Goal: Transaction & Acquisition: Book appointment/travel/reservation

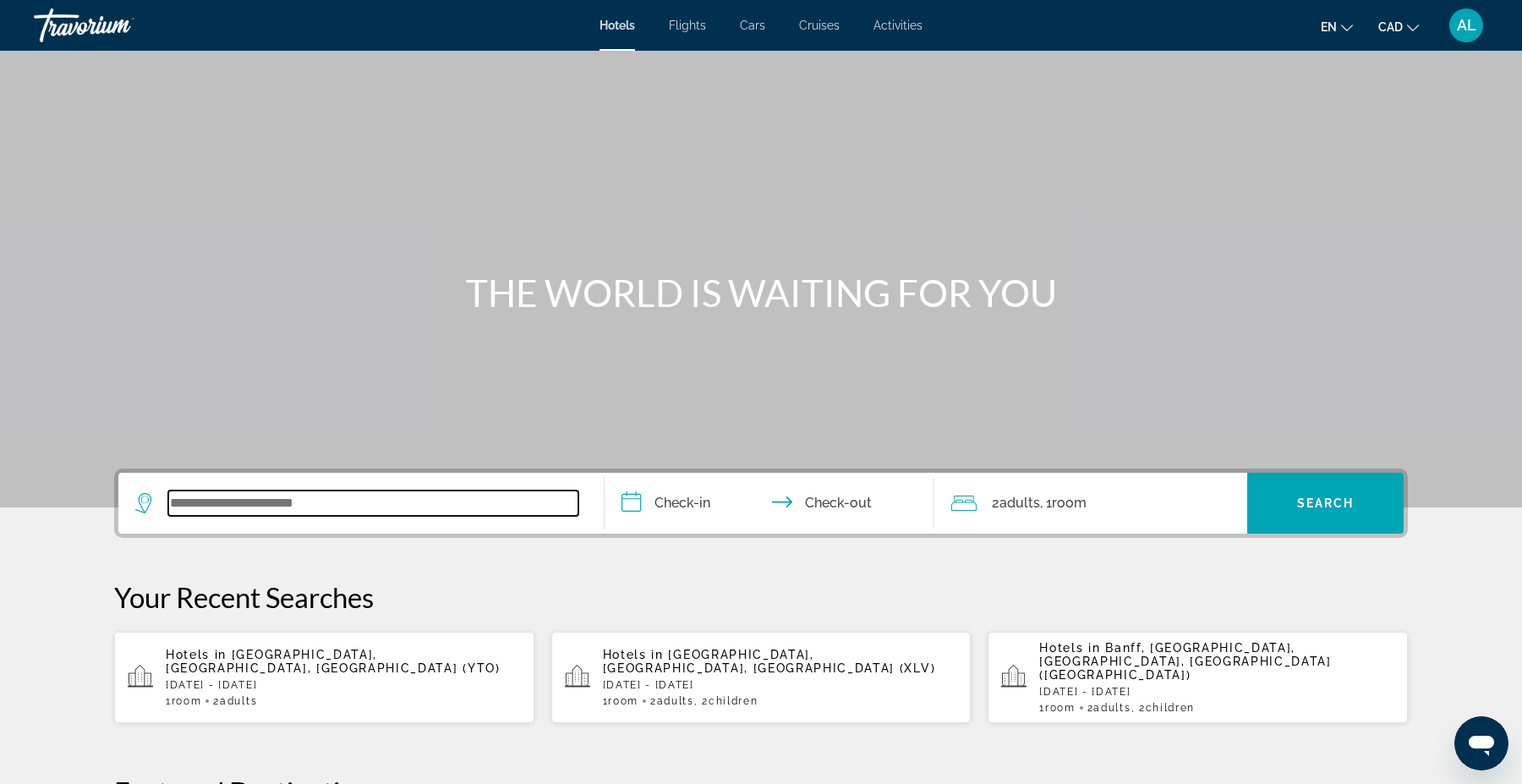
click at [242, 501] on input "Search widget" at bounding box center [373, 503] width 410 height 26
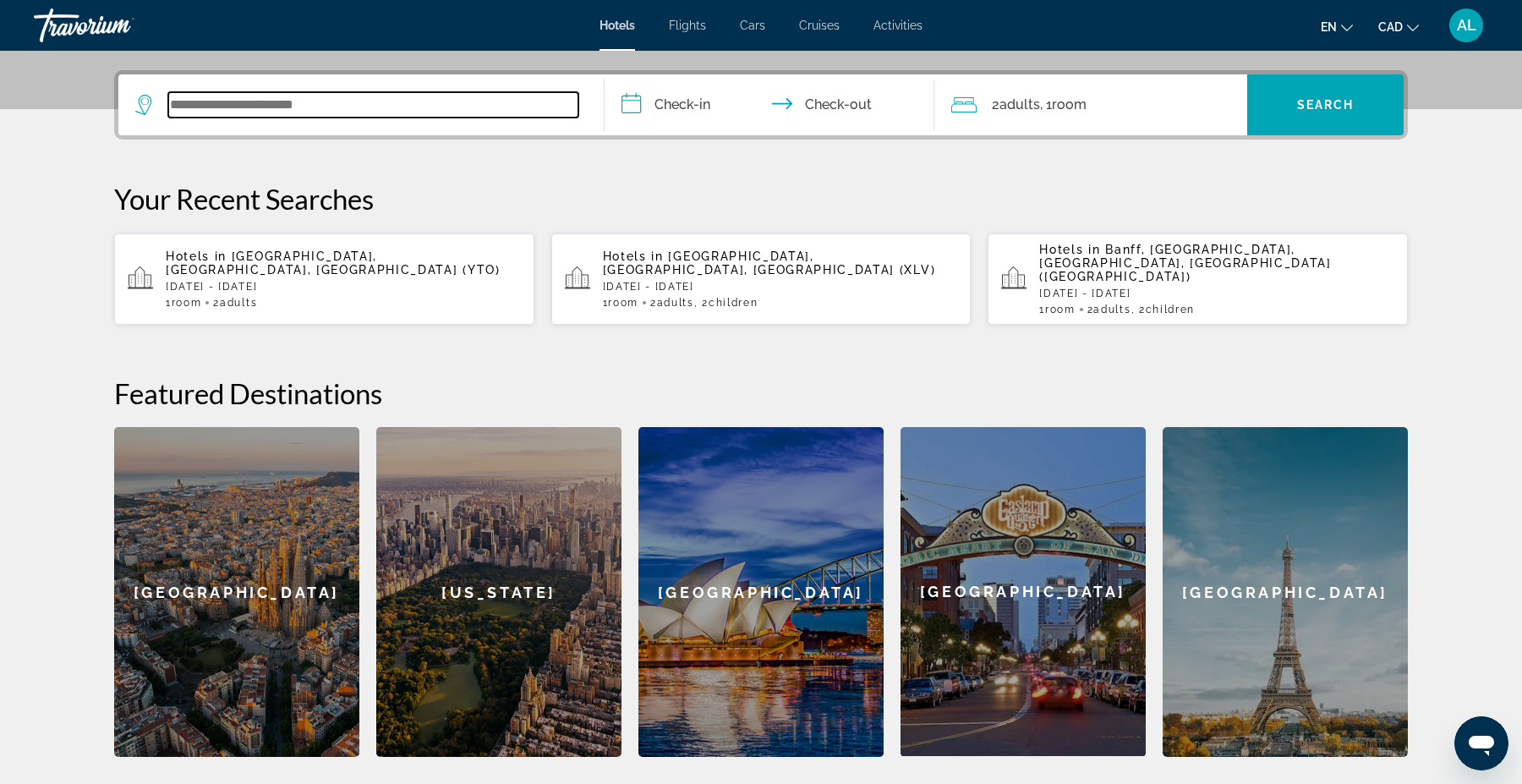
scroll to position [413, 0]
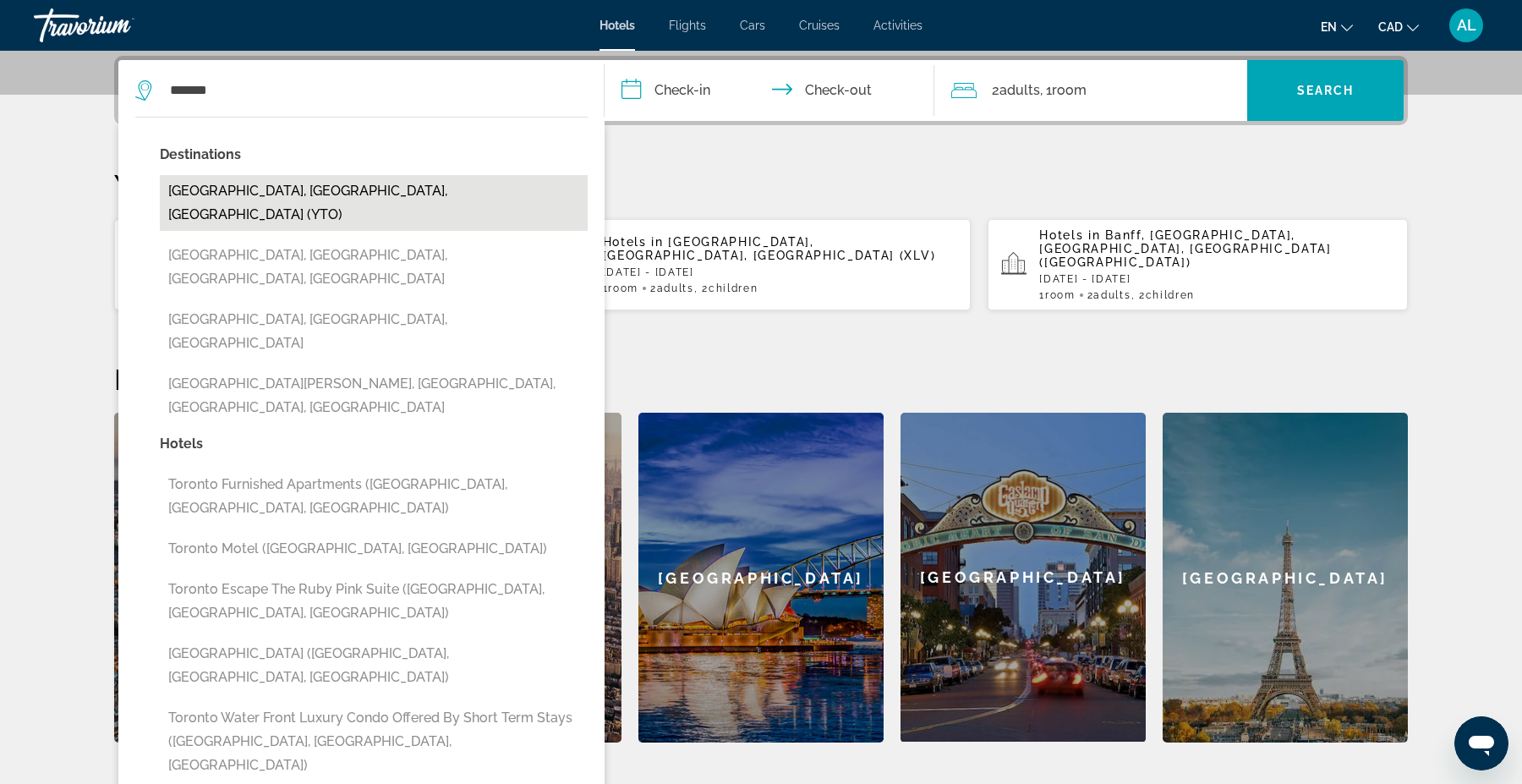
click at [237, 181] on button "[GEOGRAPHIC_DATA], [GEOGRAPHIC_DATA], [GEOGRAPHIC_DATA] (YTO)" at bounding box center [373, 203] width 428 height 56
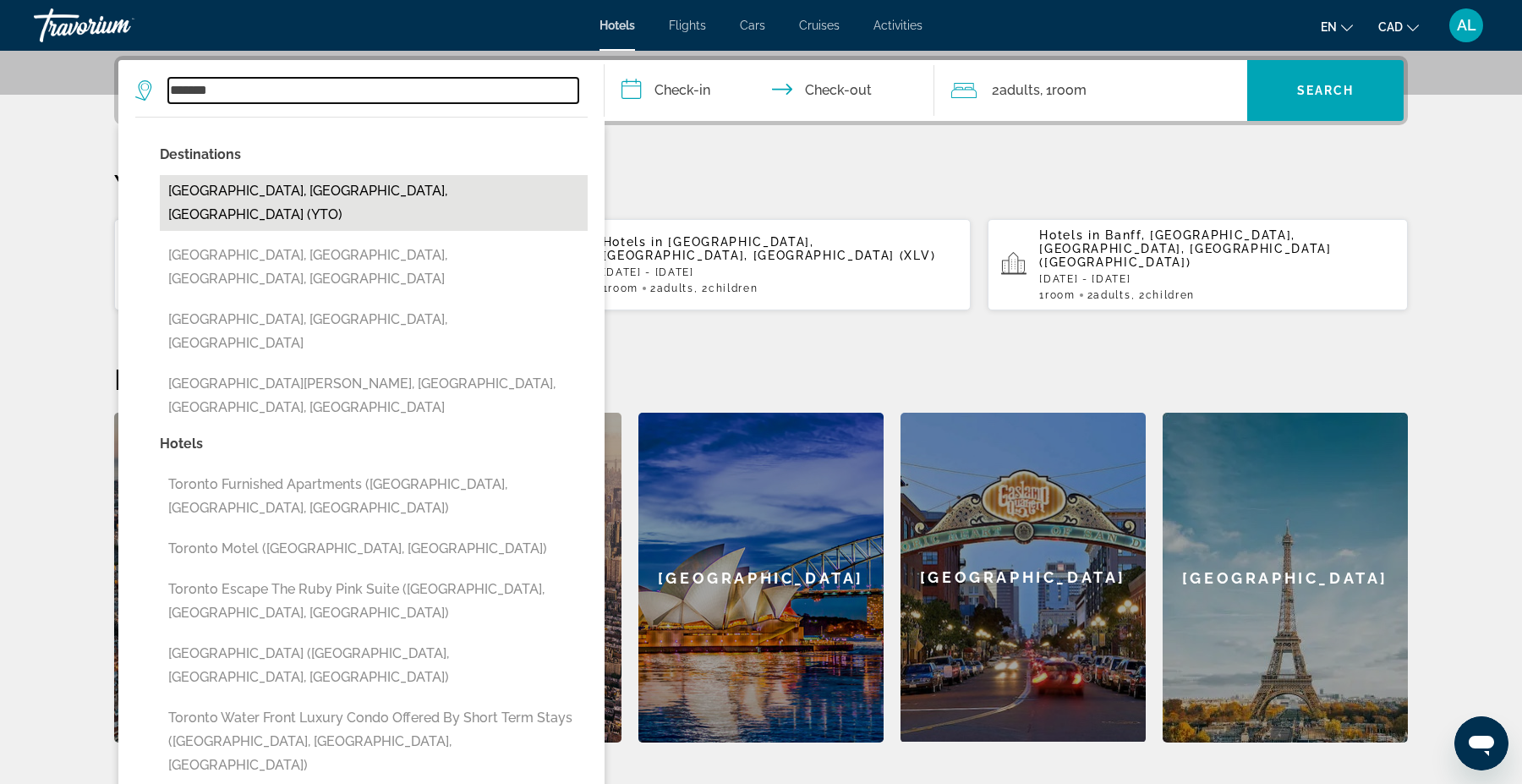
type input "**********"
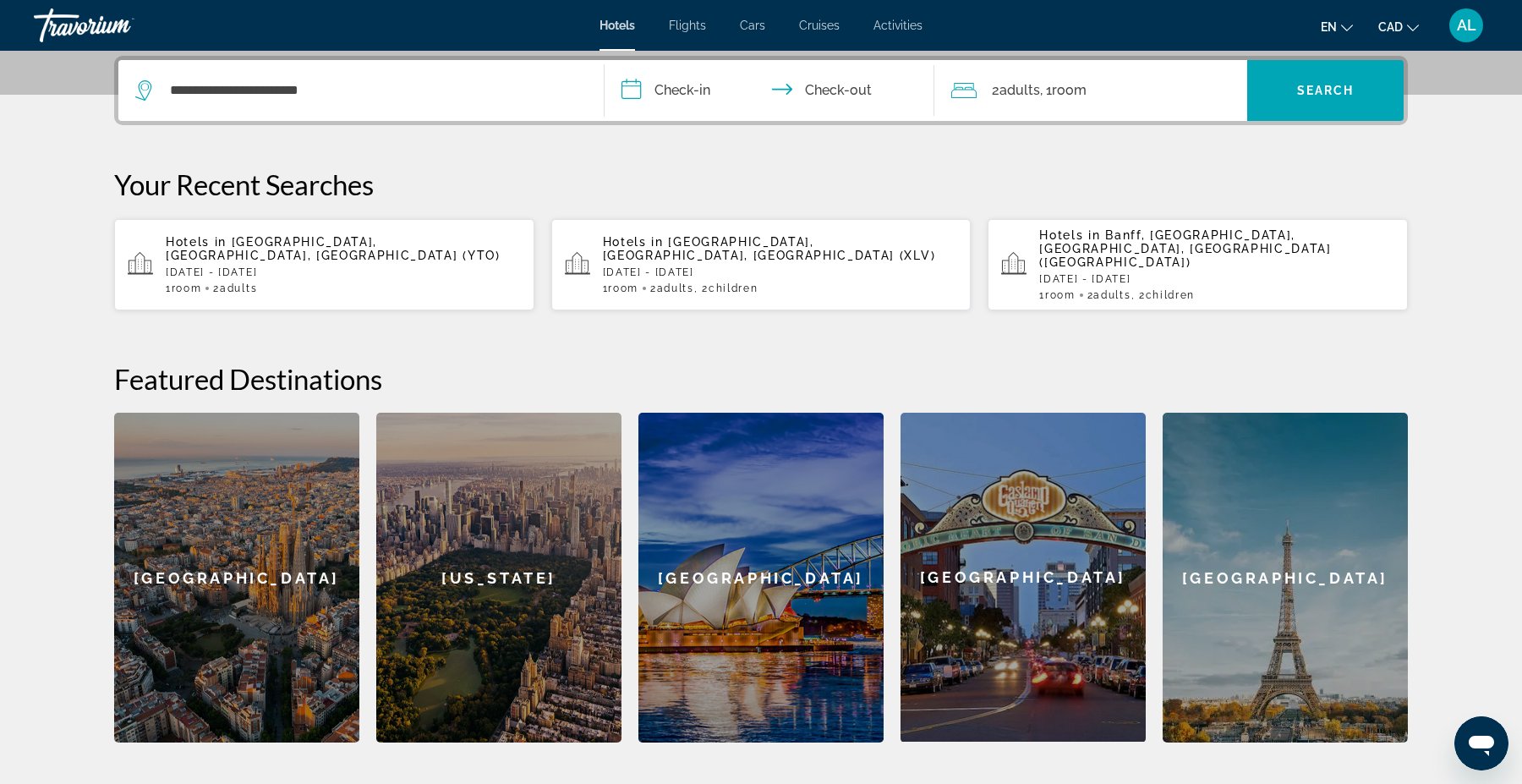
click at [687, 85] on input "**********" at bounding box center [773, 93] width 337 height 66
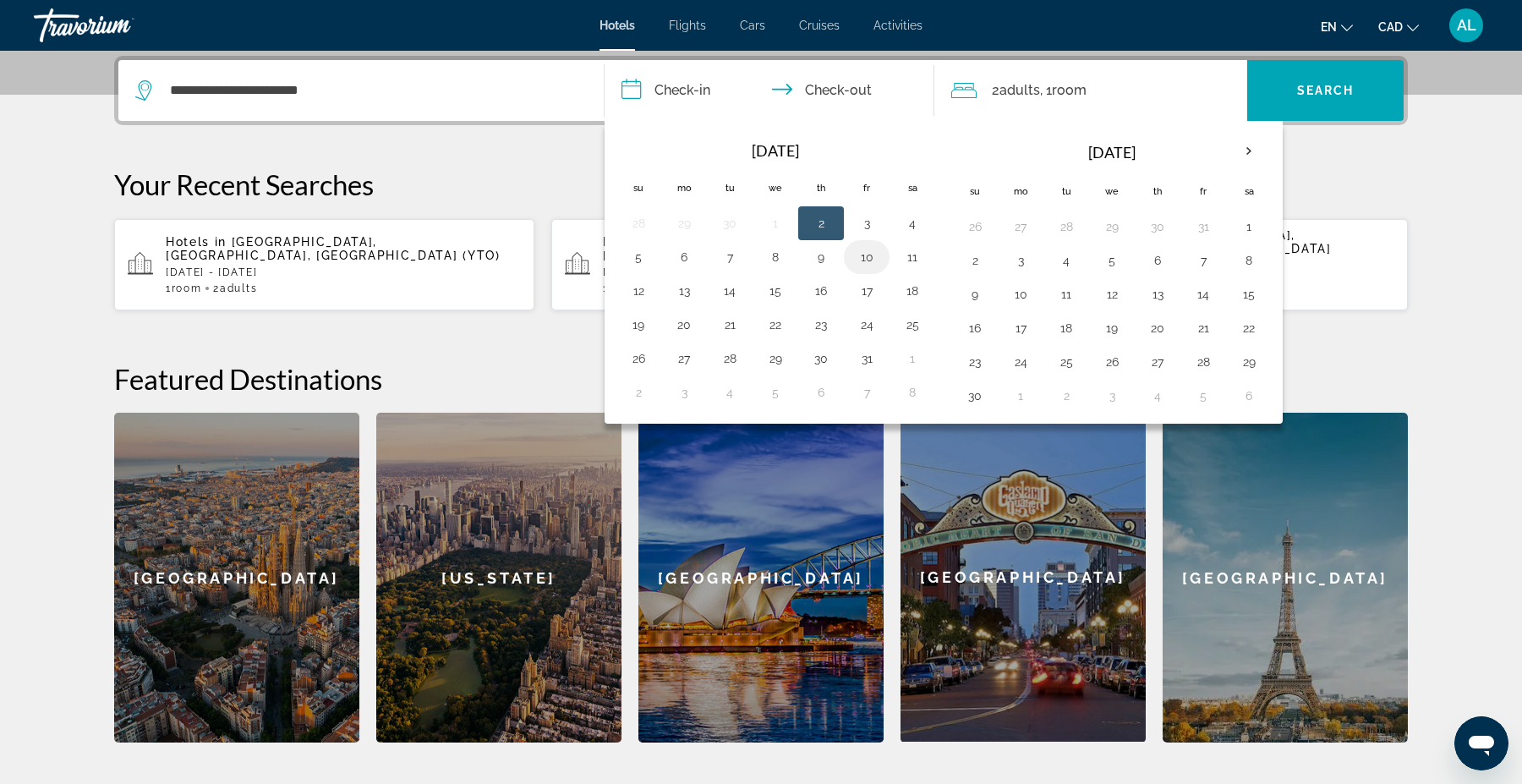
click at [871, 263] on button "10" at bounding box center [866, 257] width 27 height 24
click at [642, 292] on button "12" at bounding box center [637, 291] width 27 height 24
type input "**********"
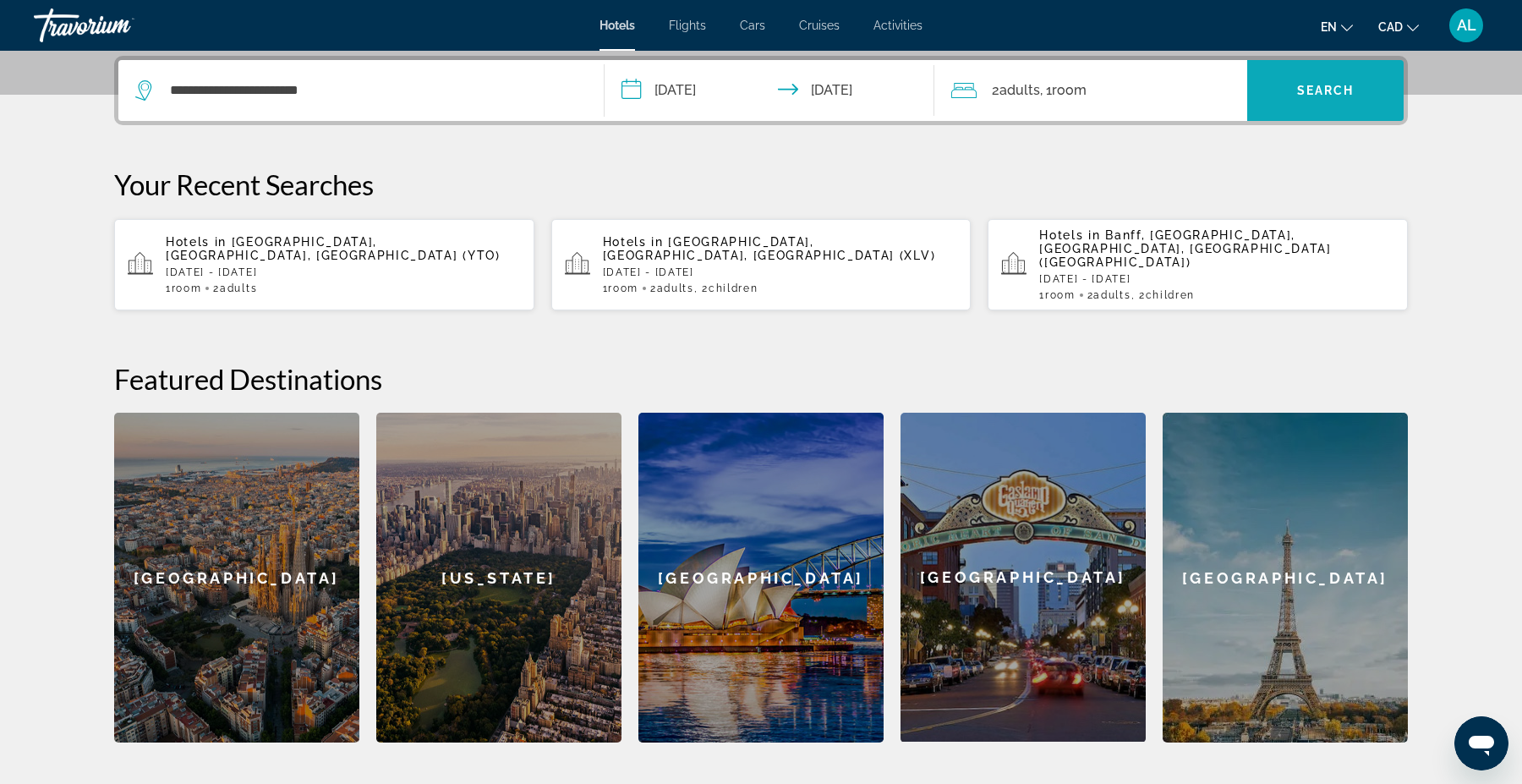
click at [1351, 90] on span "Search" at bounding box center [1326, 91] width 57 height 14
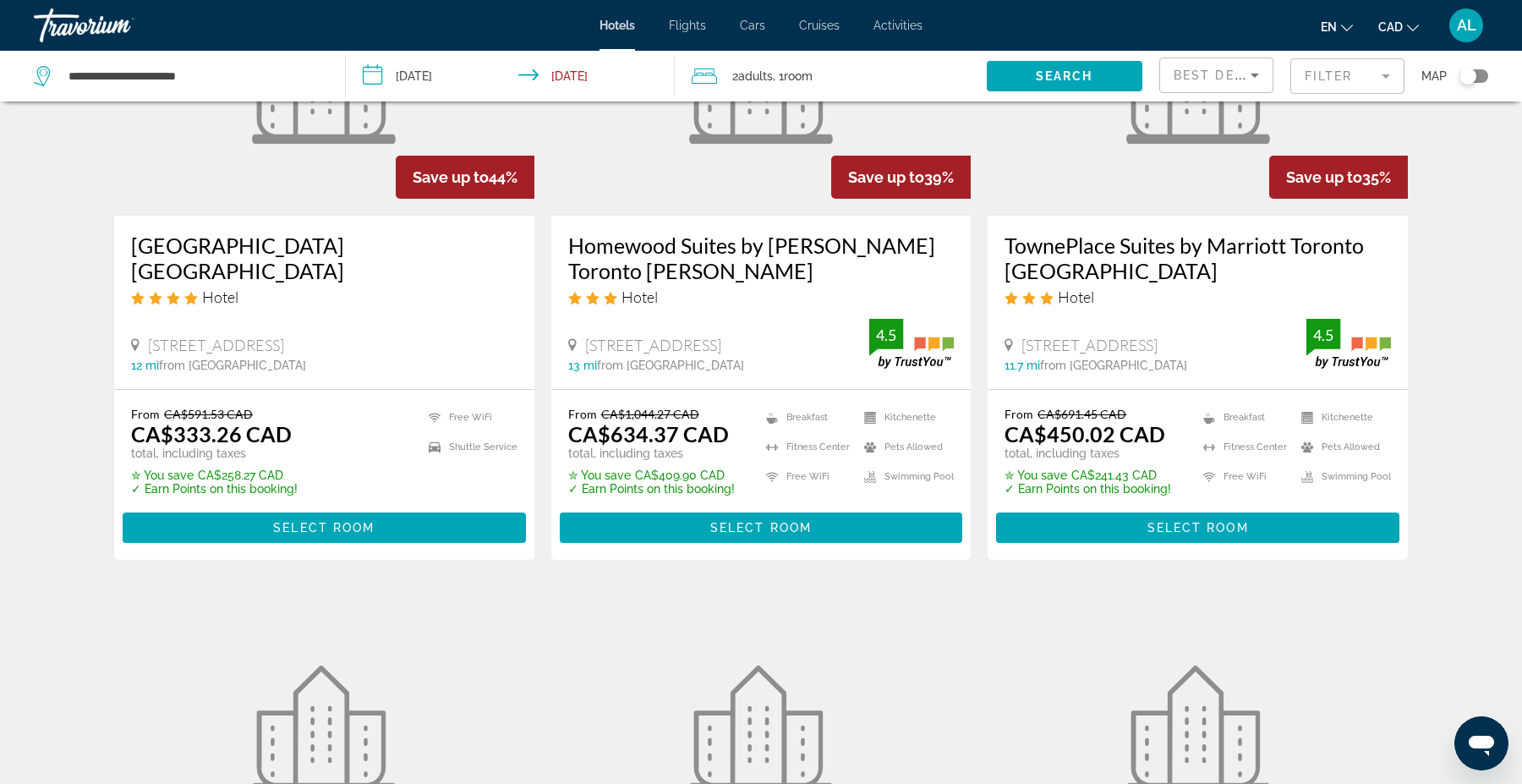
scroll to position [90, 0]
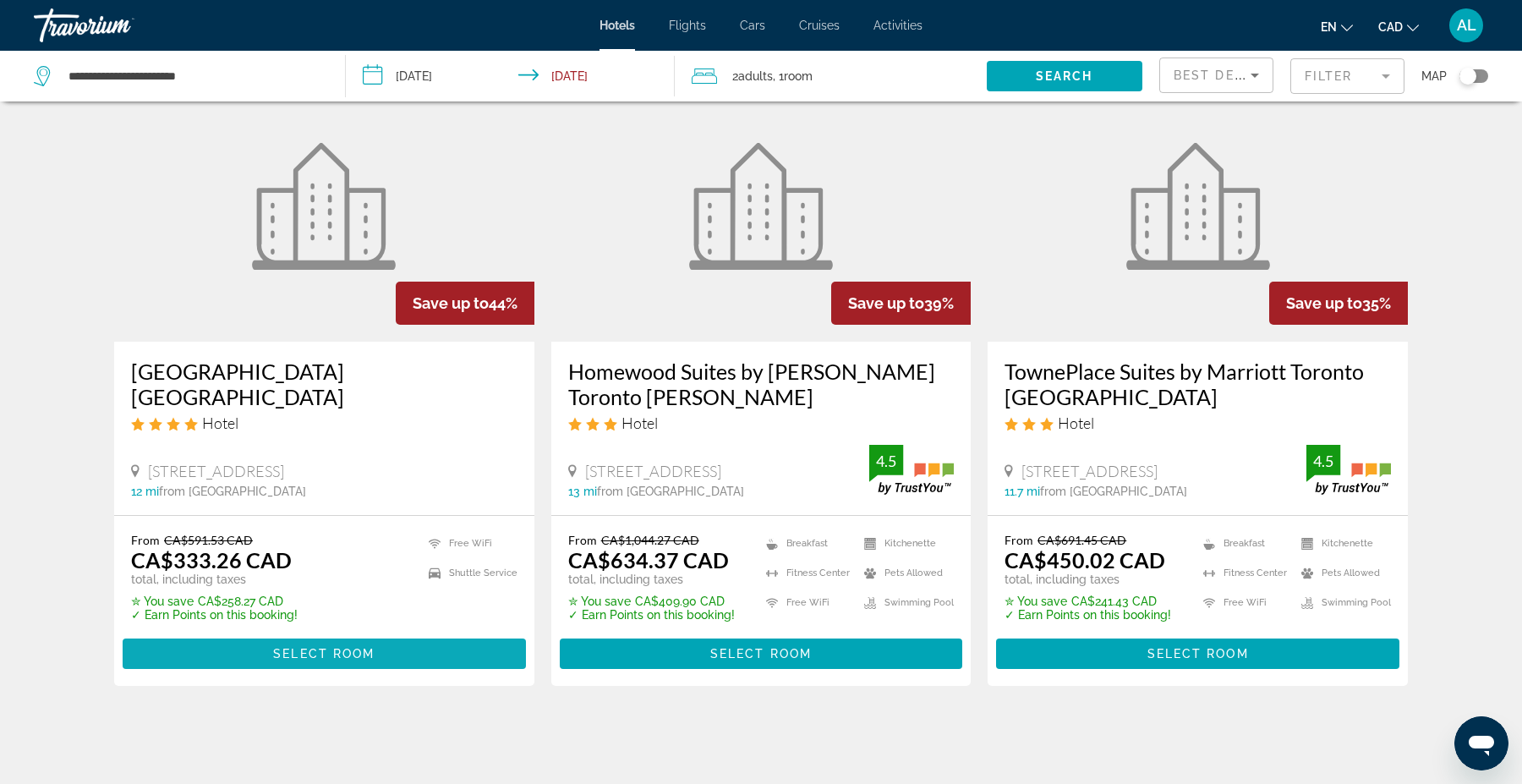
click at [386, 655] on span "Main content" at bounding box center [324, 653] width 404 height 40
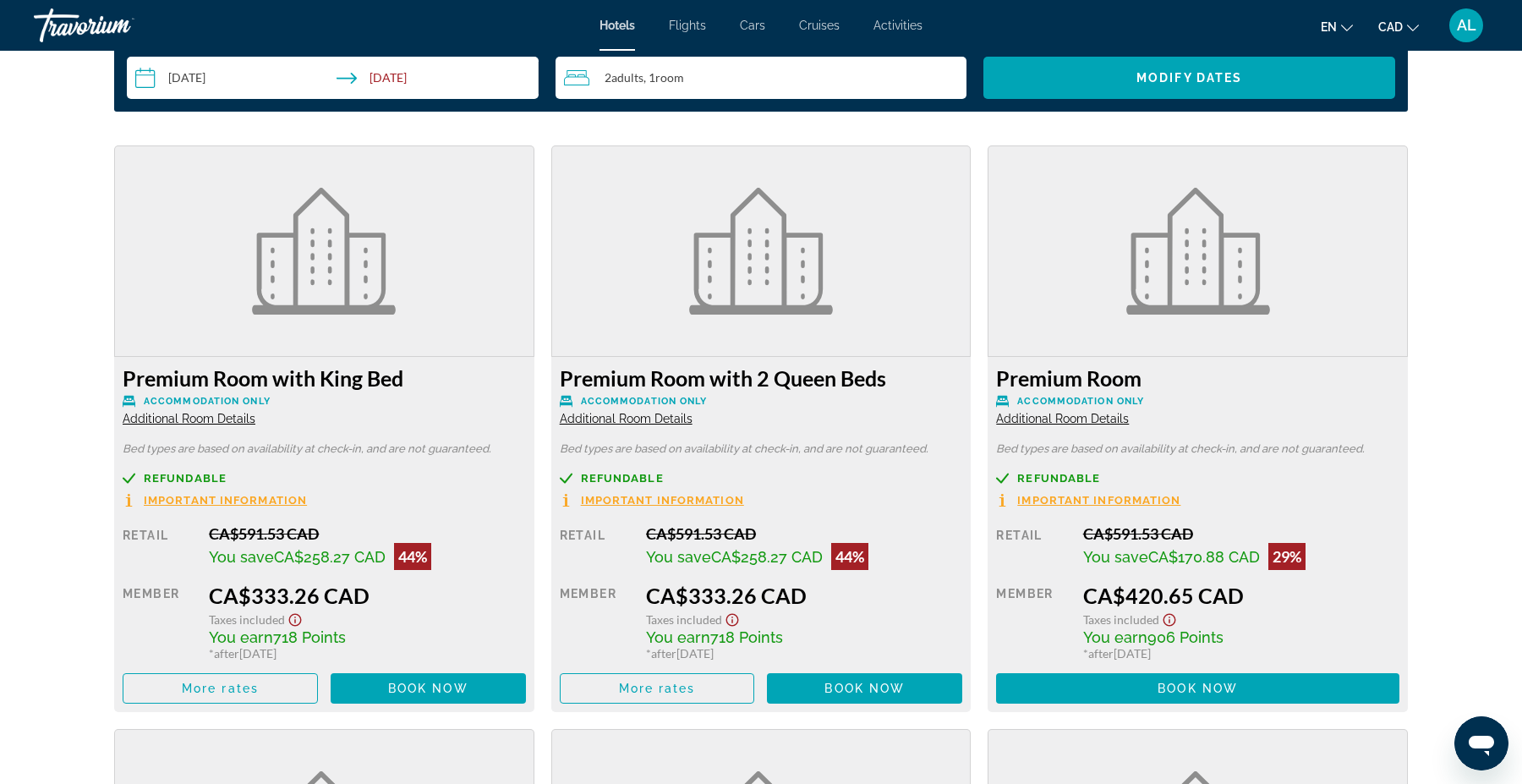
scroll to position [2188, 0]
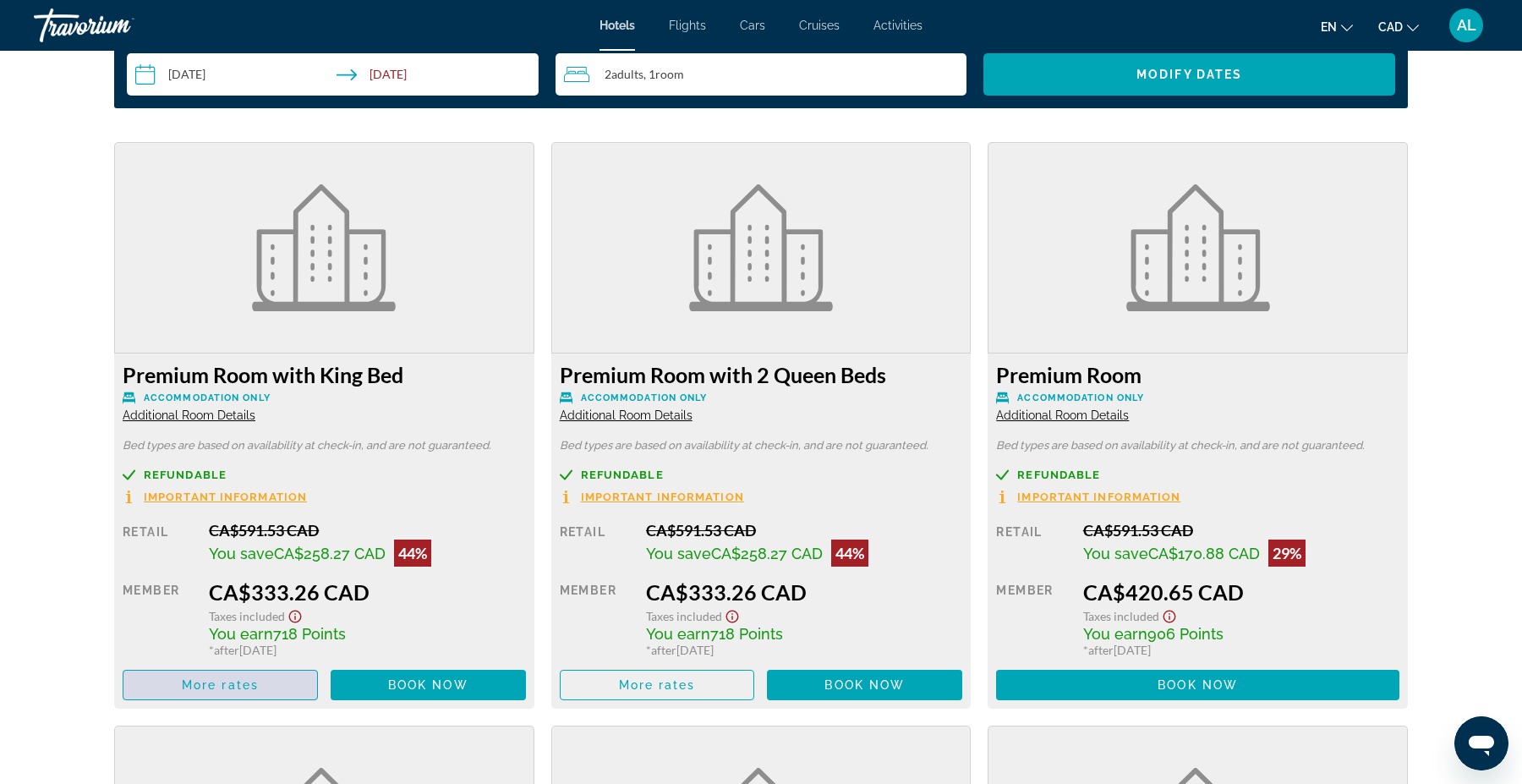
click at [242, 688] on span "More rates" at bounding box center [221, 686] width 77 height 14
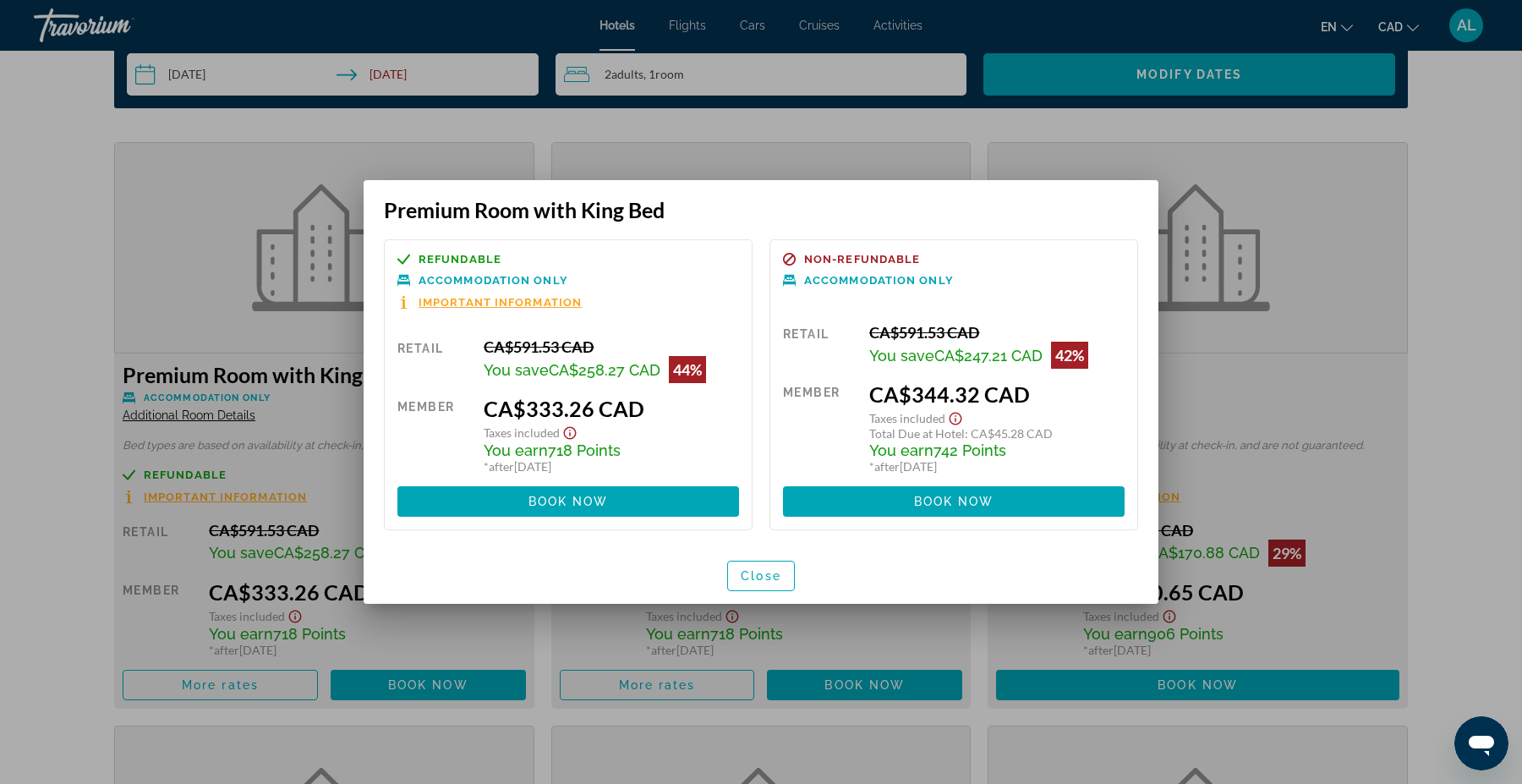
click at [0, 547] on div at bounding box center [761, 392] width 1522 height 784
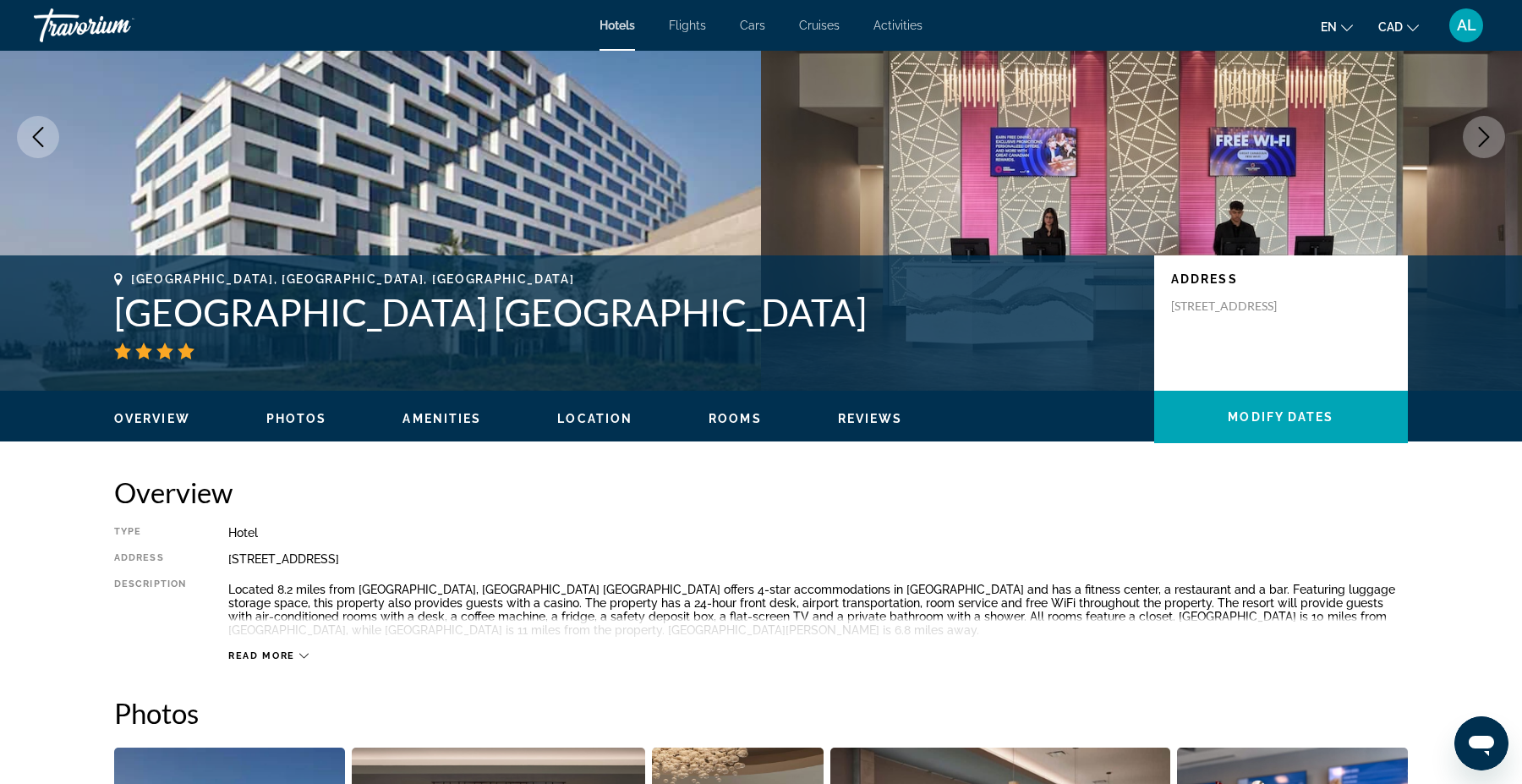
scroll to position [112, 0]
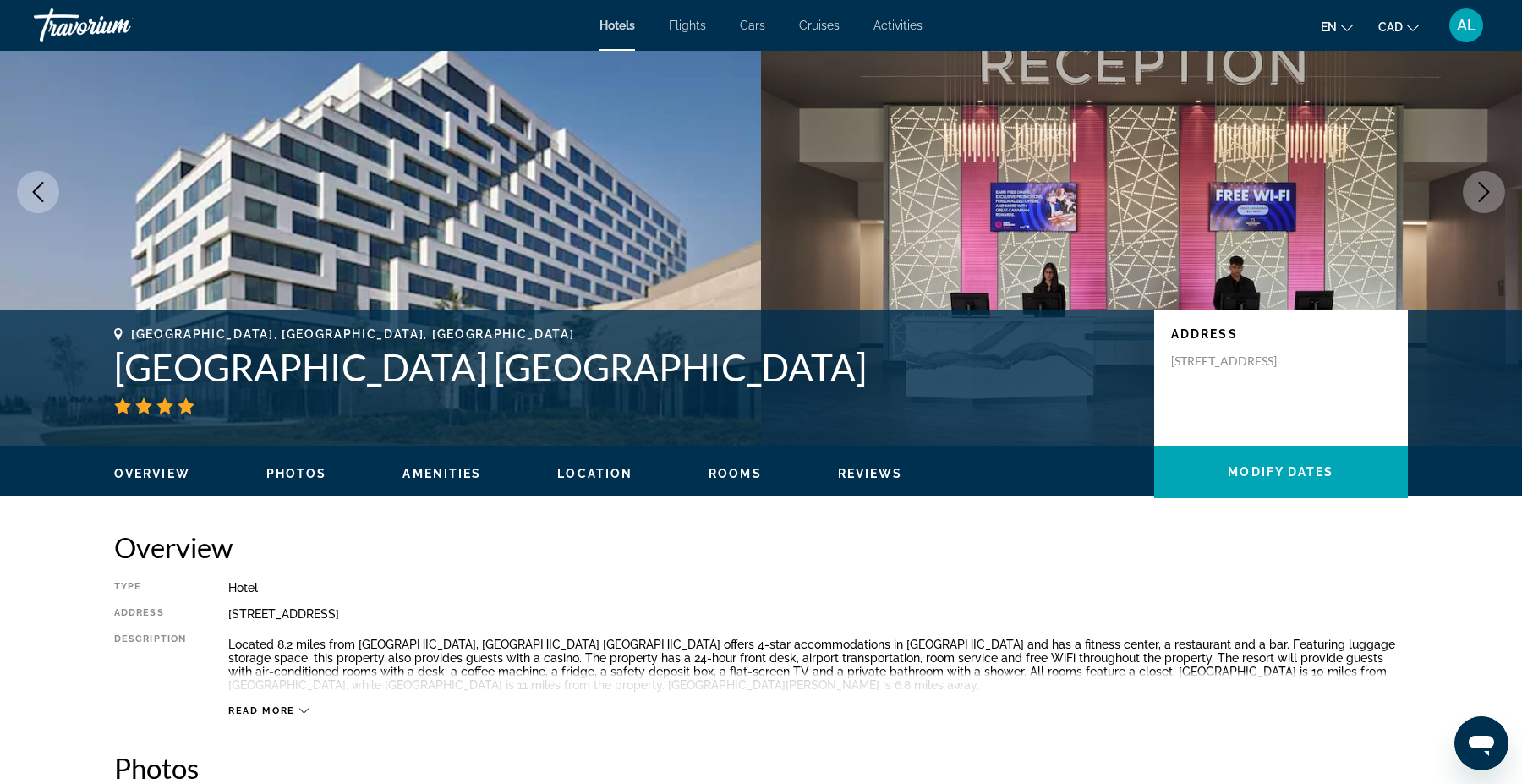
drag, startPoint x: 758, startPoint y: 368, endPoint x: 109, endPoint y: 364, distance: 649.0
click at [109, 364] on div "[GEOGRAPHIC_DATA], [GEOGRAPHIC_DATA], [GEOGRAPHIC_DATA] [GEOGRAPHIC_DATA] [GEOG…" at bounding box center [761, 377] width 1361 height 101
copy h1 "[GEOGRAPHIC_DATA] [GEOGRAPHIC_DATA]"
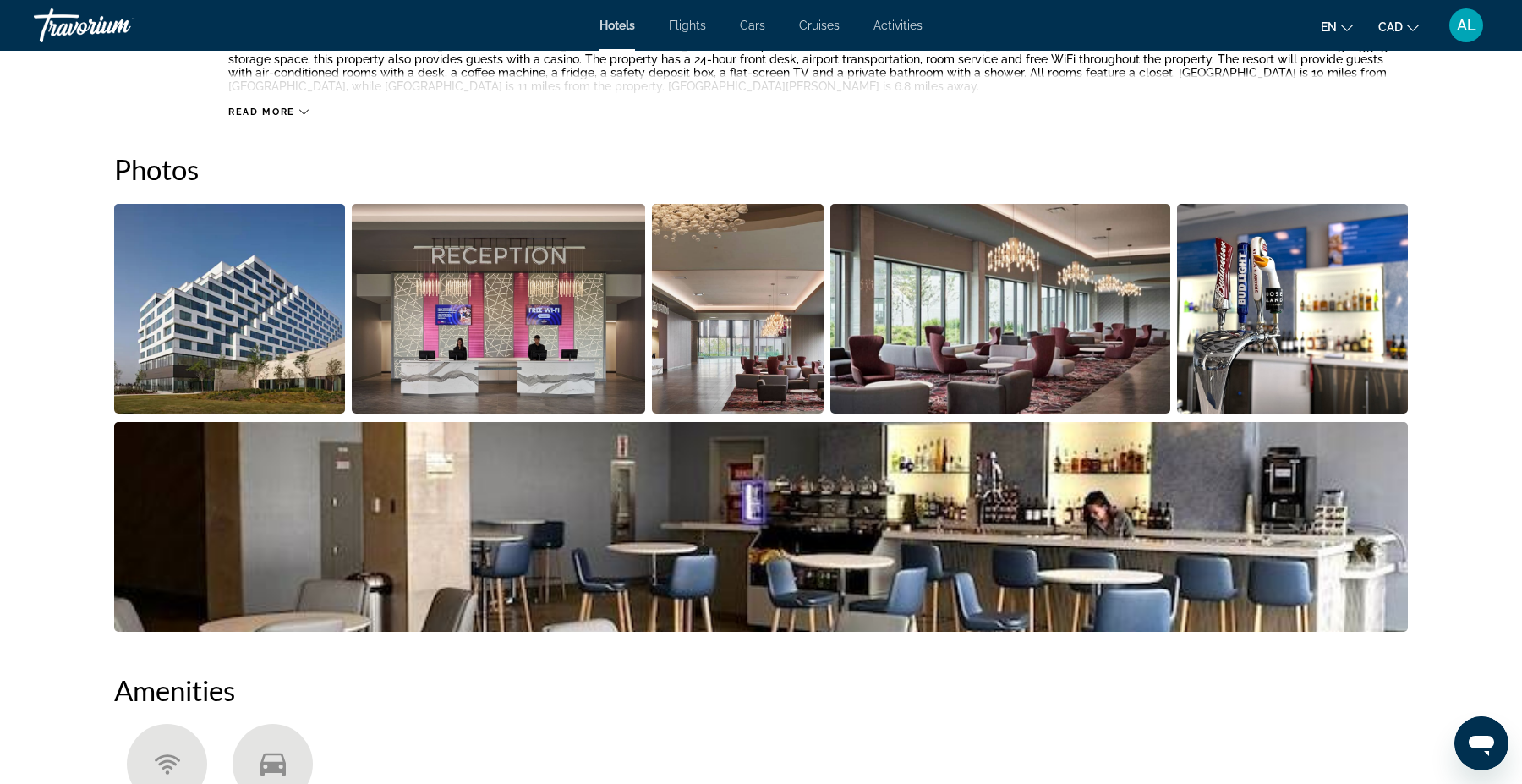
scroll to position [727, 0]
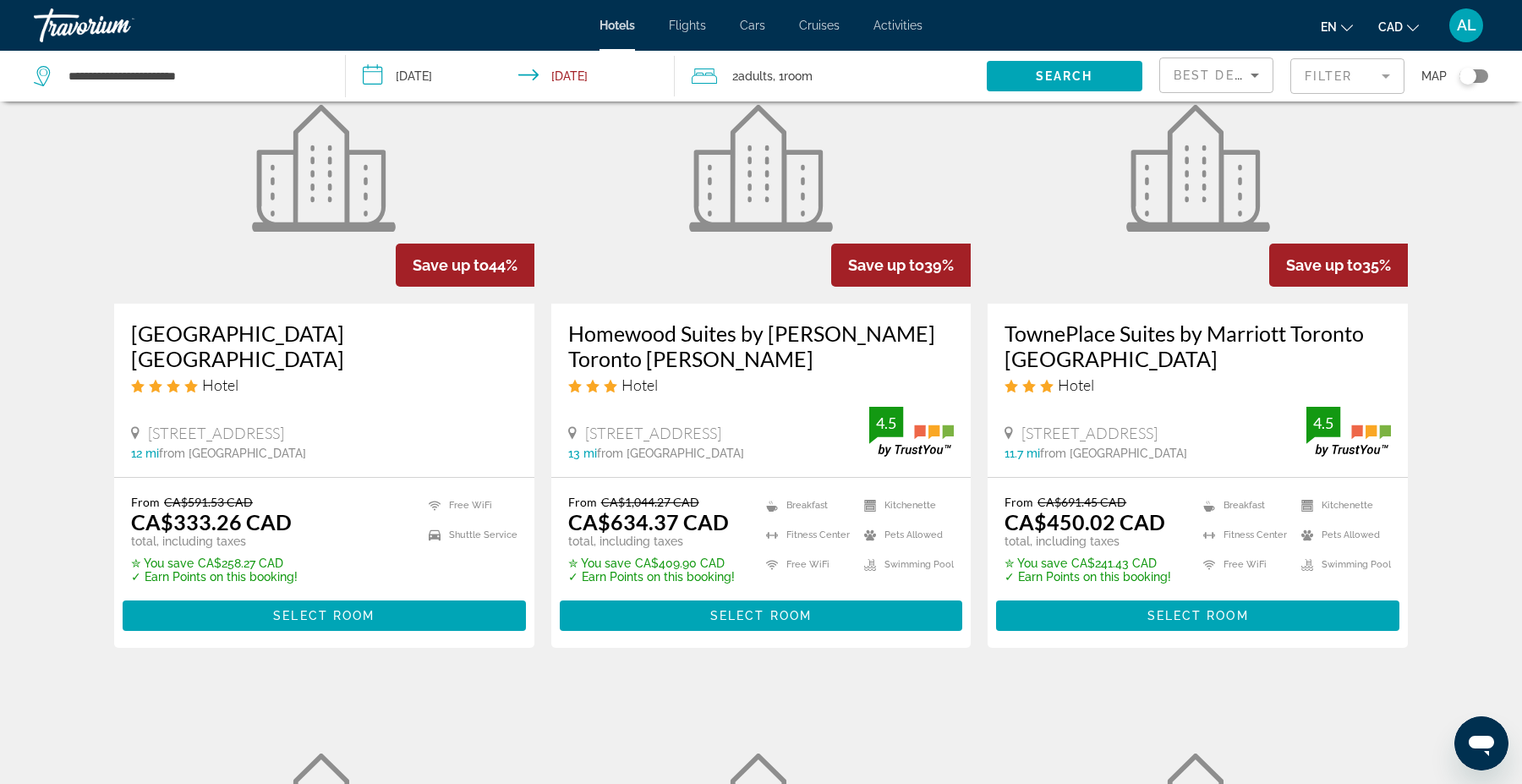
scroll to position [131, 0]
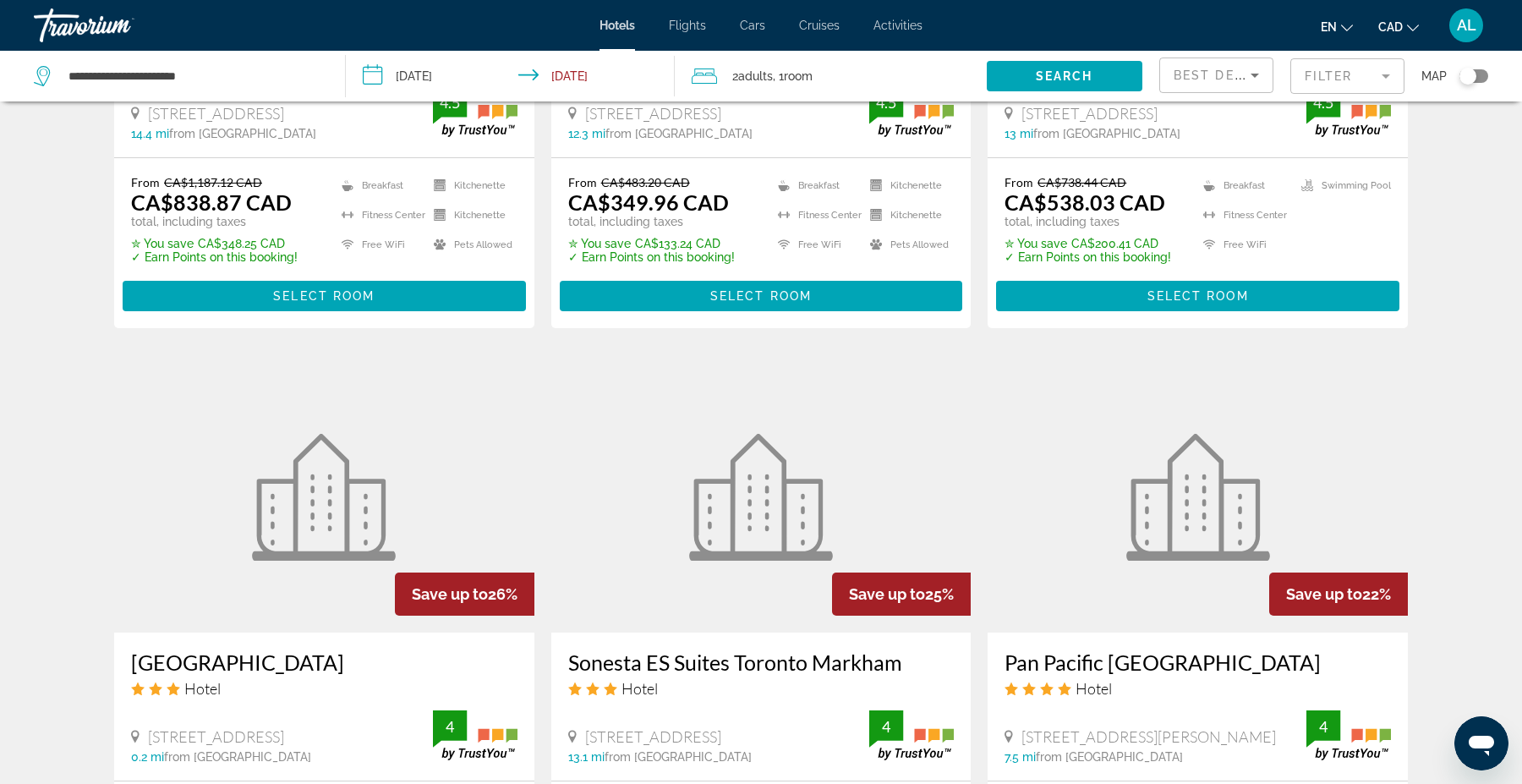
scroll to position [1316, 0]
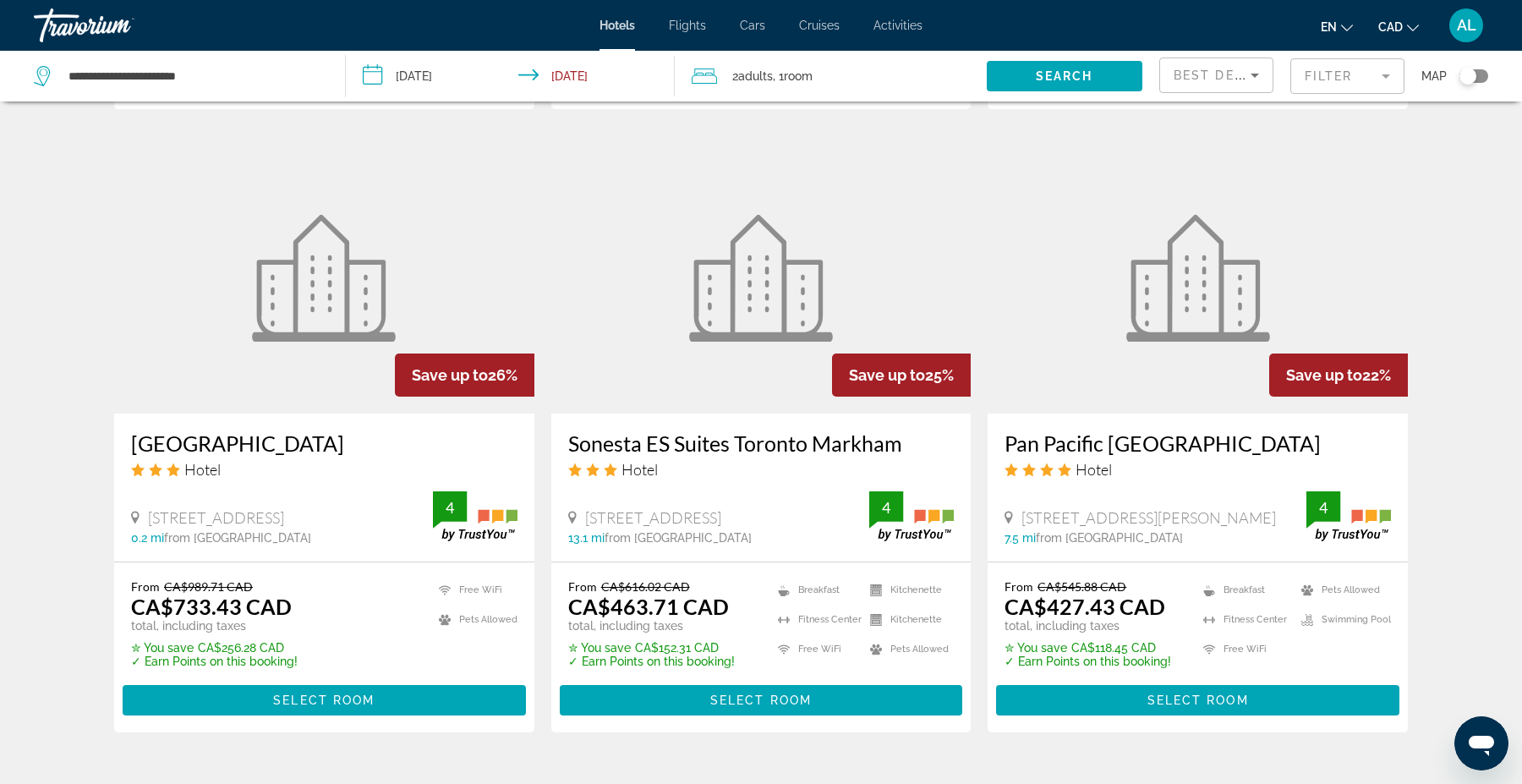
click at [1239, 75] on span "Best Deals" at bounding box center [1218, 76] width 88 height 14
click at [1207, 204] on span "Lowest Price" at bounding box center [1208, 201] width 68 height 14
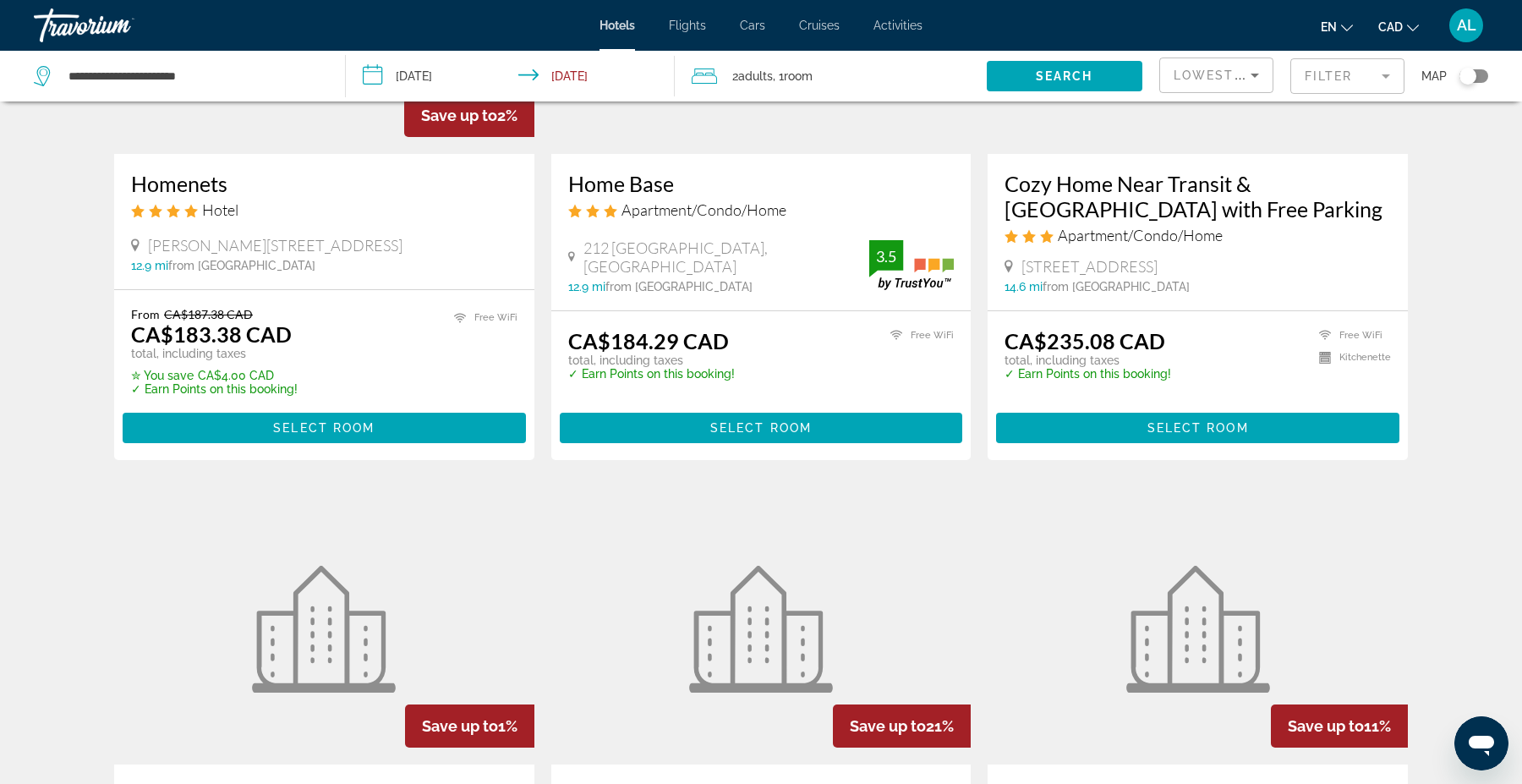
scroll to position [286, 0]
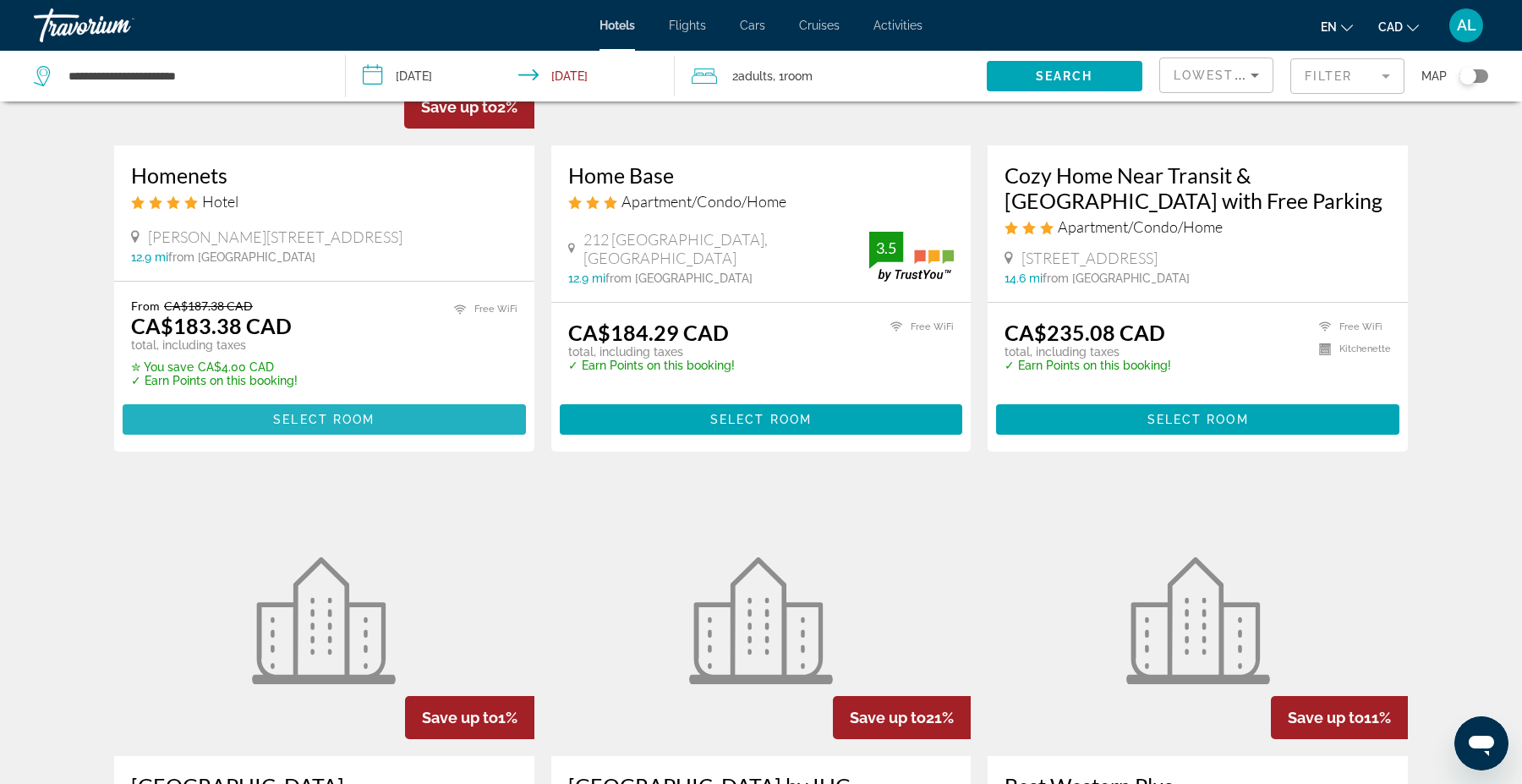
click at [268, 421] on span "Main content" at bounding box center [324, 419] width 404 height 40
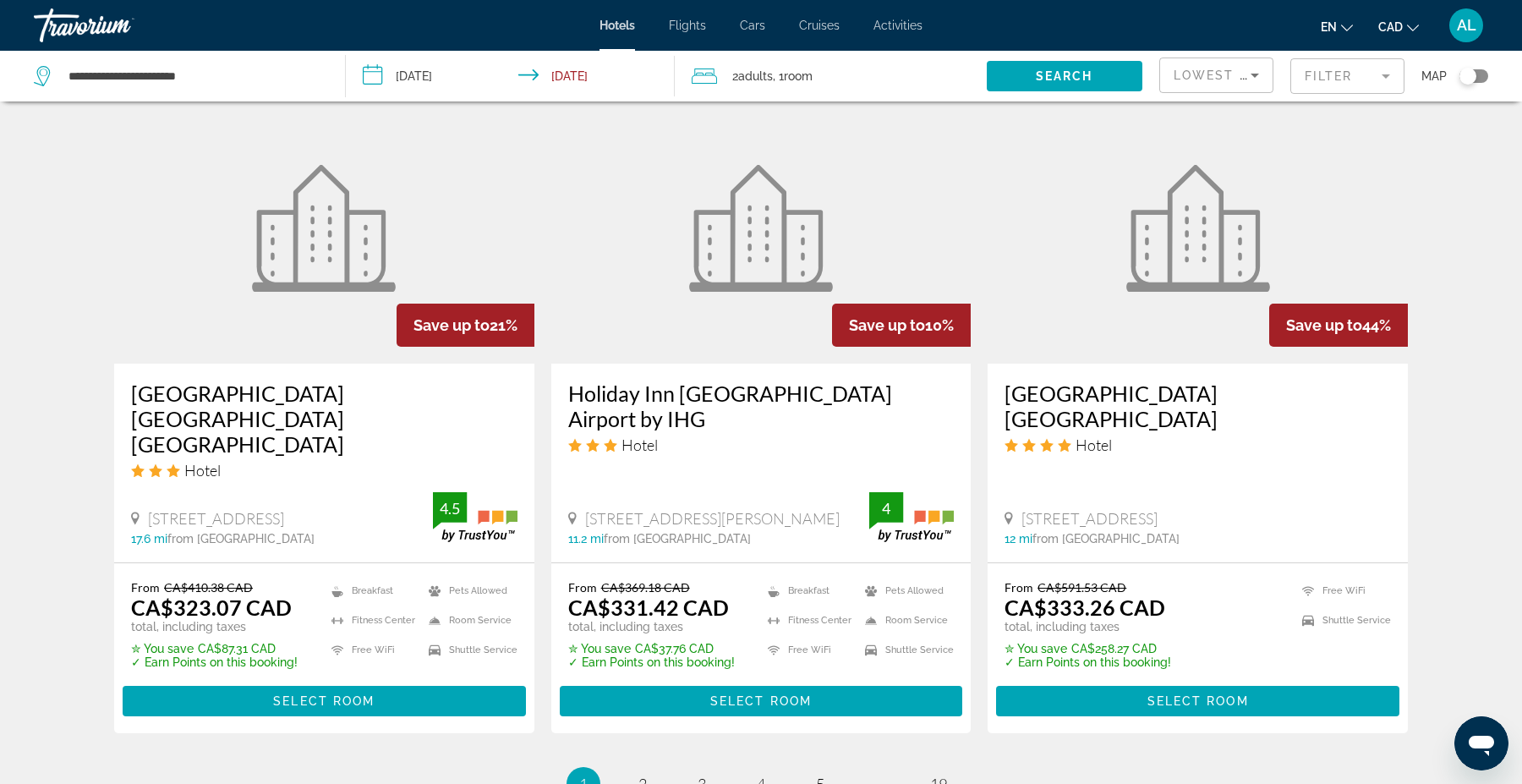
scroll to position [1977, 0]
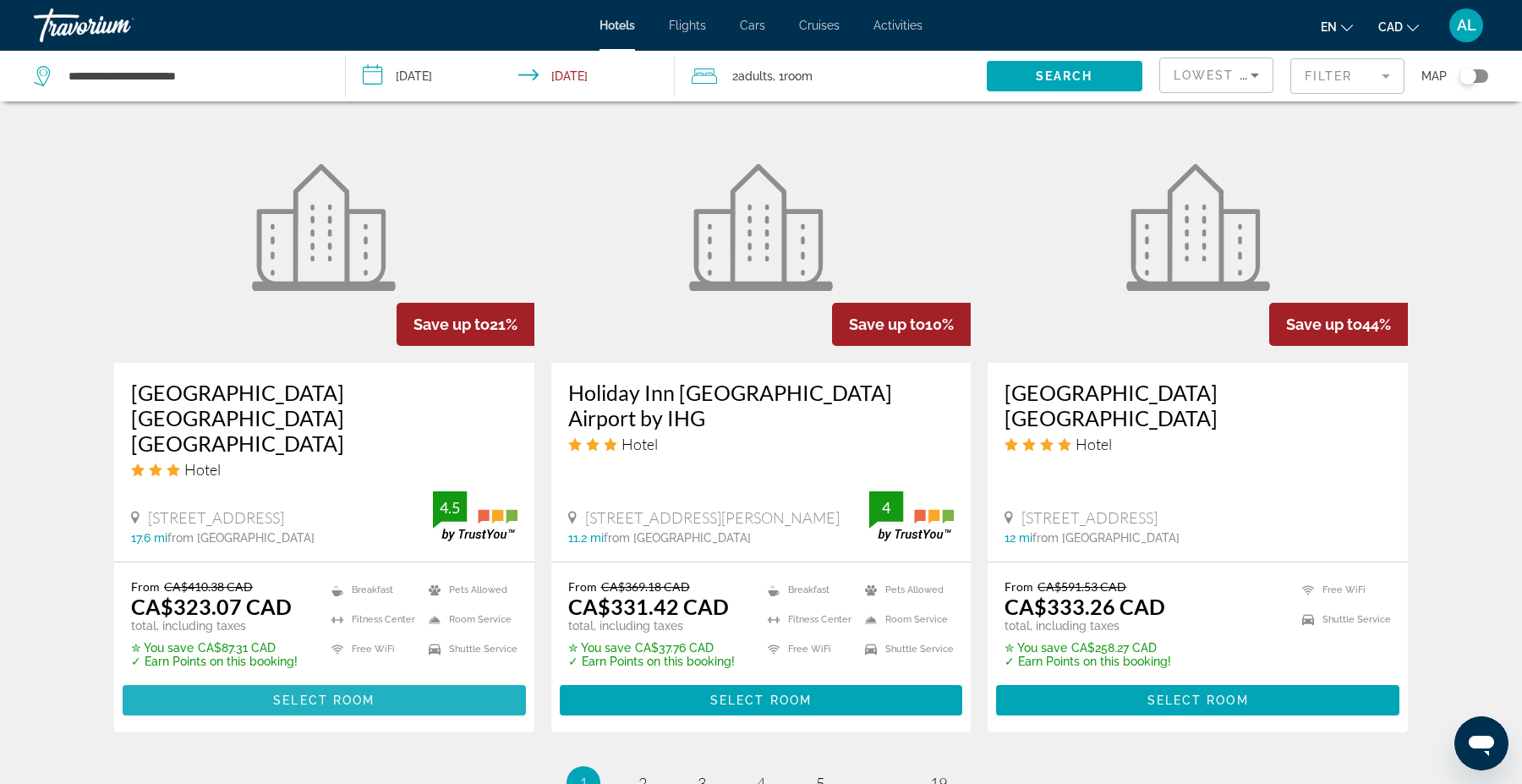
click at [319, 680] on span "Main content" at bounding box center [324, 699] width 404 height 40
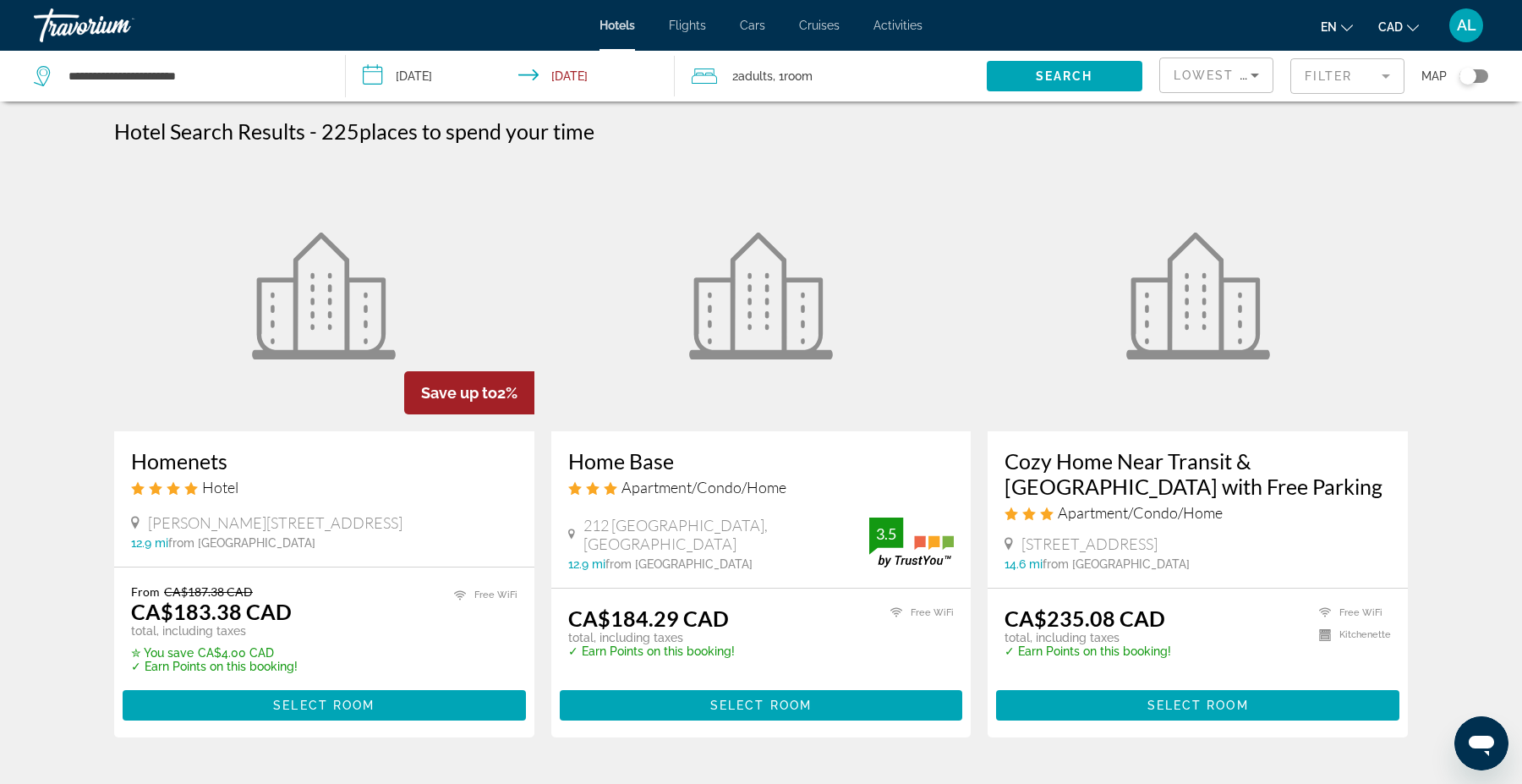
click at [1354, 92] on mat-form-field "Filter" at bounding box center [1348, 76] width 114 height 35
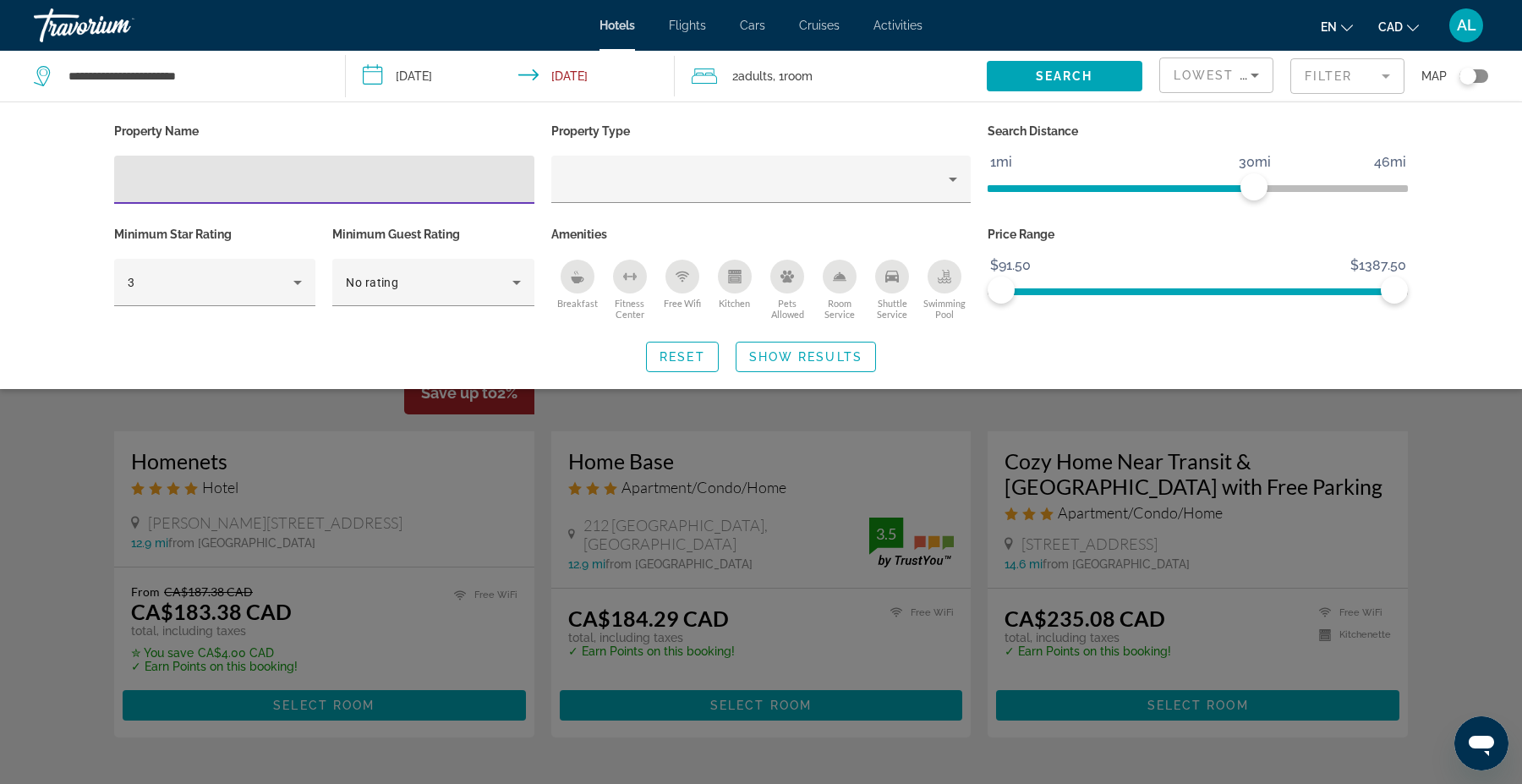
click at [572, 274] on icon "Breakfast" at bounding box center [578, 277] width 14 height 14
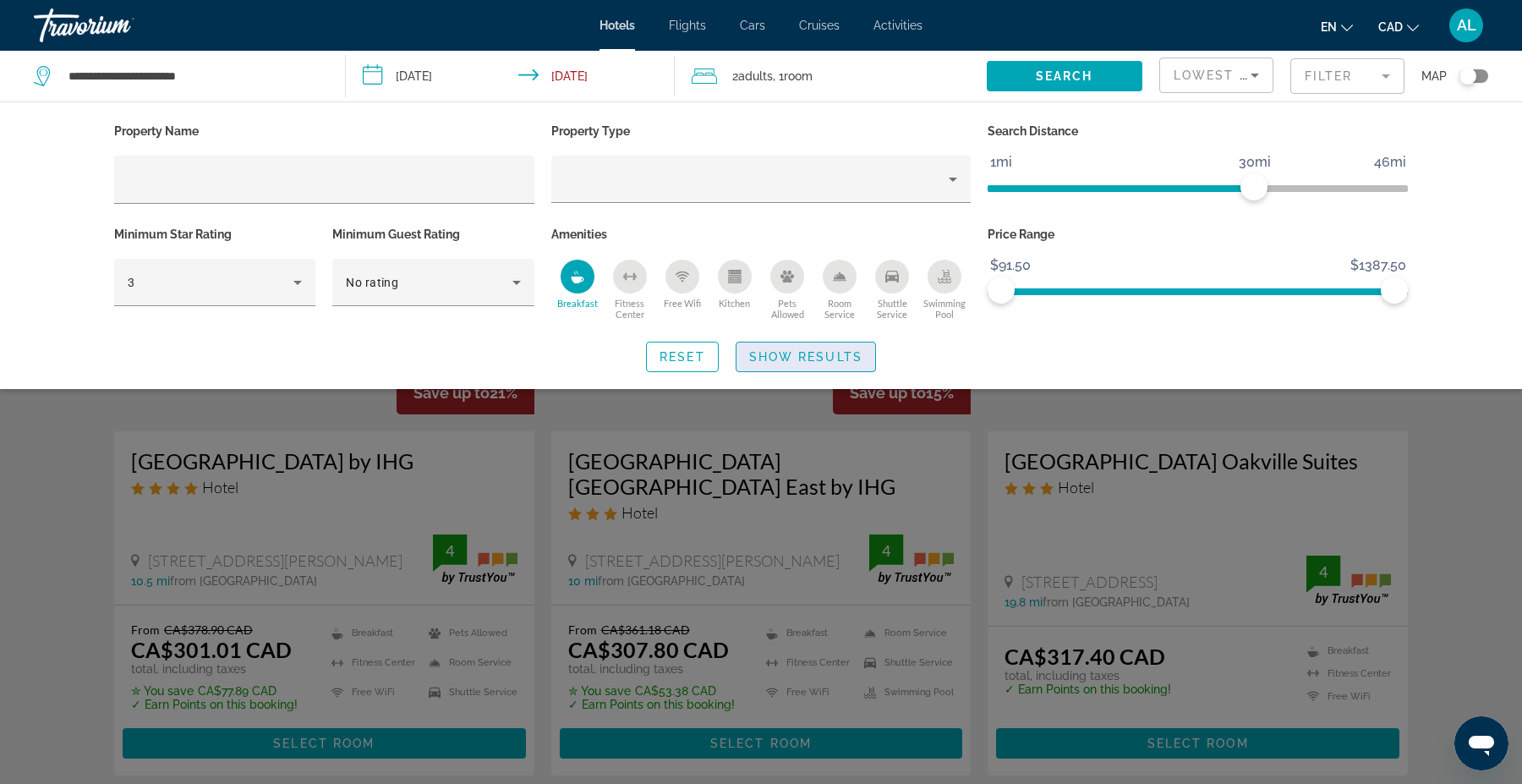
click at [770, 359] on span "Show Results" at bounding box center [806, 357] width 113 height 14
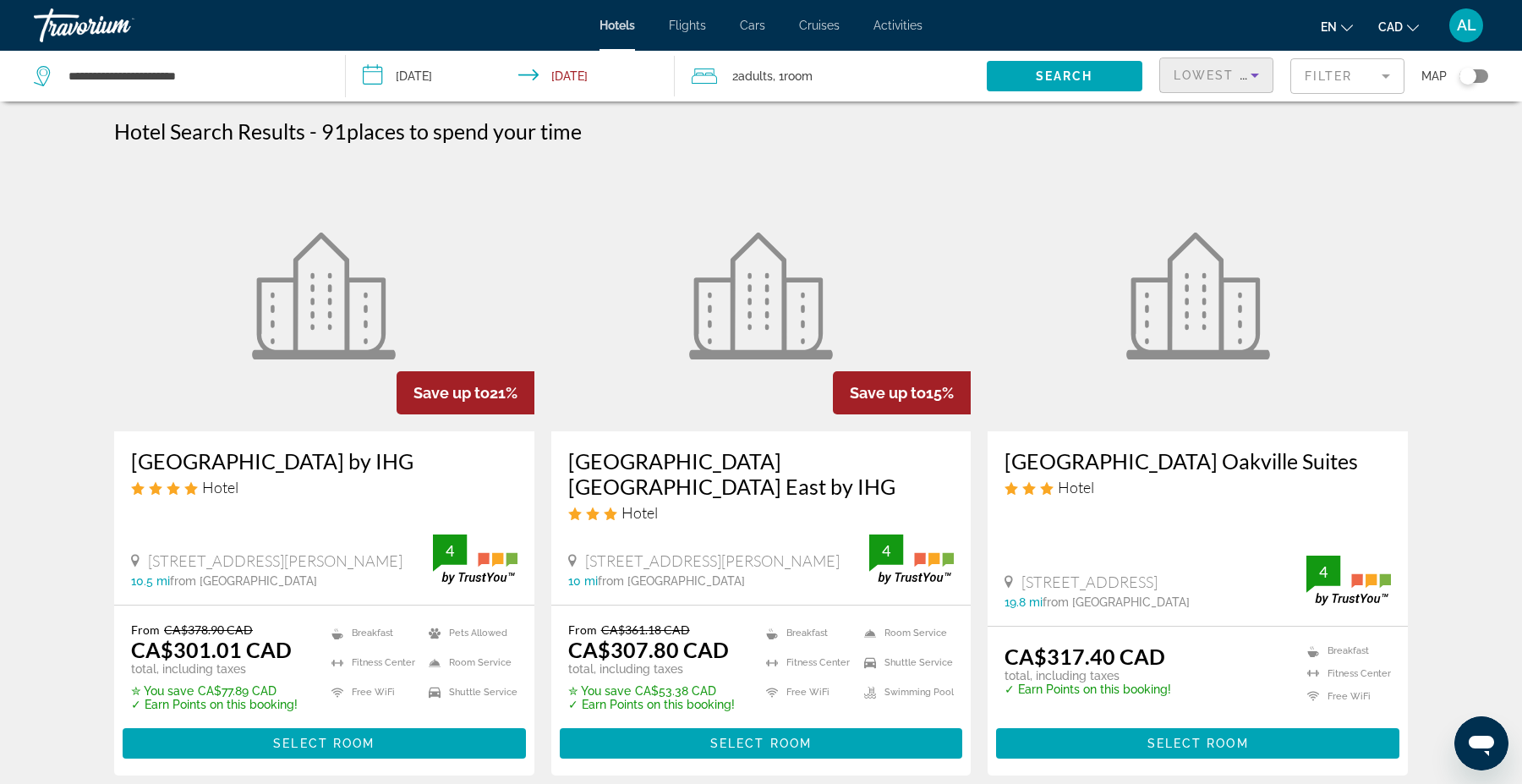
click at [1231, 80] on span "Lowest Price" at bounding box center [1228, 76] width 108 height 14
click at [1199, 124] on span "Best Deals" at bounding box center [1202, 119] width 55 height 14
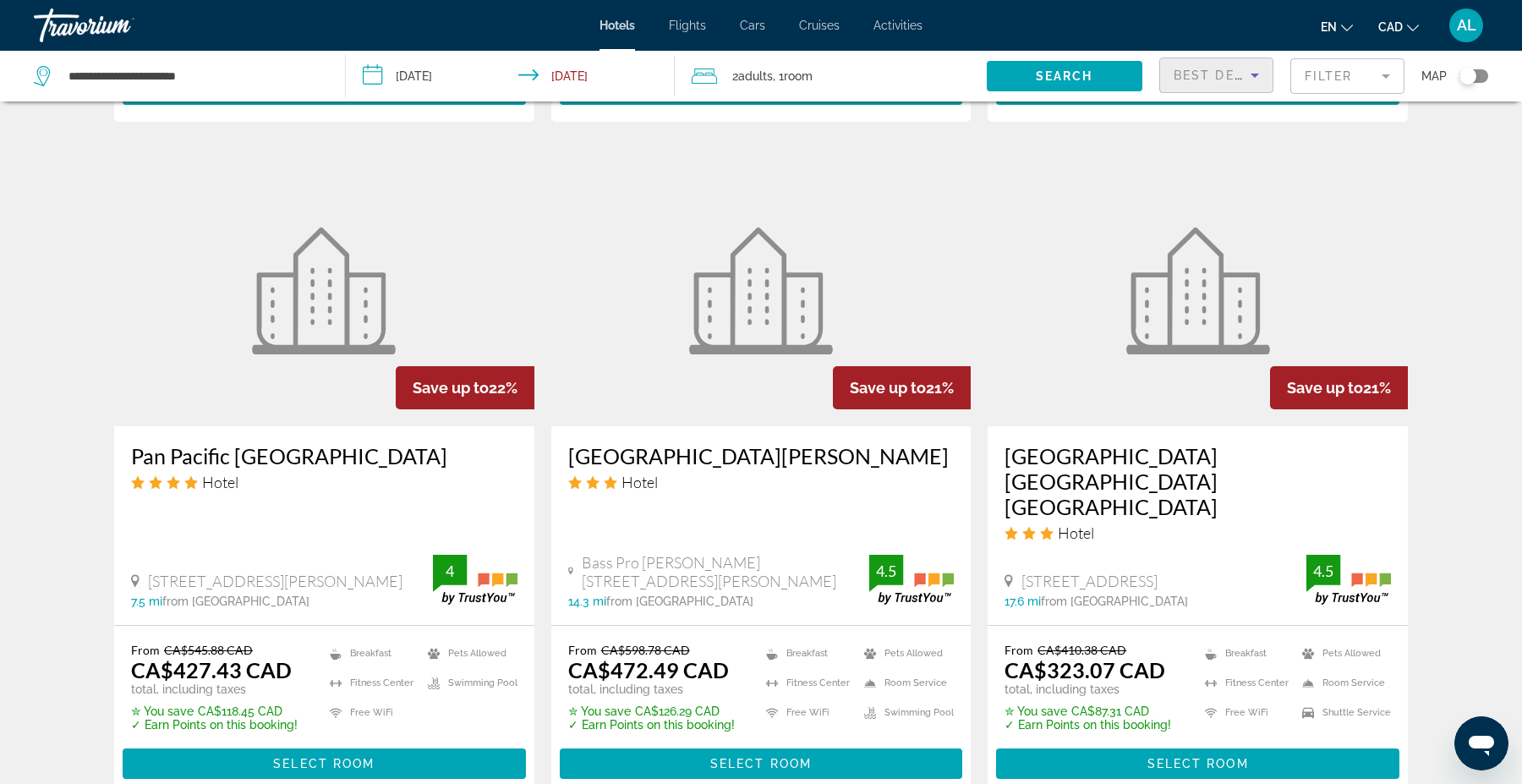
scroll to position [1332, 0]
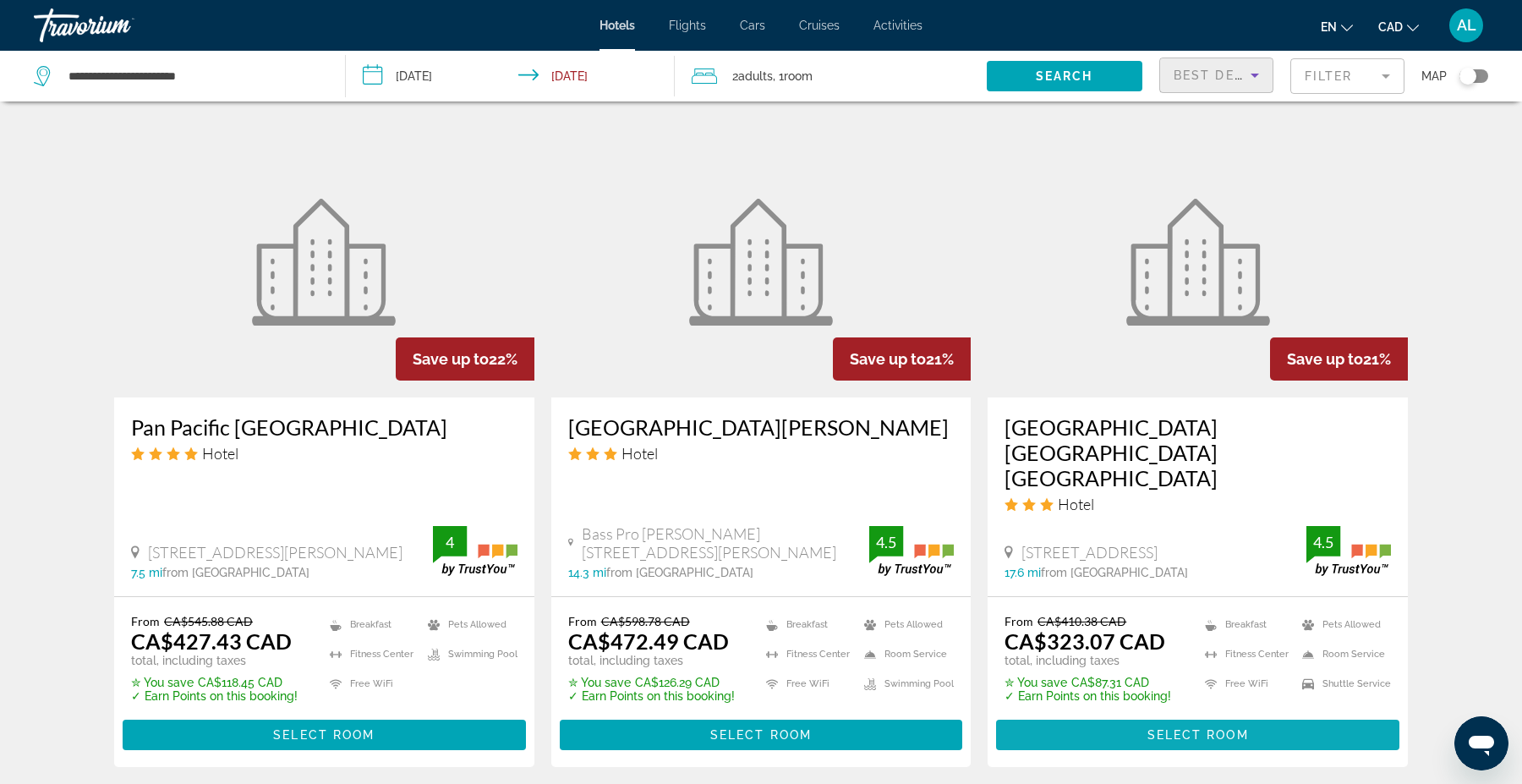
click at [1221, 714] on span "Main content" at bounding box center [1198, 734] width 404 height 40
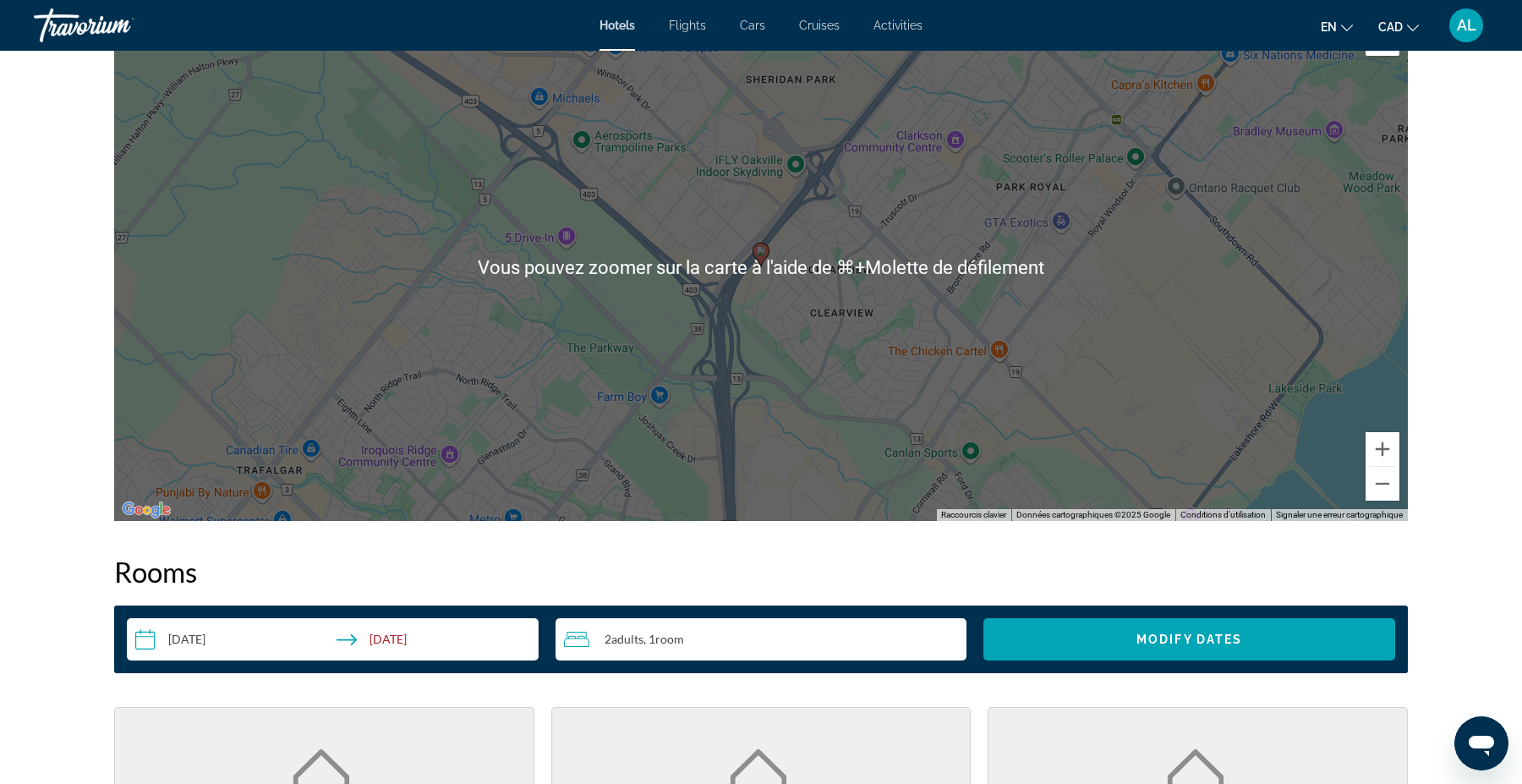
scroll to position [1655, 0]
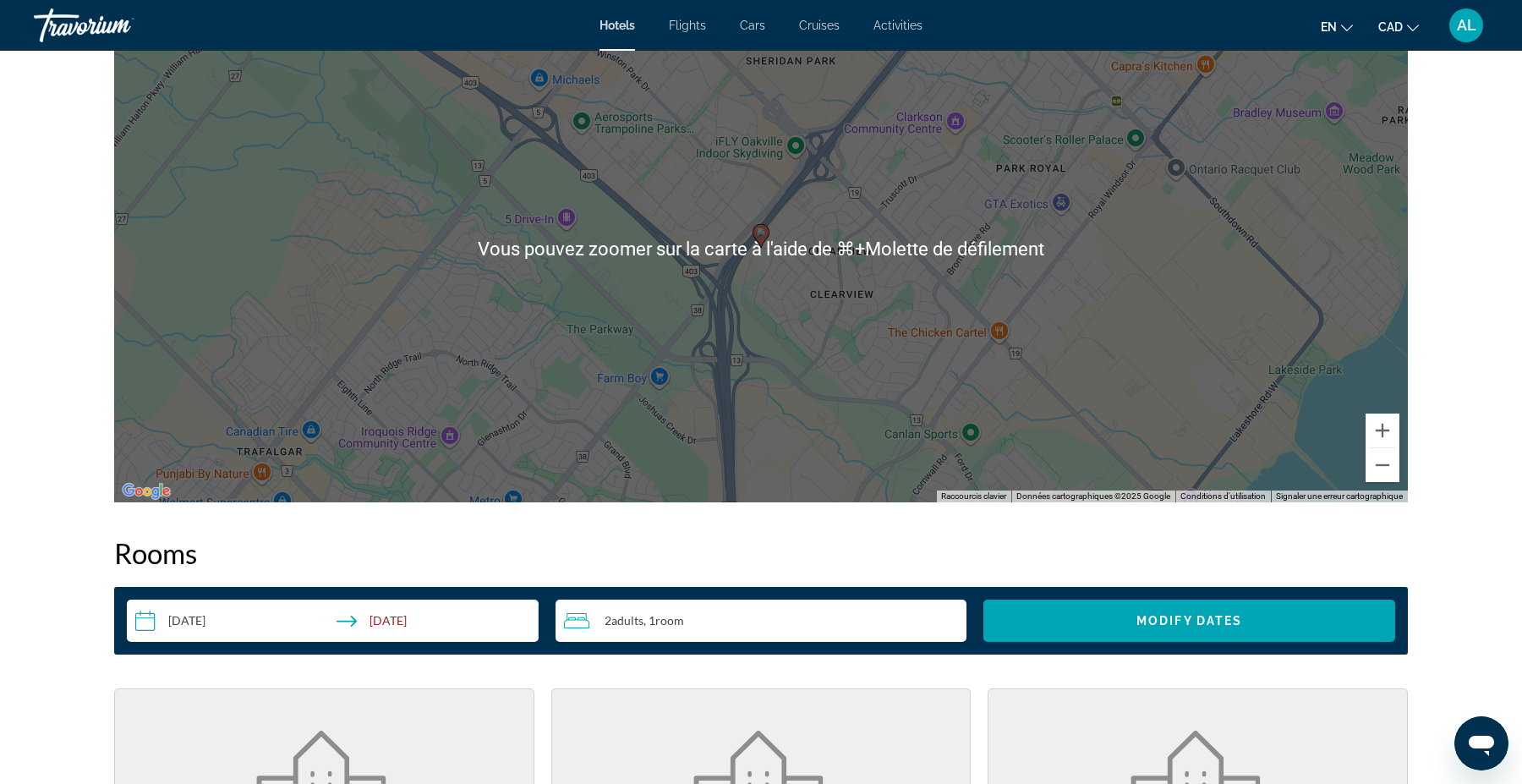
click at [1384, 469] on div "Pour activer le glissement avec le clavier, appuyez sur Alt+Entrée. Une fois ce…" at bounding box center [761, 248] width 1294 height 507
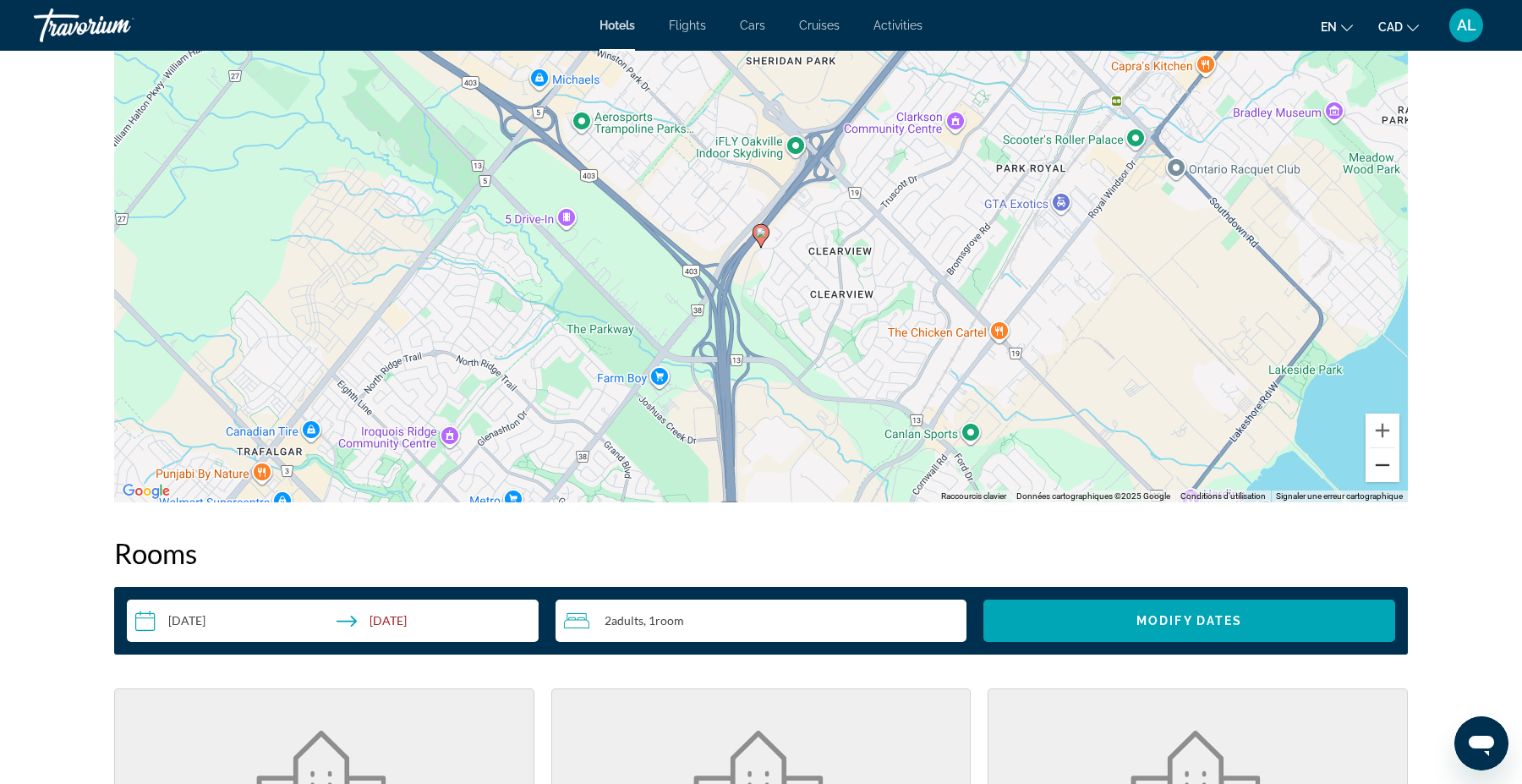
click at [1389, 458] on button "Zoom arrière" at bounding box center [1383, 465] width 33 height 33
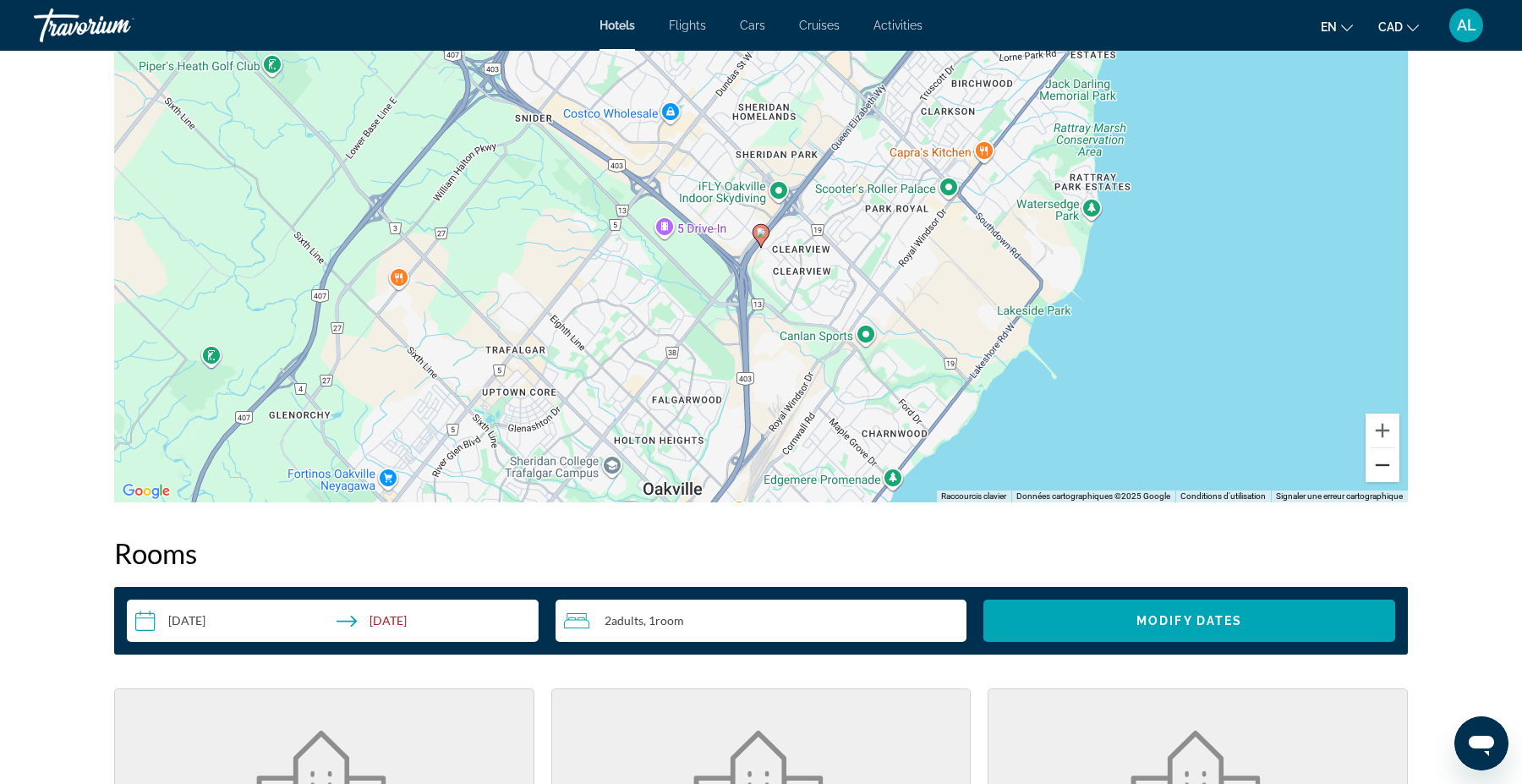
click at [1389, 458] on button "Zoom arrière" at bounding box center [1383, 465] width 33 height 33
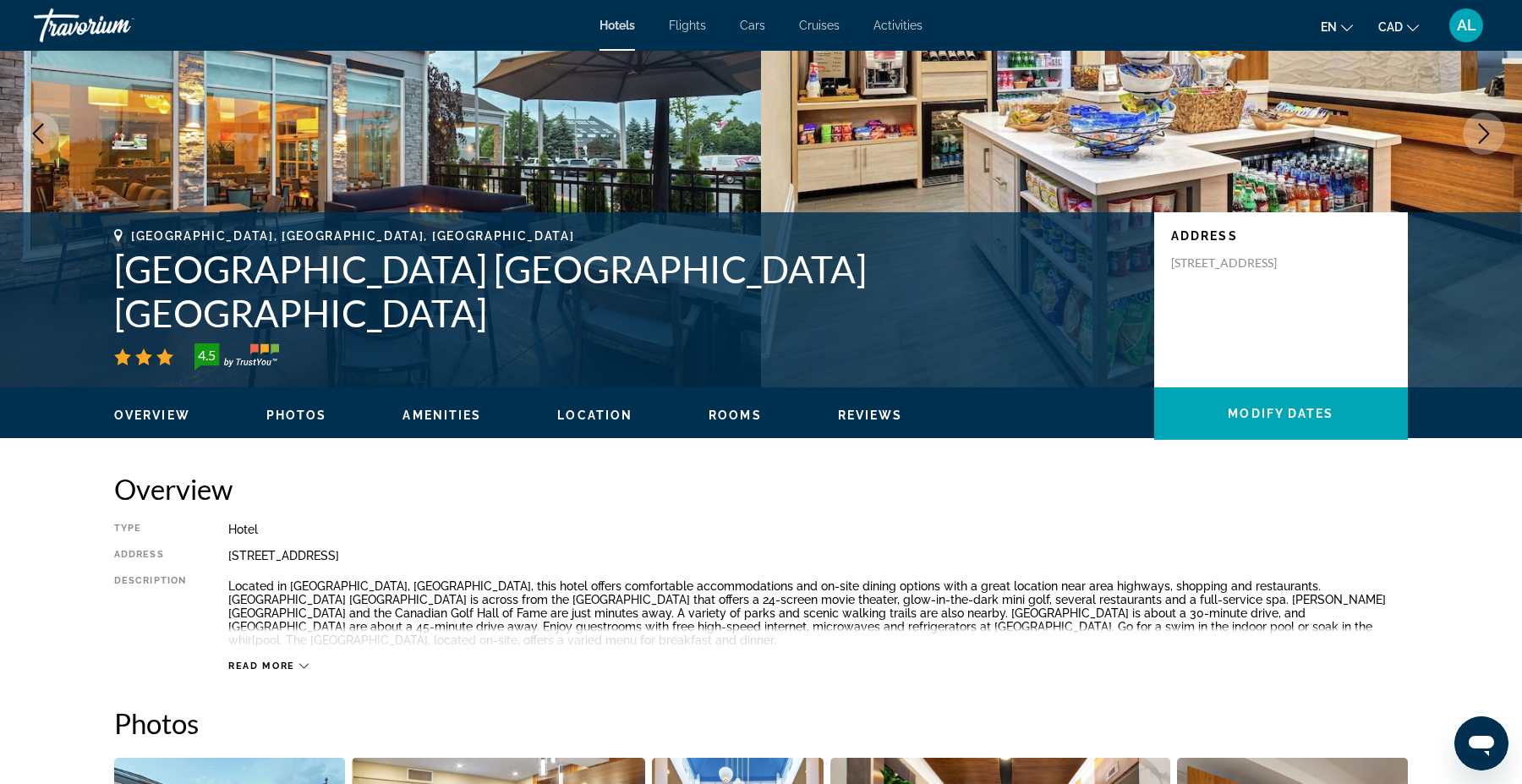
scroll to position [146, 0]
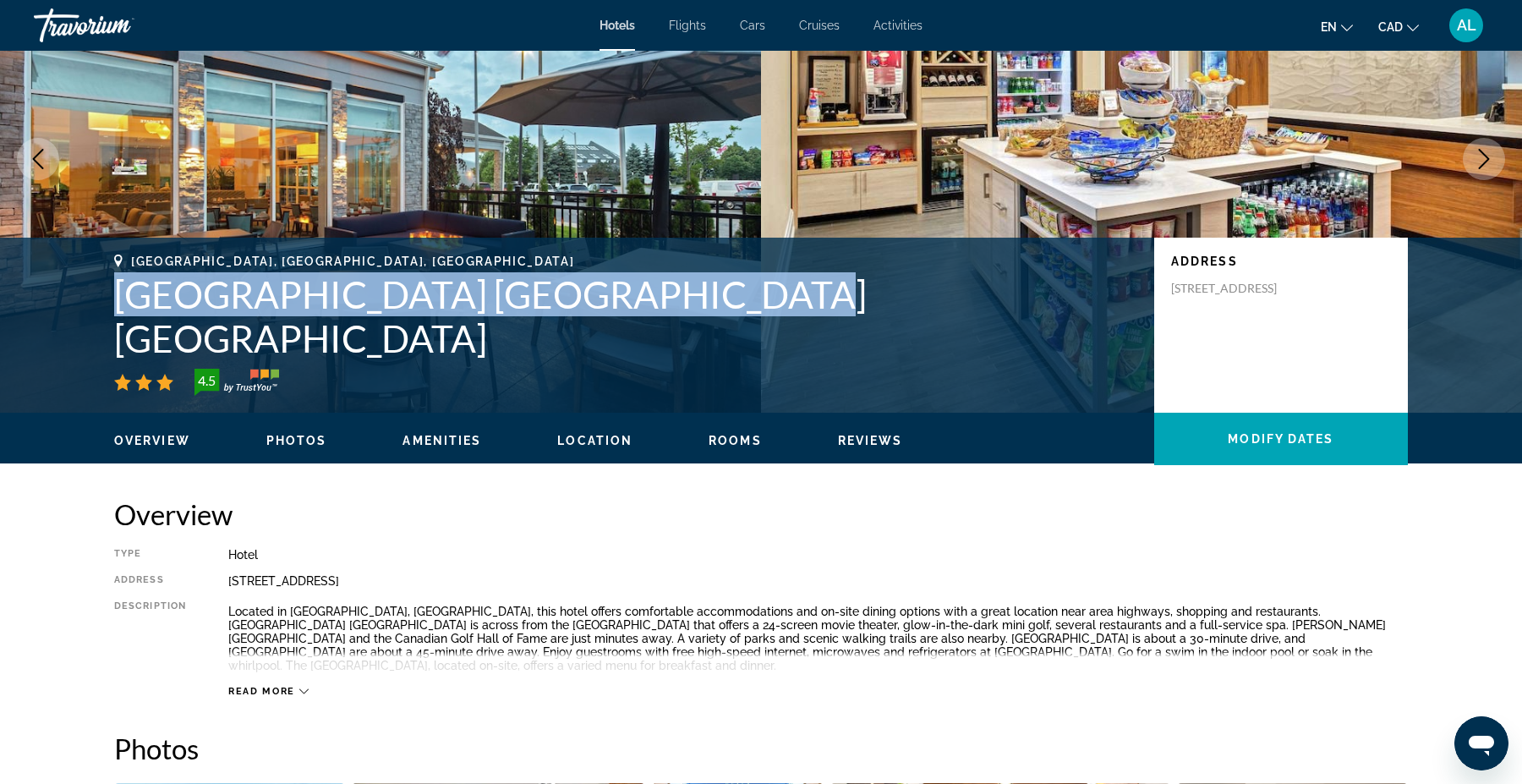
drag, startPoint x: 699, startPoint y: 340, endPoint x: 106, endPoint y: 326, distance: 593.2
click at [106, 326] on div "Oakville, ON, Canada Hilton Garden Inn Toronto Oakville 4.5 Address 2774 South …" at bounding box center [761, 324] width 1361 height 141
copy h1 "[GEOGRAPHIC_DATA] [GEOGRAPHIC_DATA] [GEOGRAPHIC_DATA]"
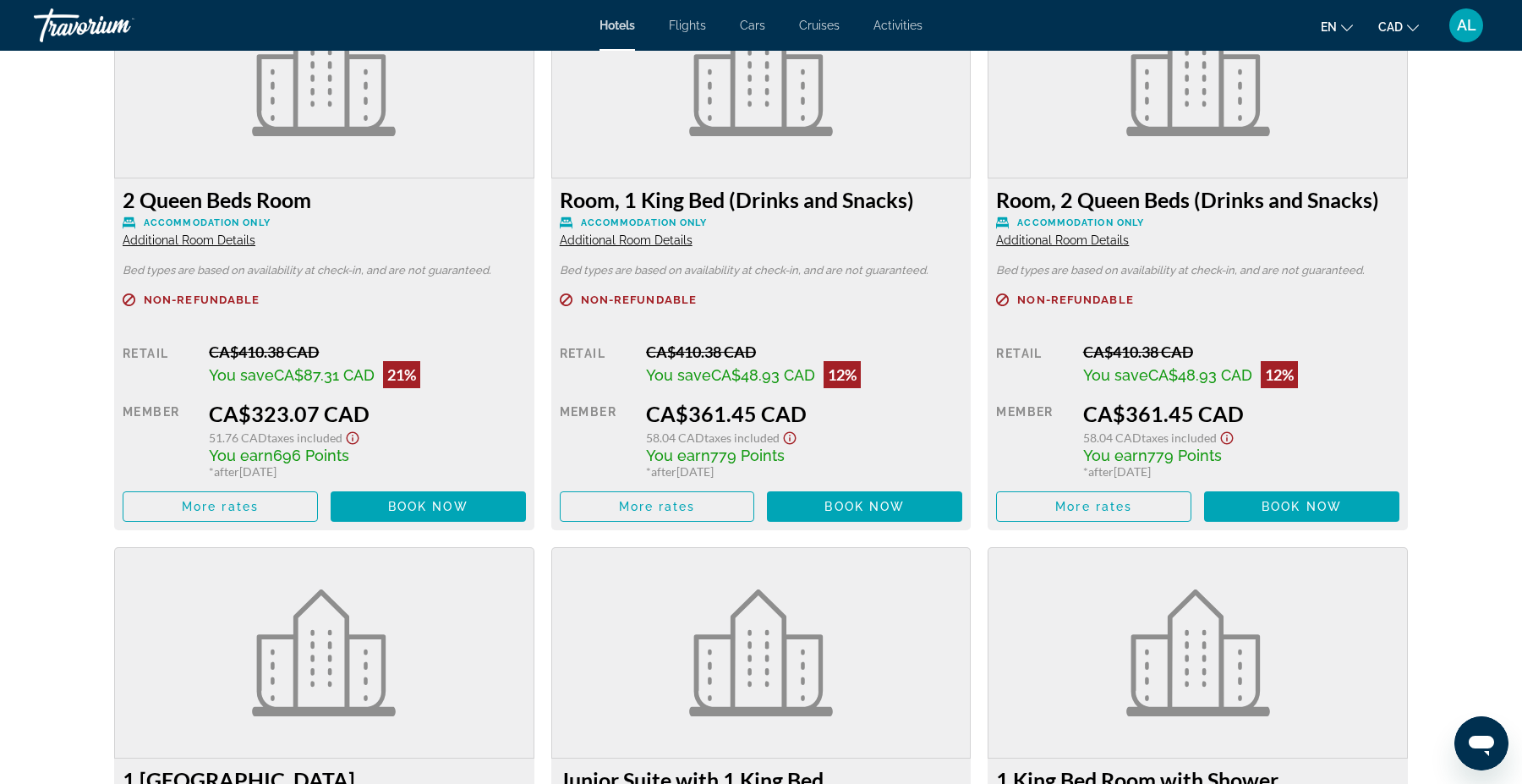
scroll to position [2374, 0]
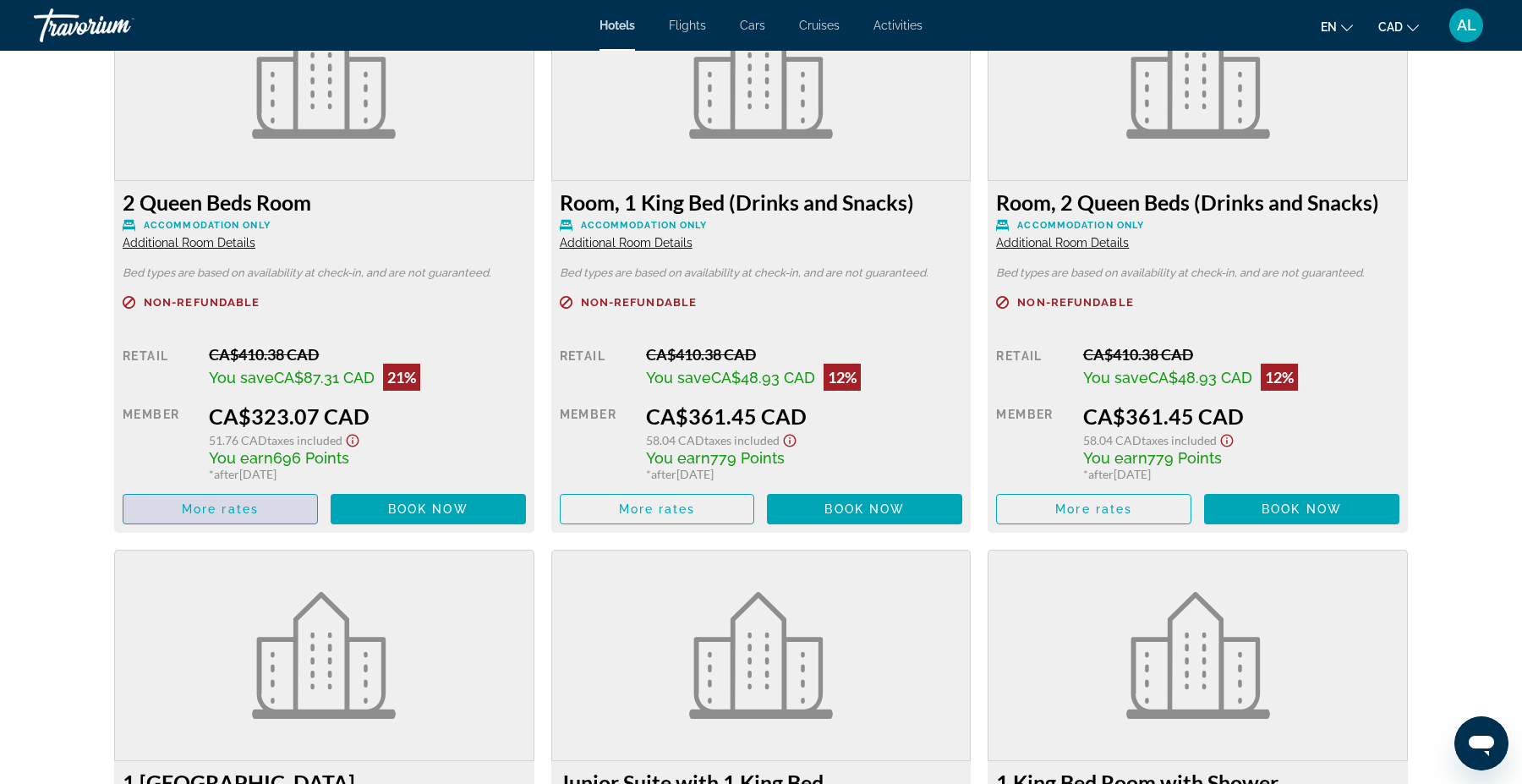
click at [273, 496] on span "Main content" at bounding box center [220, 508] width 194 height 40
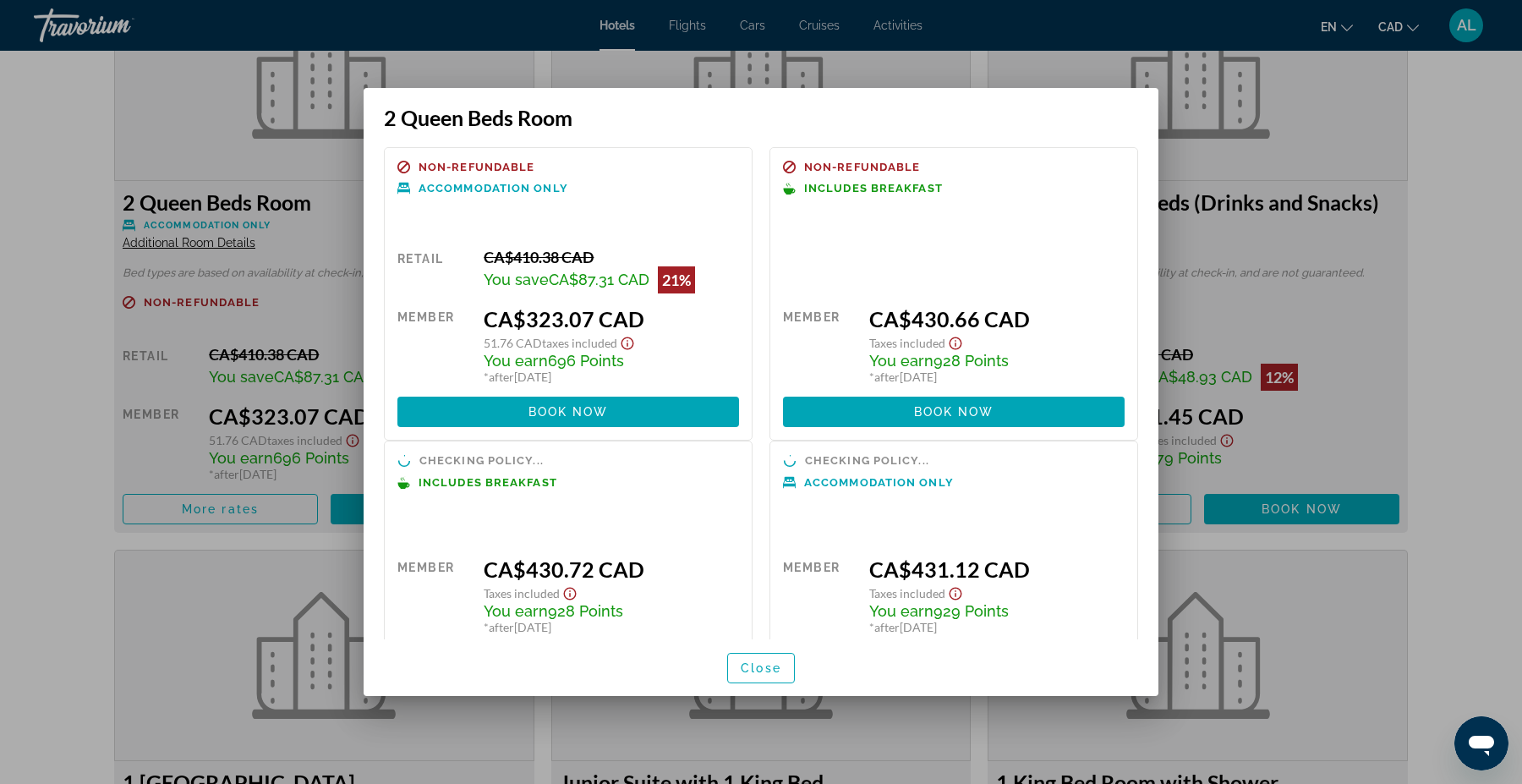
click at [1423, 511] on div at bounding box center [761, 392] width 1522 height 784
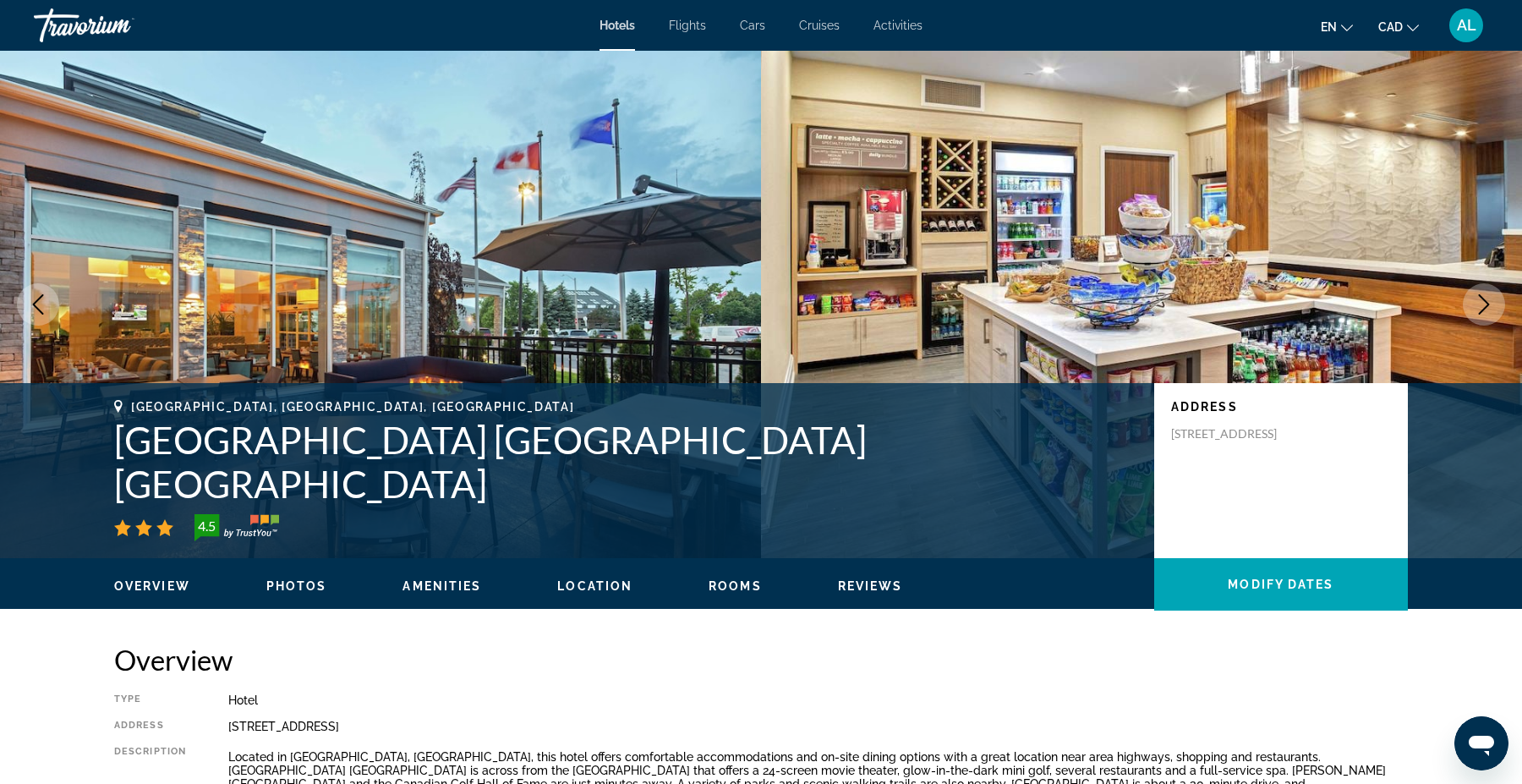
scroll to position [2374, 0]
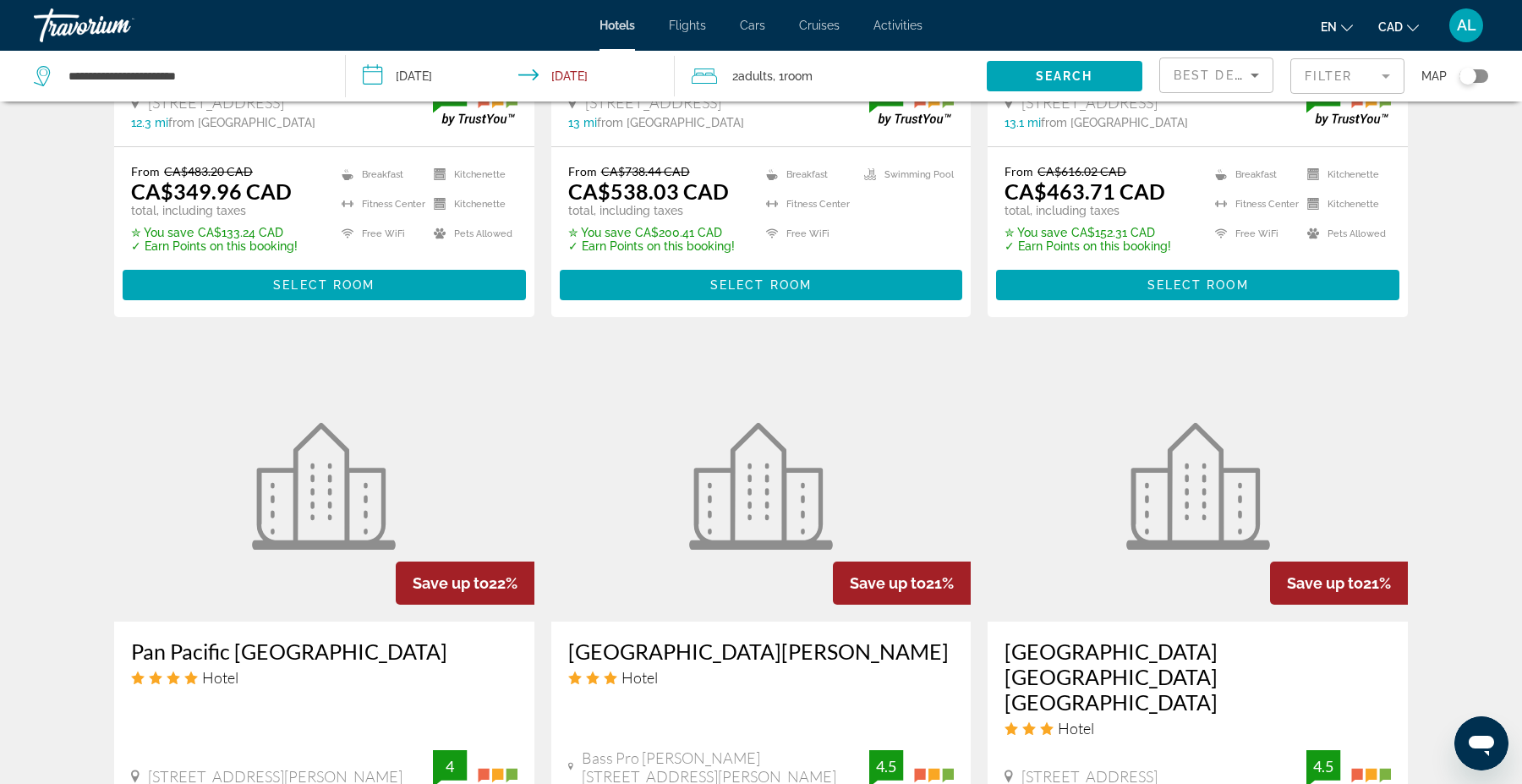
scroll to position [1245, 0]
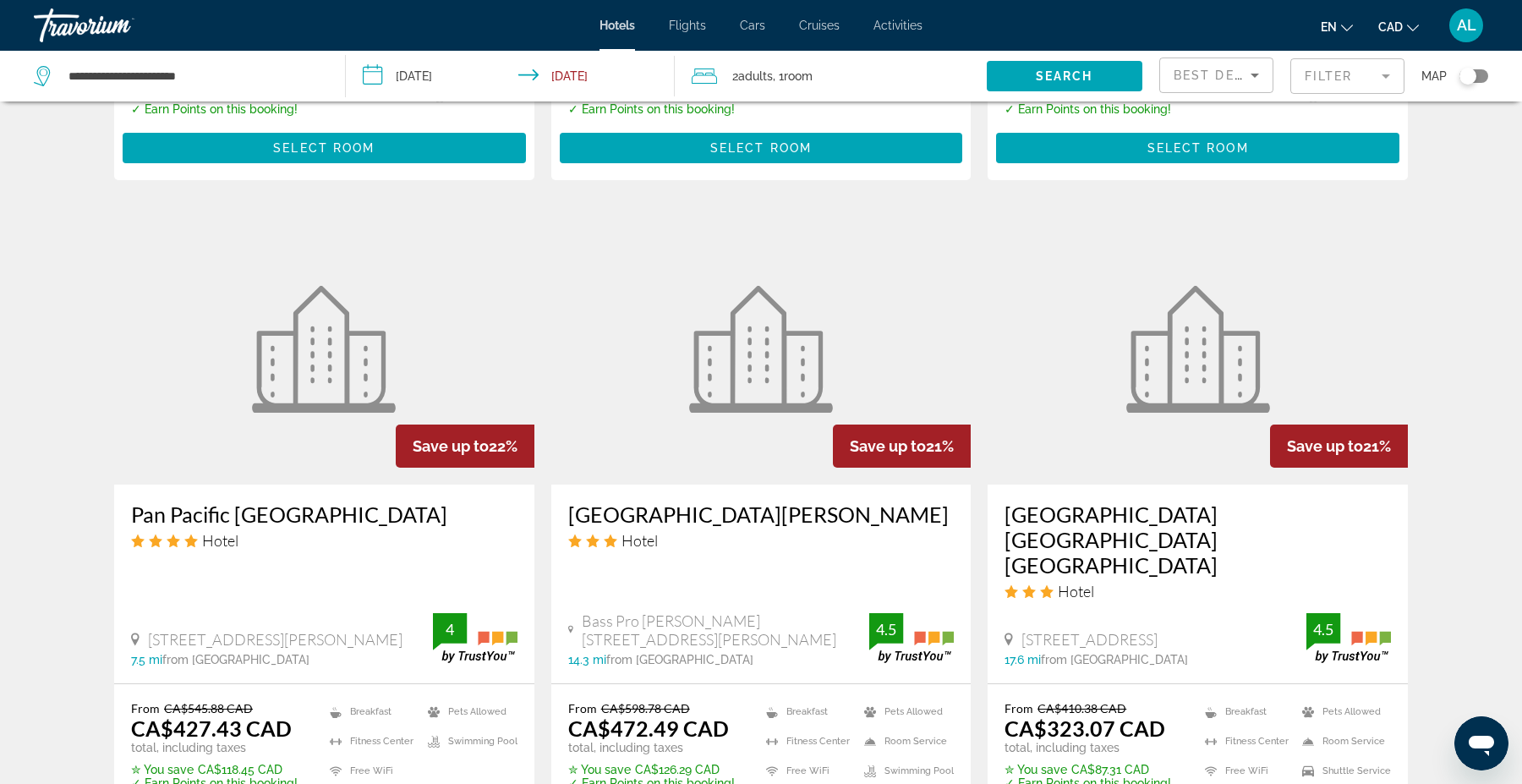
click at [1355, 70] on mat-form-field "Filter" at bounding box center [1348, 76] width 114 height 35
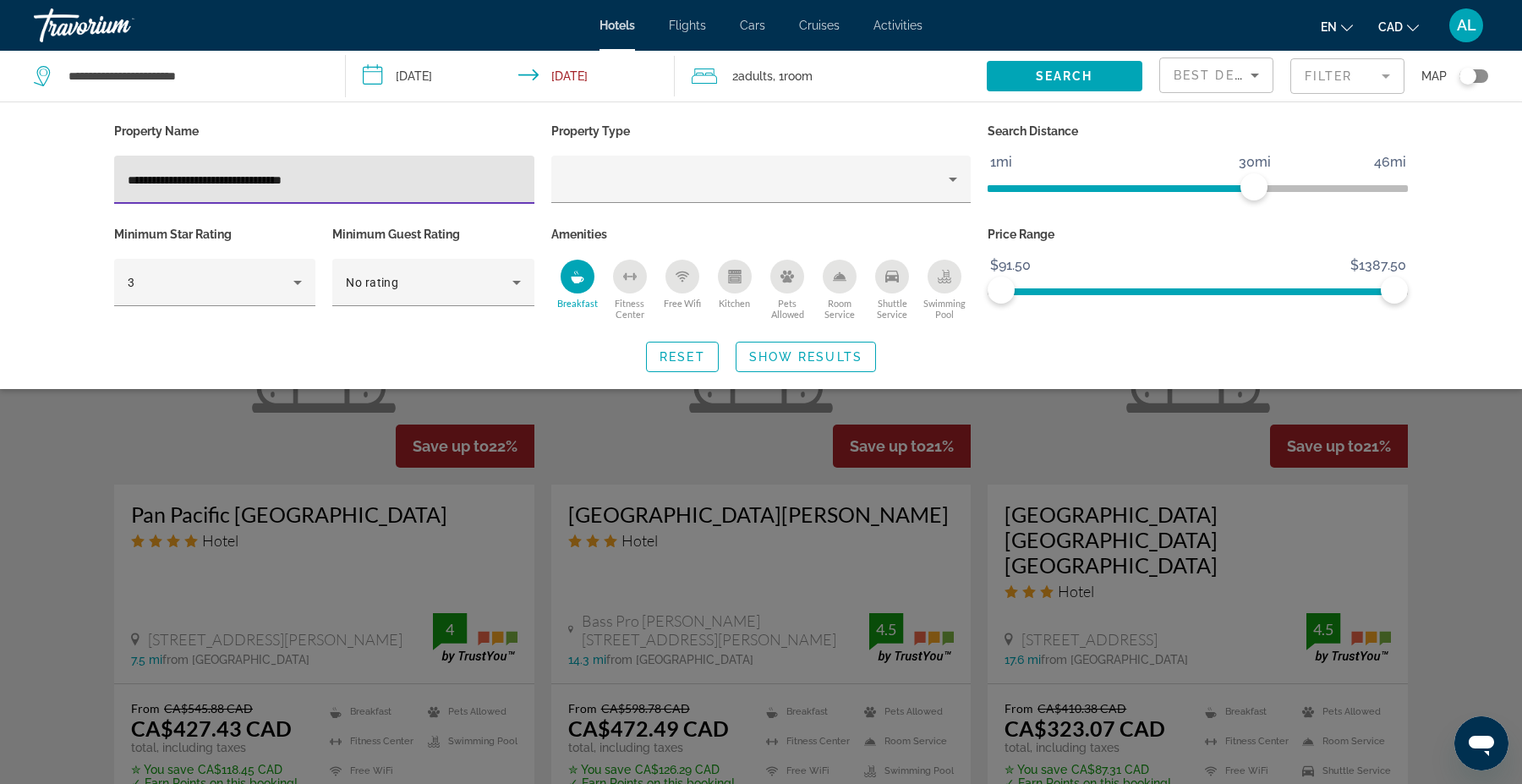
drag, startPoint x: 351, startPoint y: 179, endPoint x: 261, endPoint y: 177, distance: 90.0
click at [261, 177] on input "**********" at bounding box center [324, 180] width 393 height 21
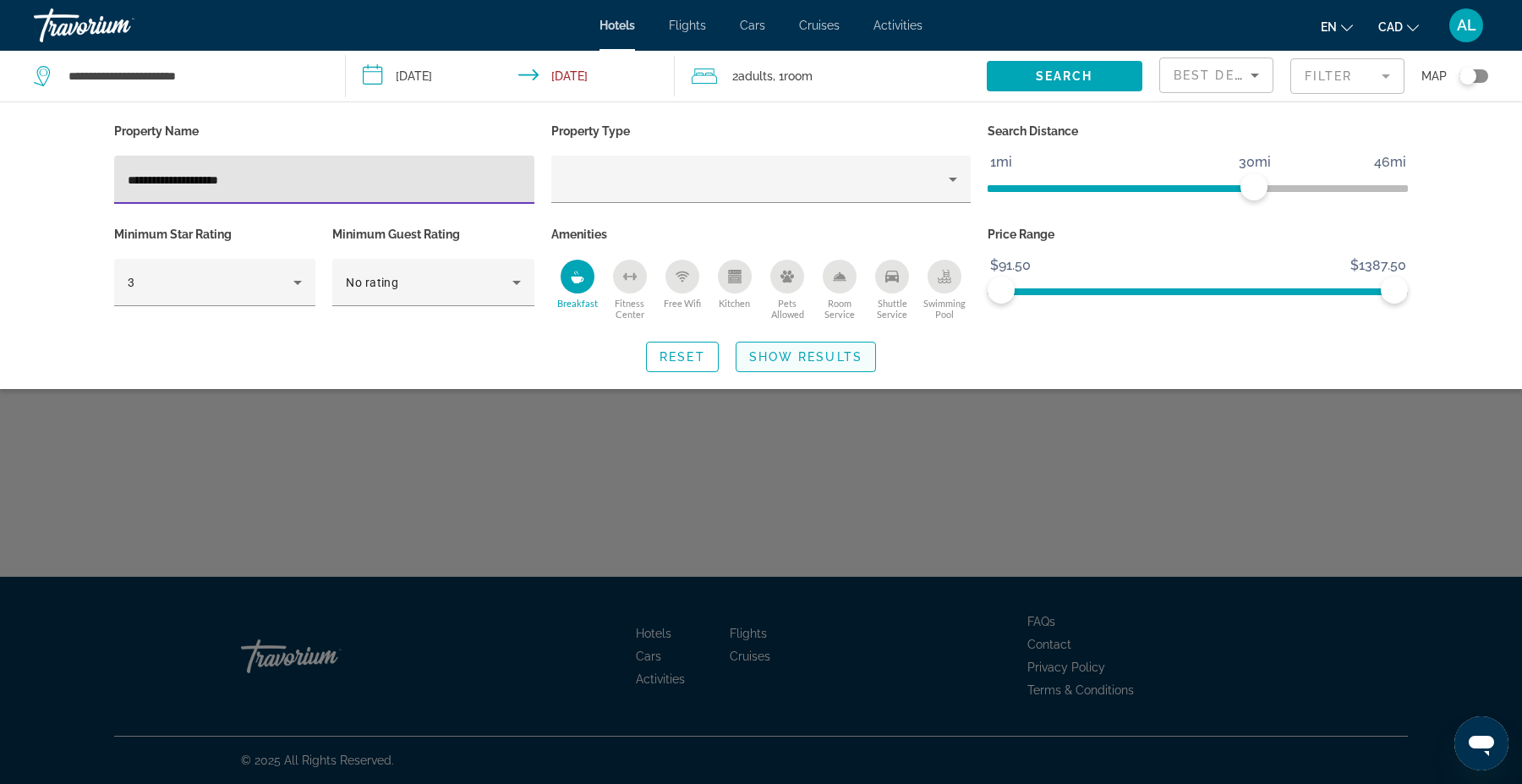
type input "**********"
click at [798, 337] on span "Search widget" at bounding box center [806, 357] width 139 height 40
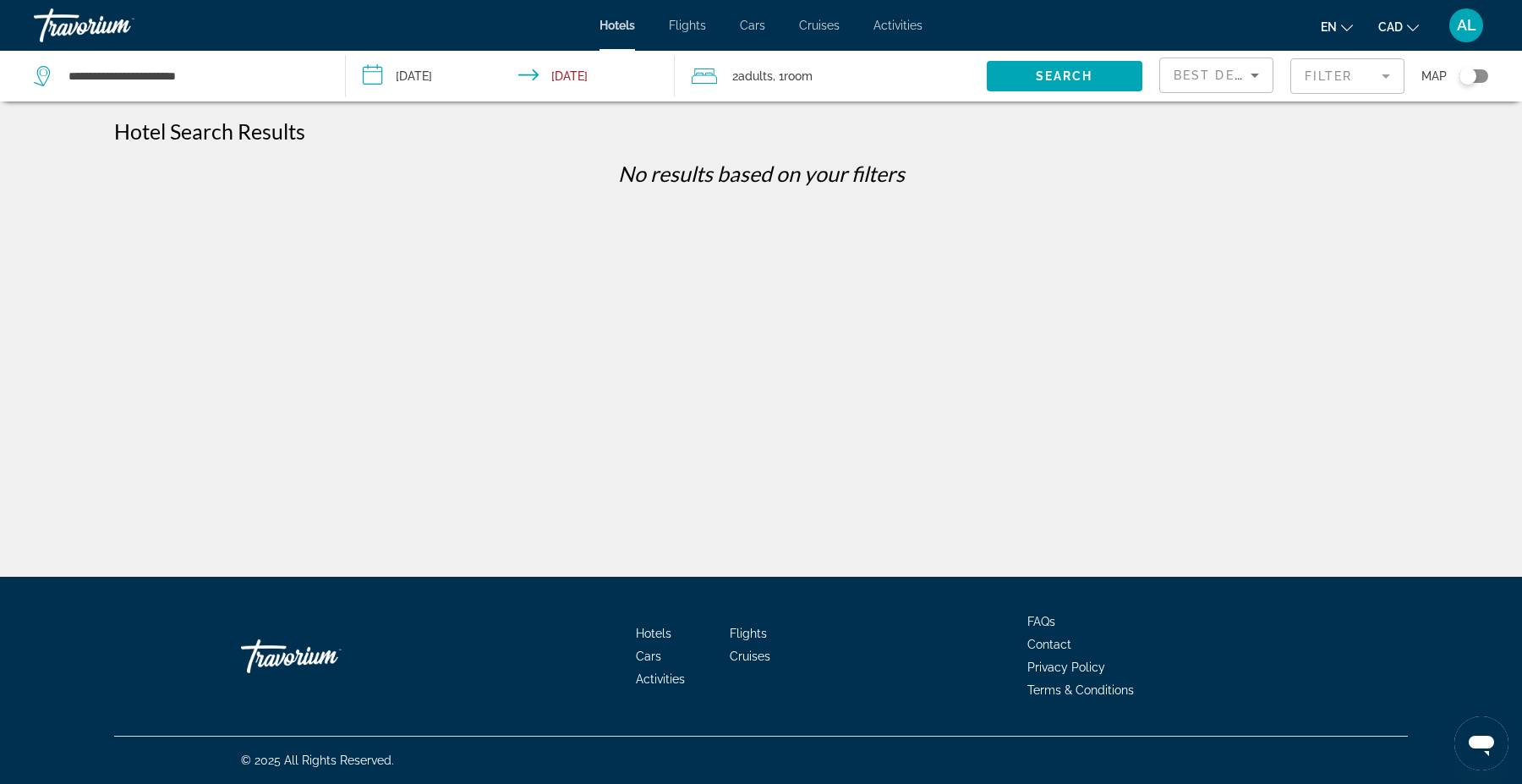
click at [99, 21] on div "Travorium" at bounding box center [118, 25] width 169 height 44
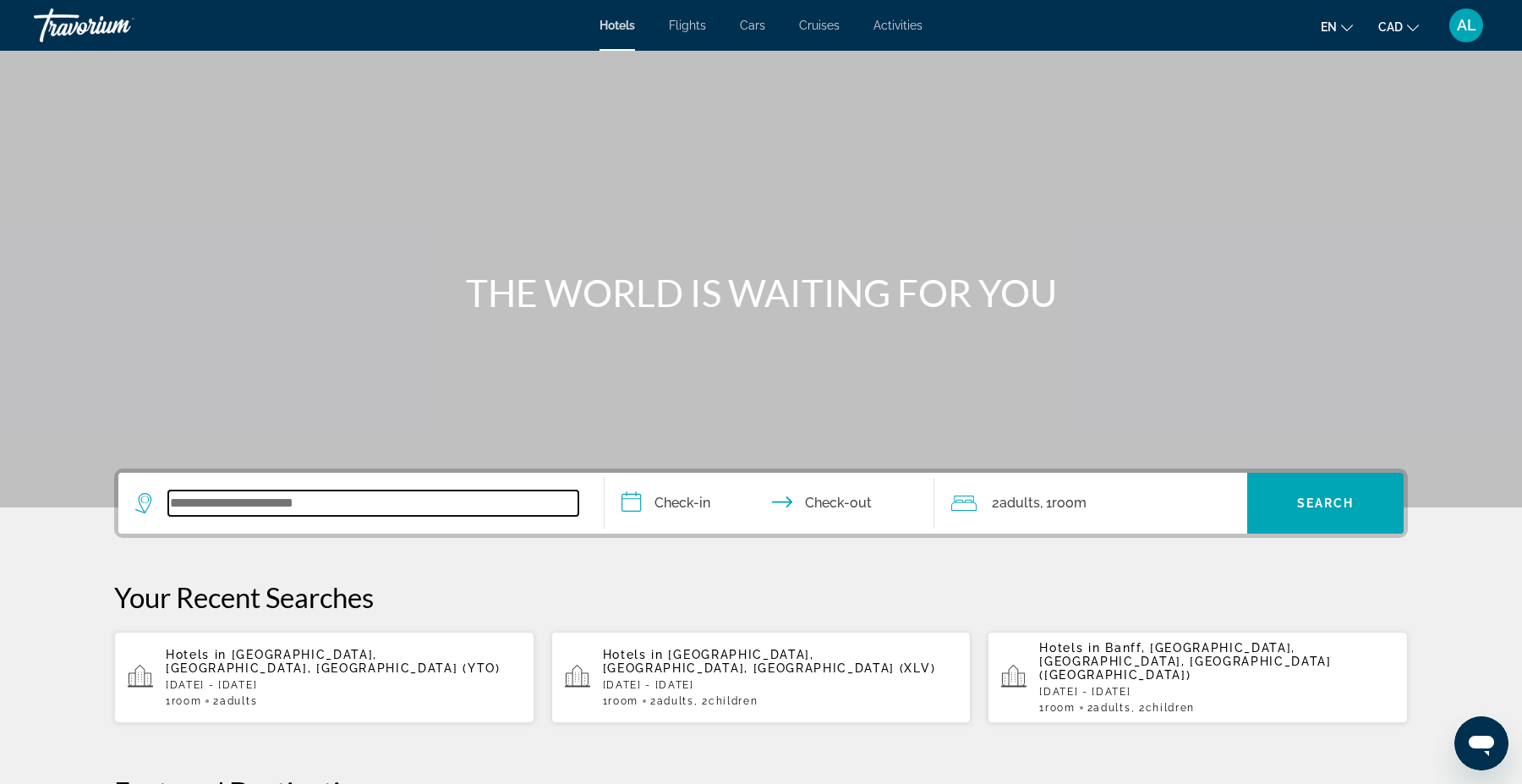
click at [248, 510] on input "Search widget" at bounding box center [373, 503] width 410 height 26
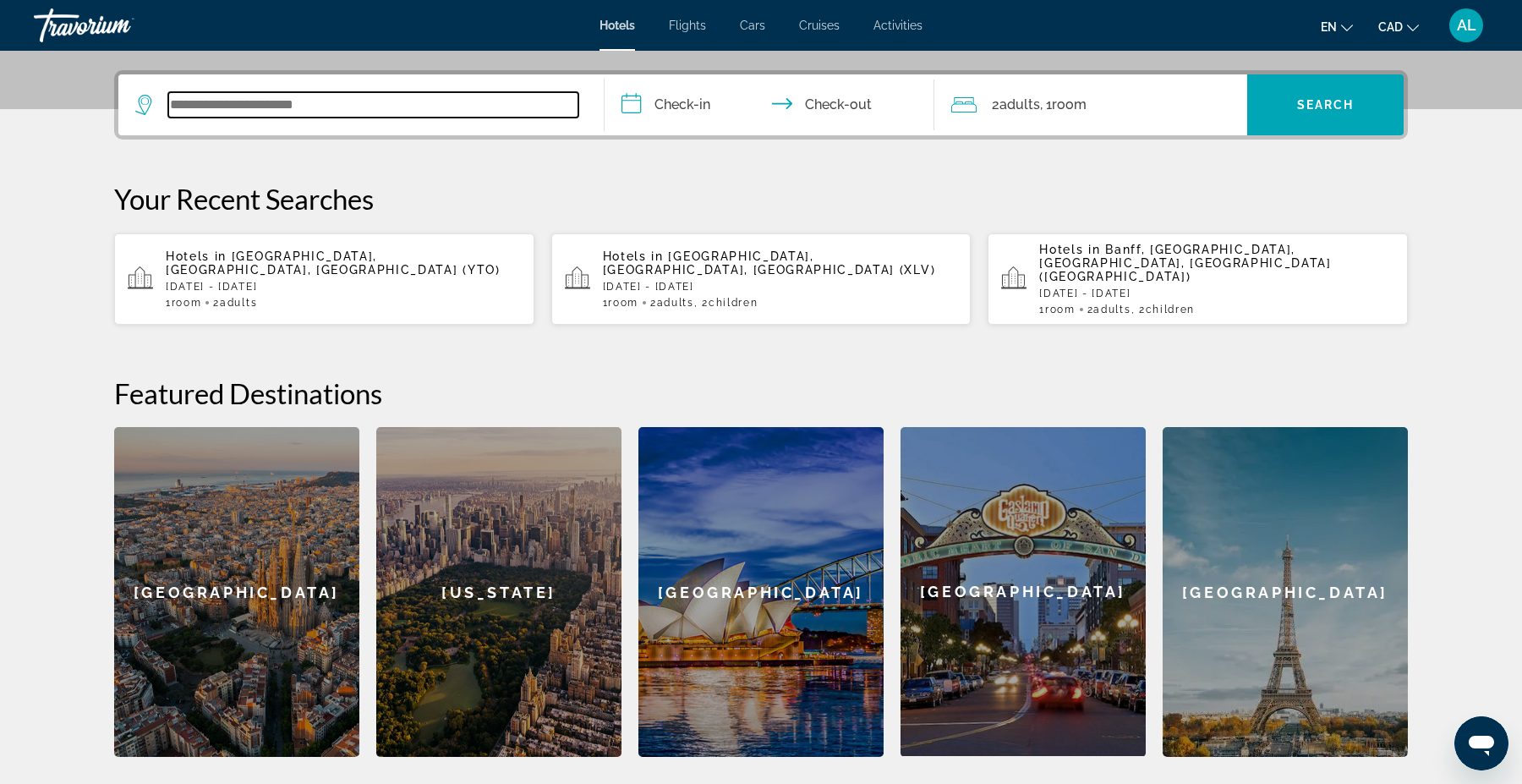
scroll to position [413, 0]
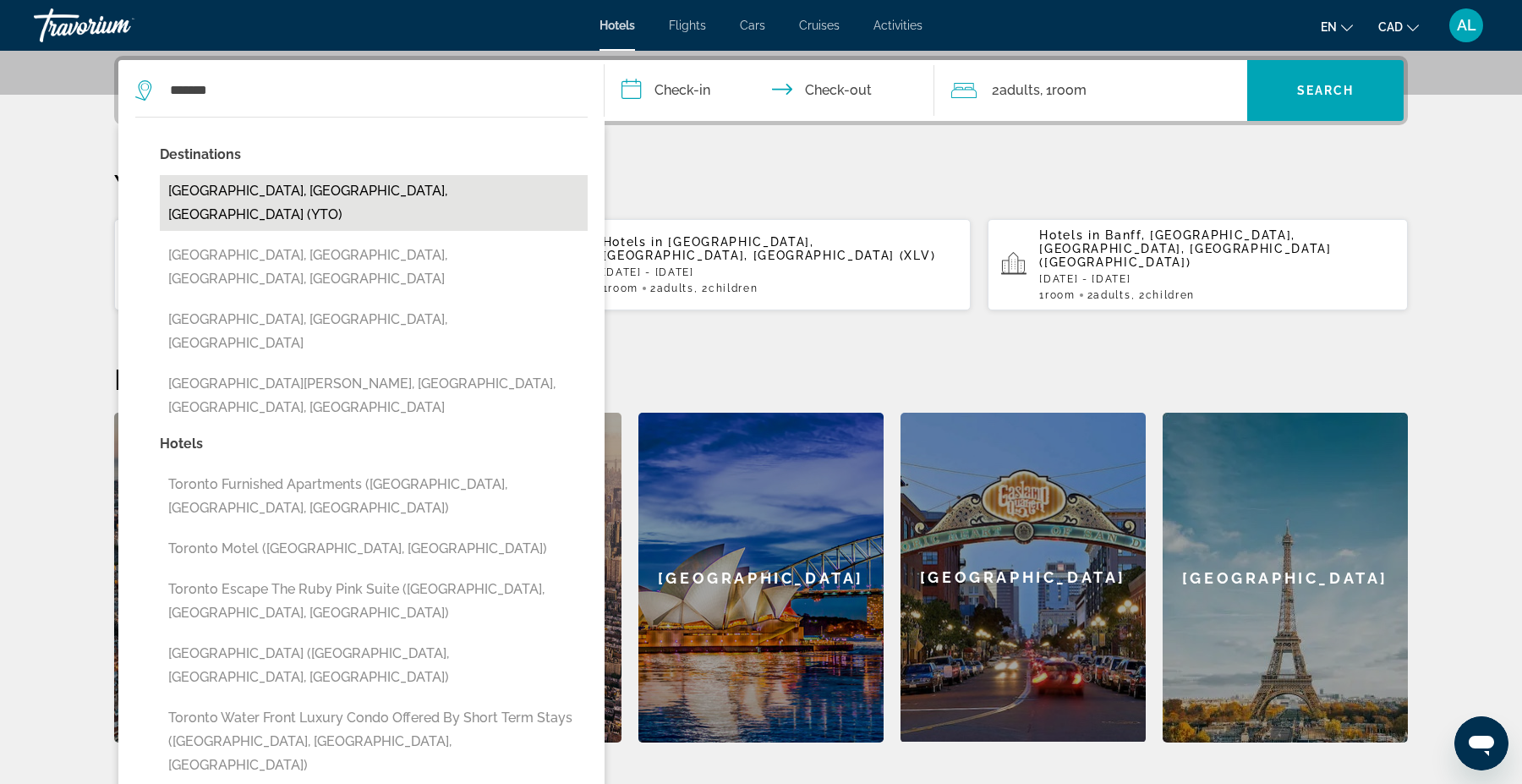
click at [227, 180] on button "[GEOGRAPHIC_DATA], [GEOGRAPHIC_DATA], [GEOGRAPHIC_DATA] (YTO)" at bounding box center [373, 203] width 428 height 56
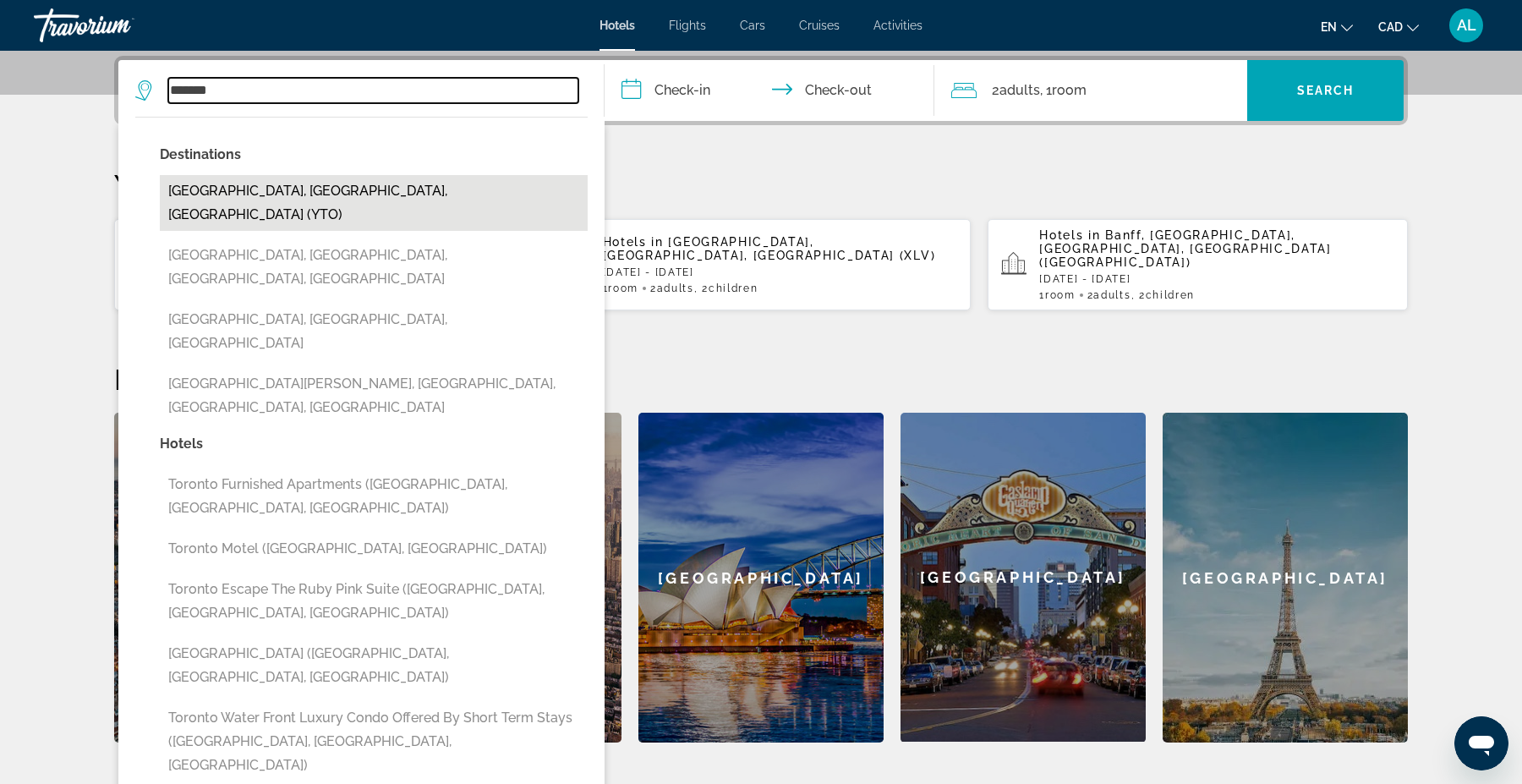
type input "**********"
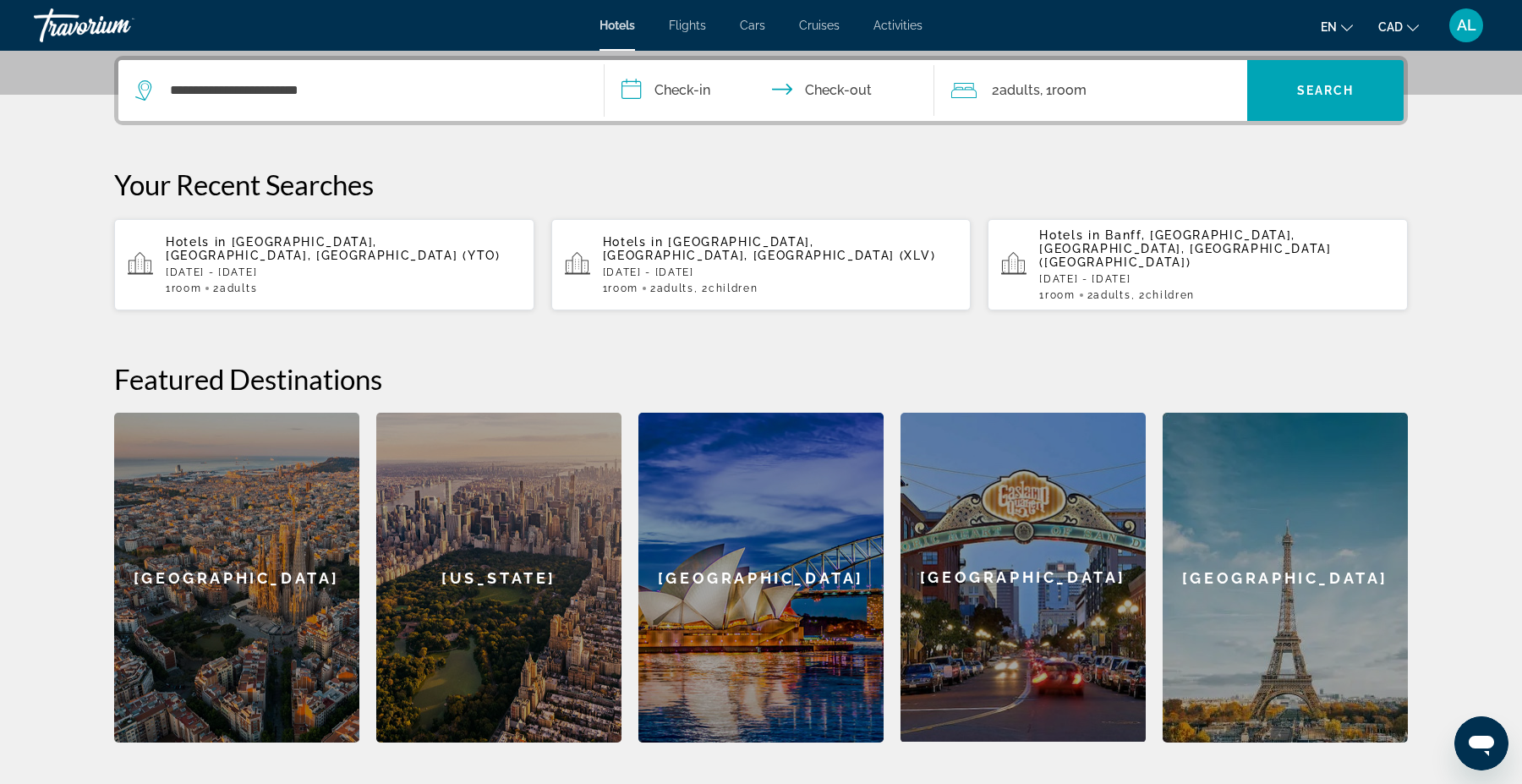
click at [691, 88] on input "**********" at bounding box center [773, 93] width 337 height 66
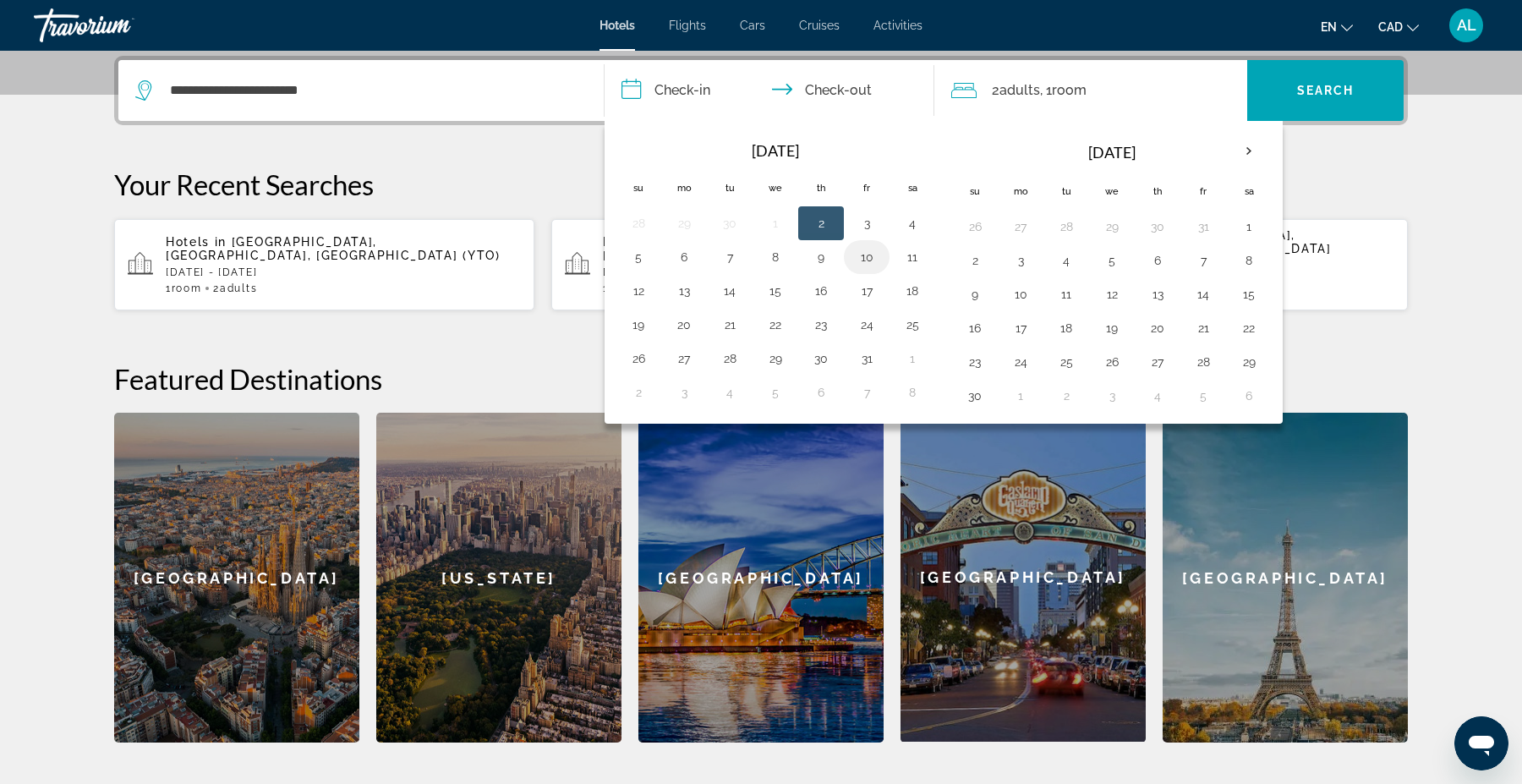
click at [862, 249] on button "10" at bounding box center [866, 257] width 27 height 24
click at [655, 293] on td "12" at bounding box center [638, 291] width 45 height 33
click at [634, 292] on button "12" at bounding box center [637, 291] width 27 height 24
type input "**********"
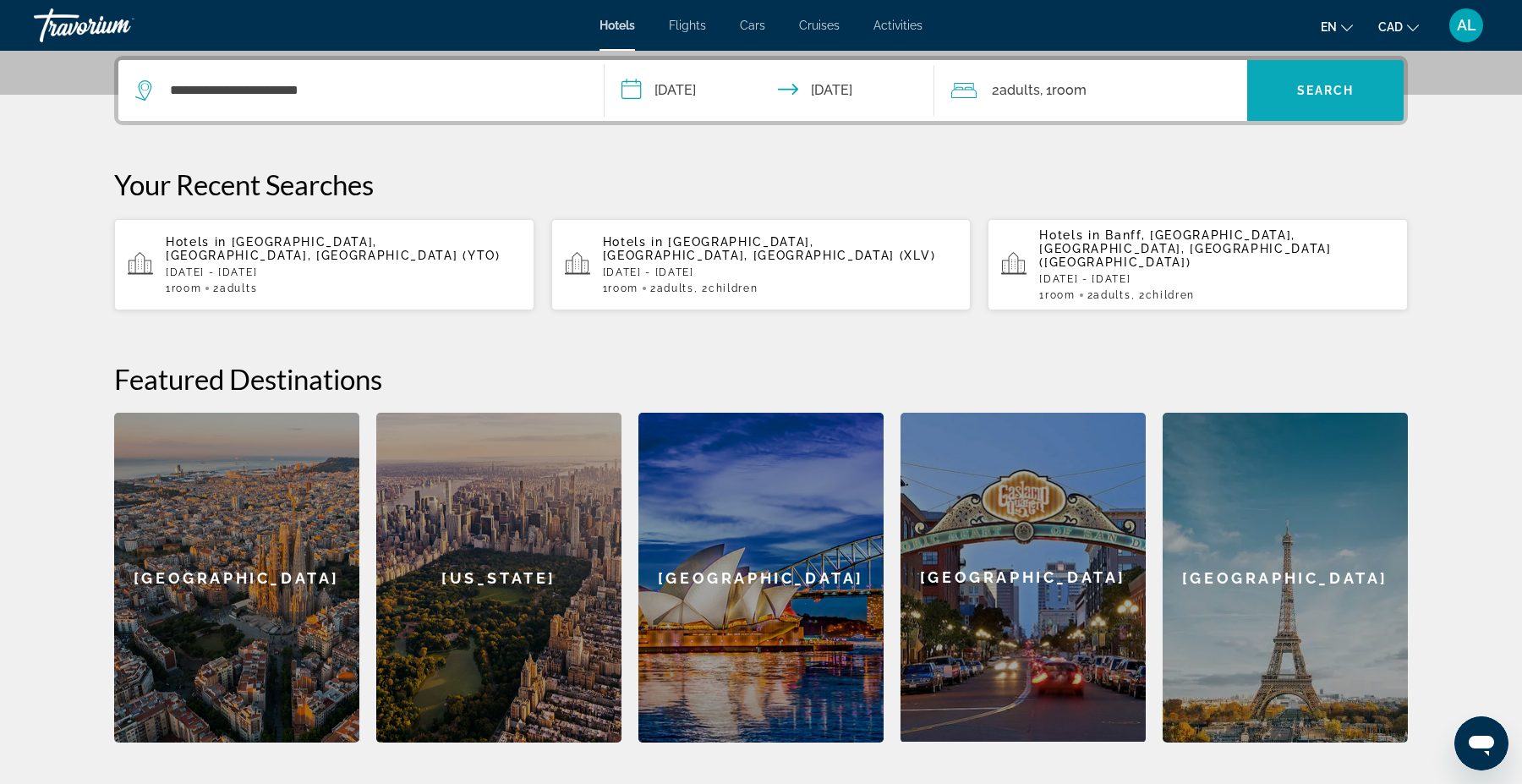
click at [1331, 112] on span "Search widget" at bounding box center [1325, 91] width 157 height 61
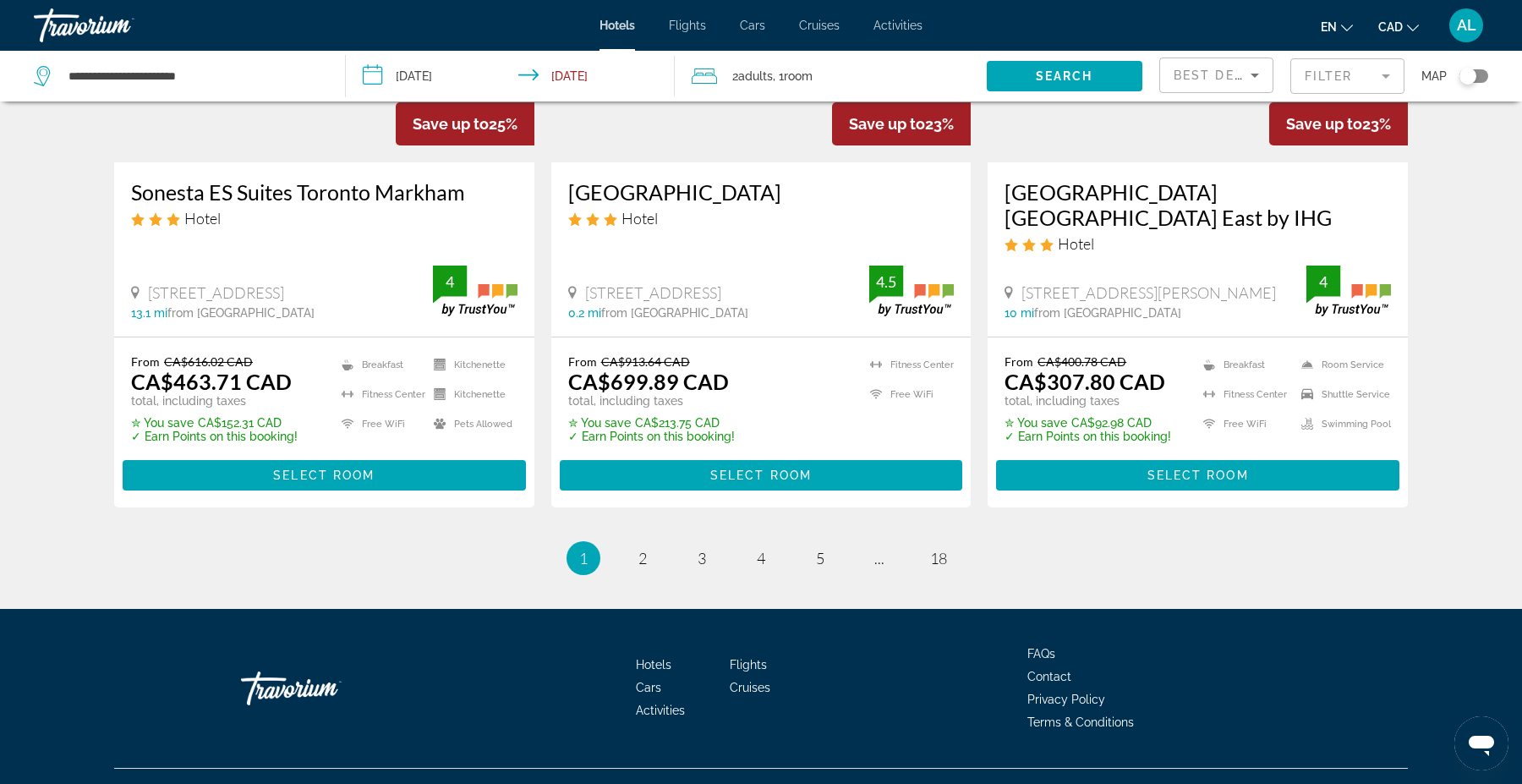
scroll to position [2224, 0]
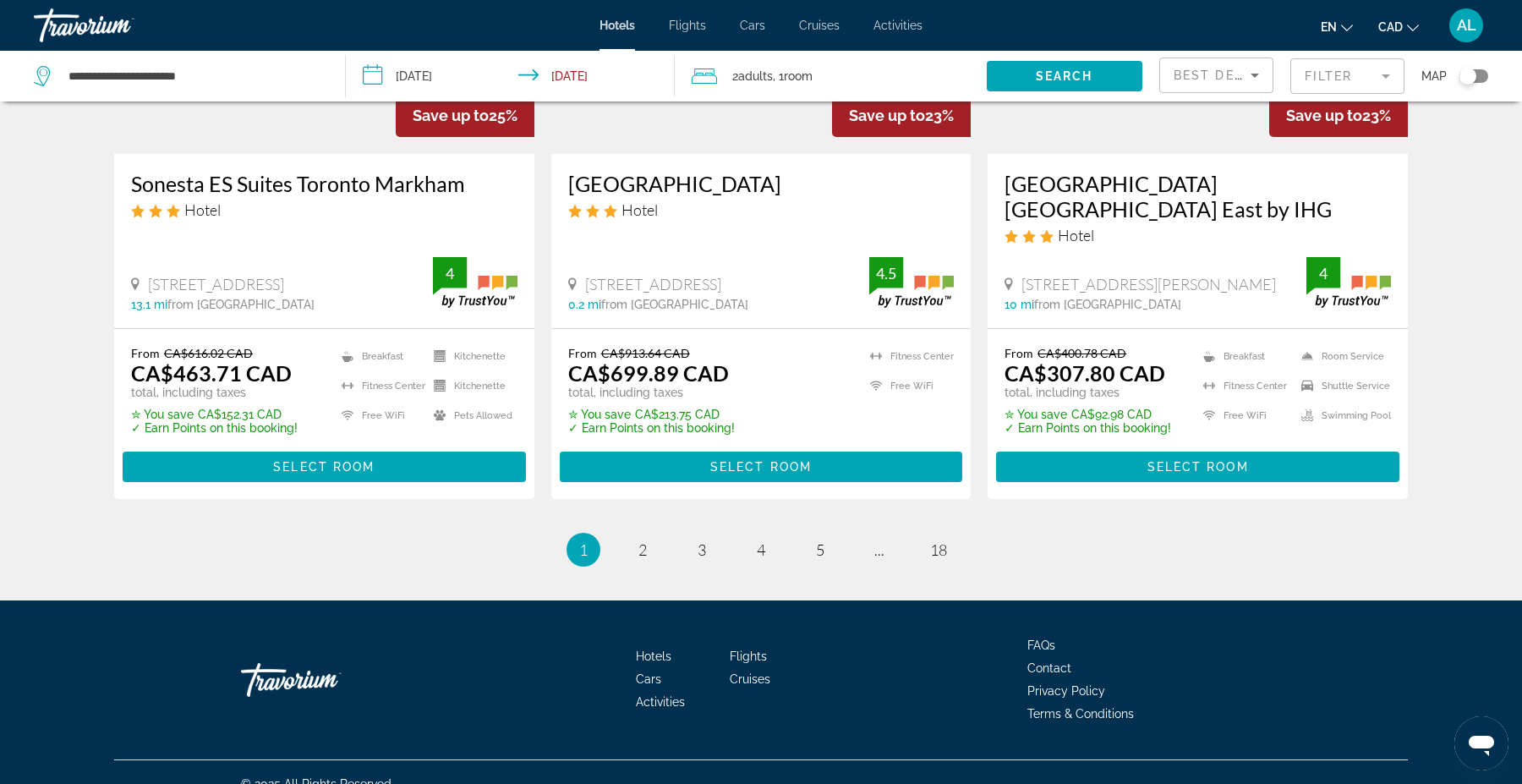
click at [1329, 80] on mat-form-field "Filter" at bounding box center [1348, 76] width 114 height 35
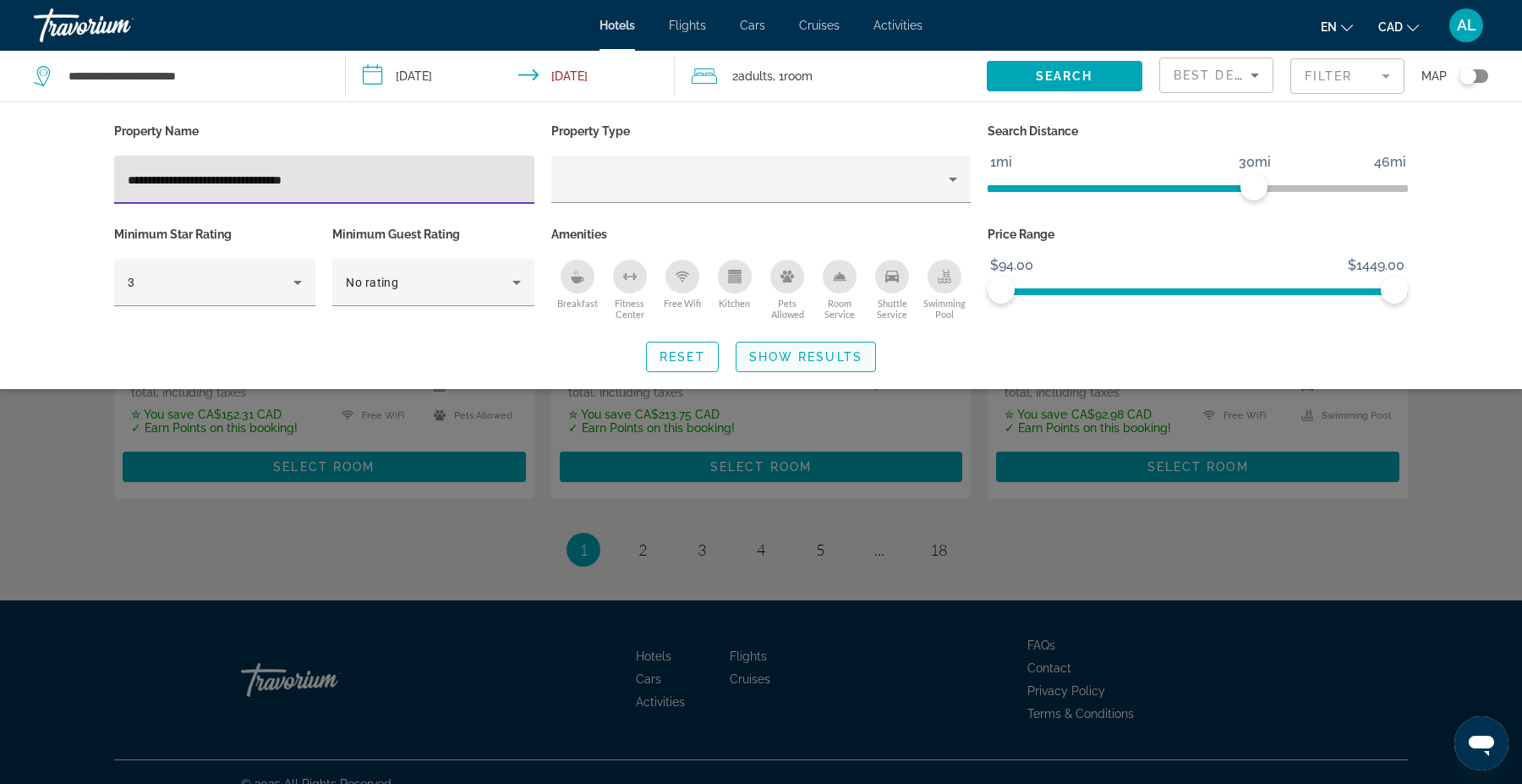
type input "**********"
click at [797, 344] on span "Search widget" at bounding box center [806, 357] width 139 height 40
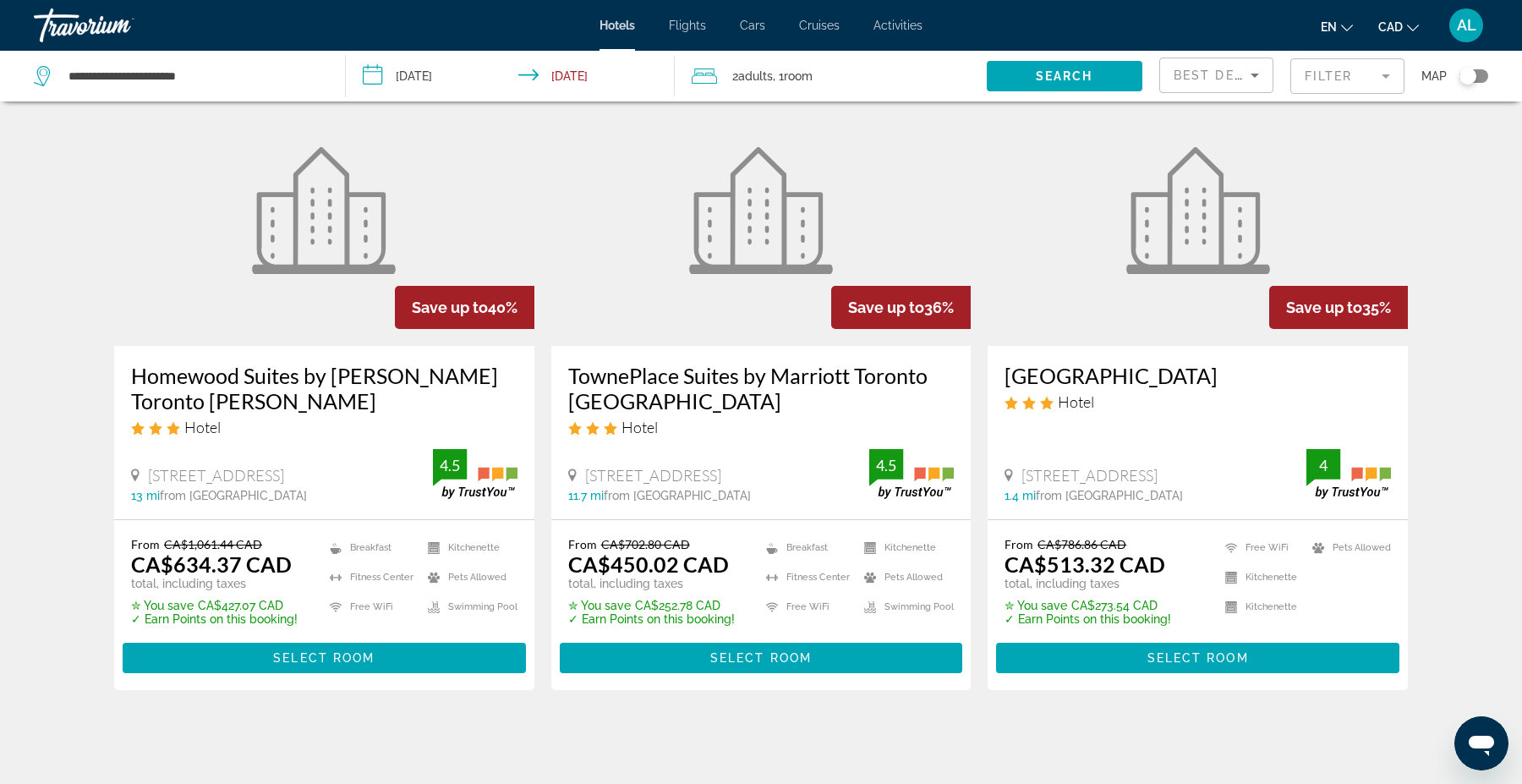
scroll to position [0, 0]
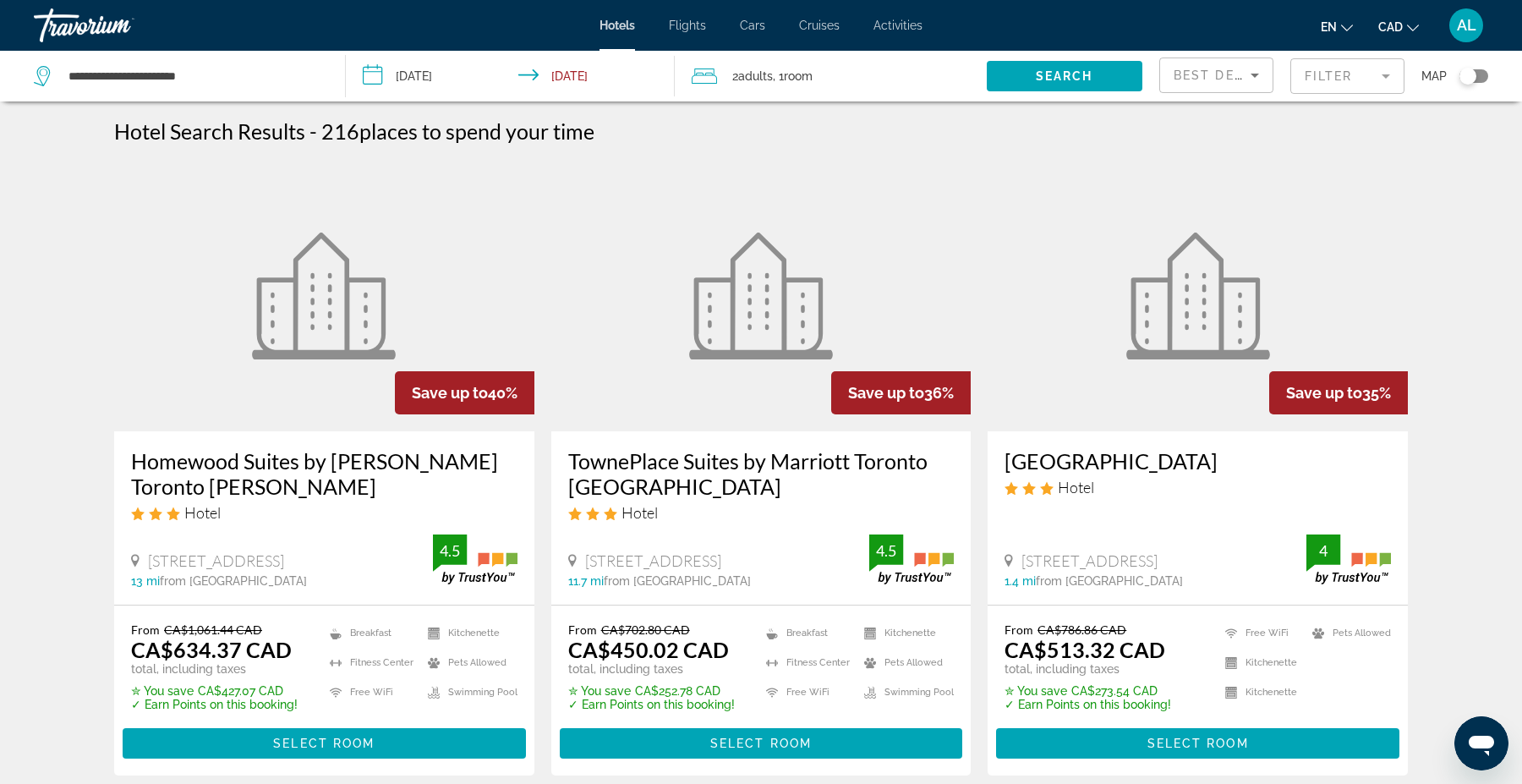
click at [1328, 93] on mat-form-field "Filter" at bounding box center [1348, 76] width 114 height 35
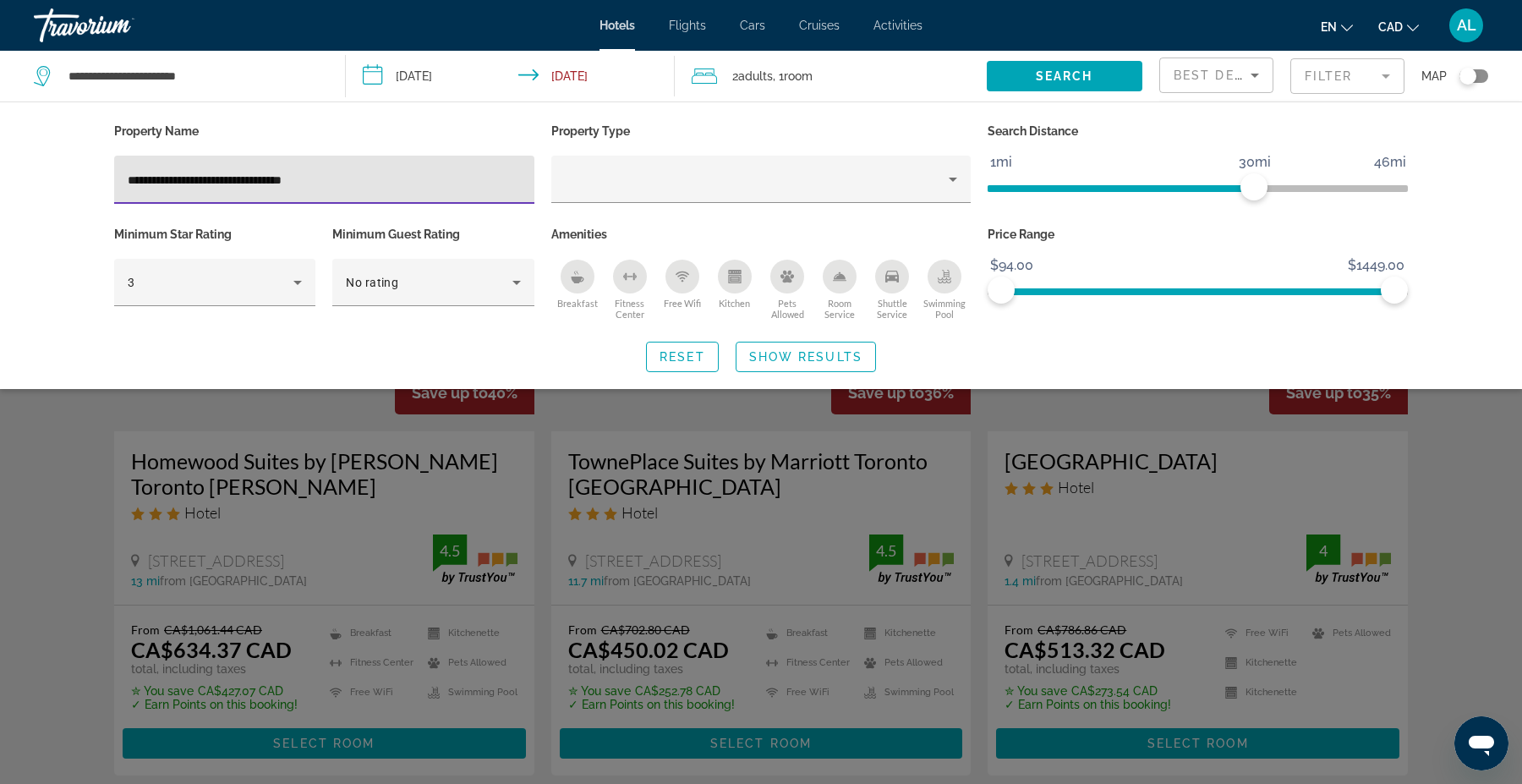
click at [388, 176] on input "**********" at bounding box center [324, 180] width 393 height 21
type input "**********"
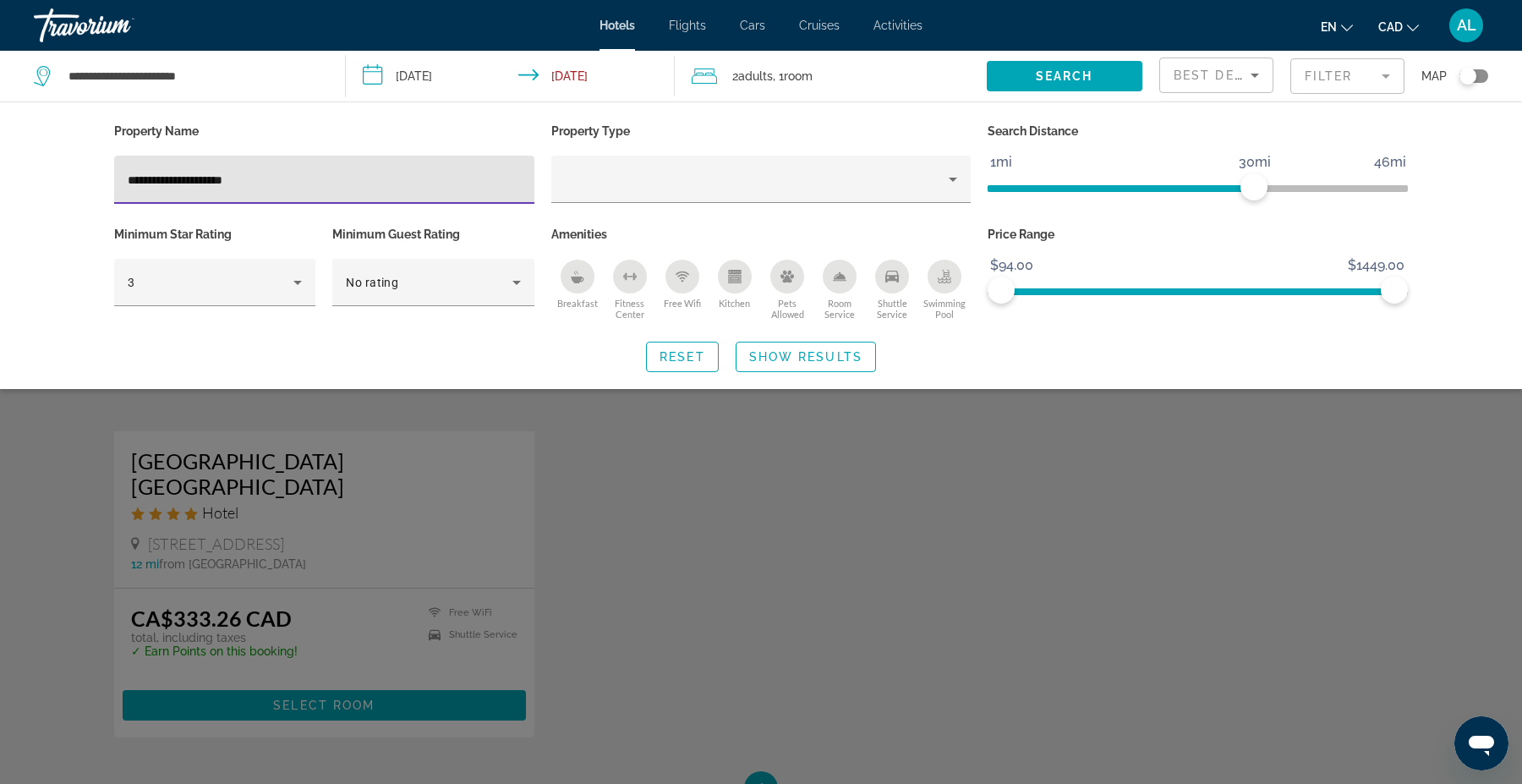
click at [586, 541] on div "Search widget" at bounding box center [761, 519] width 1522 height 530
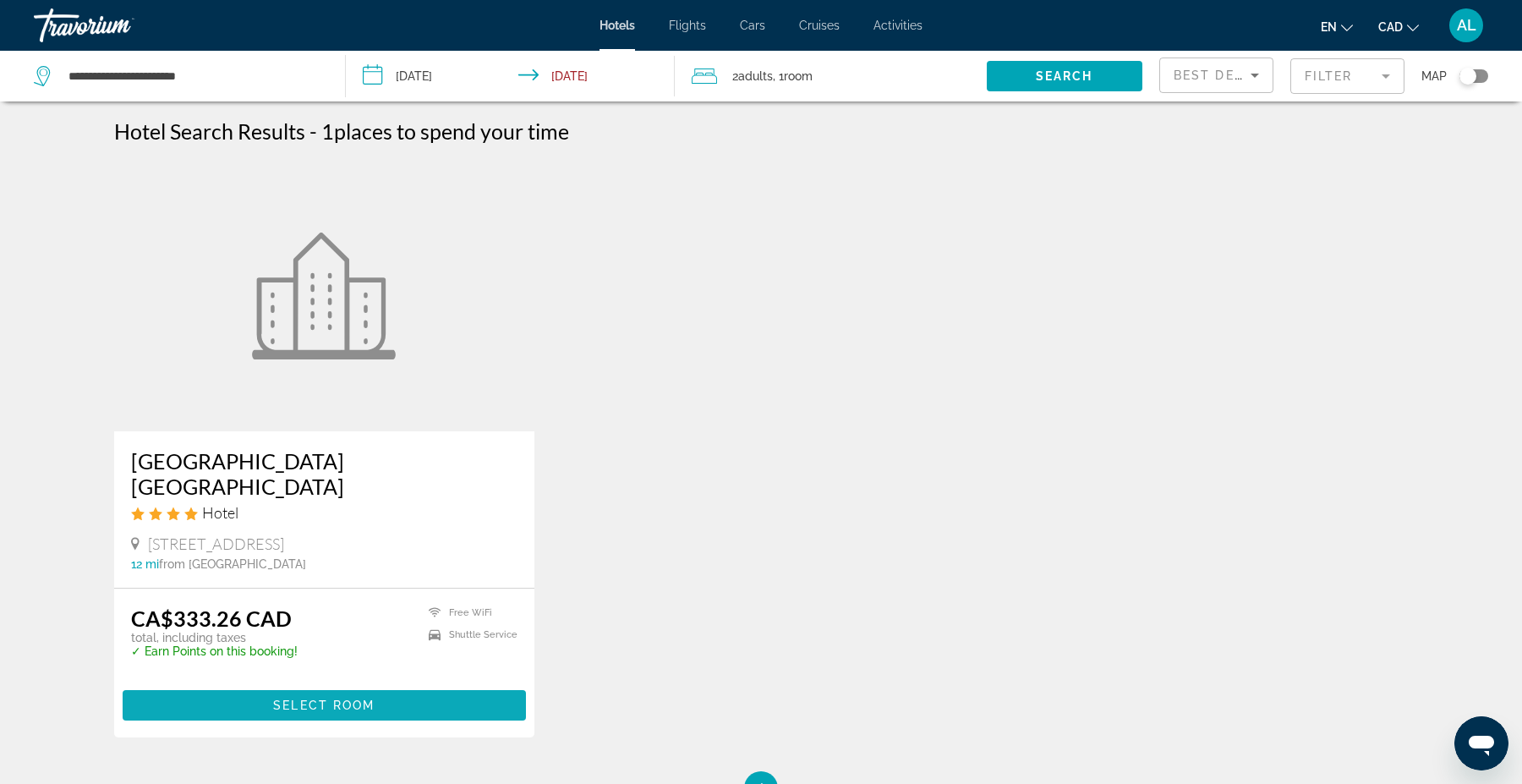
click at [325, 698] on span "Select Room" at bounding box center [323, 705] width 101 height 14
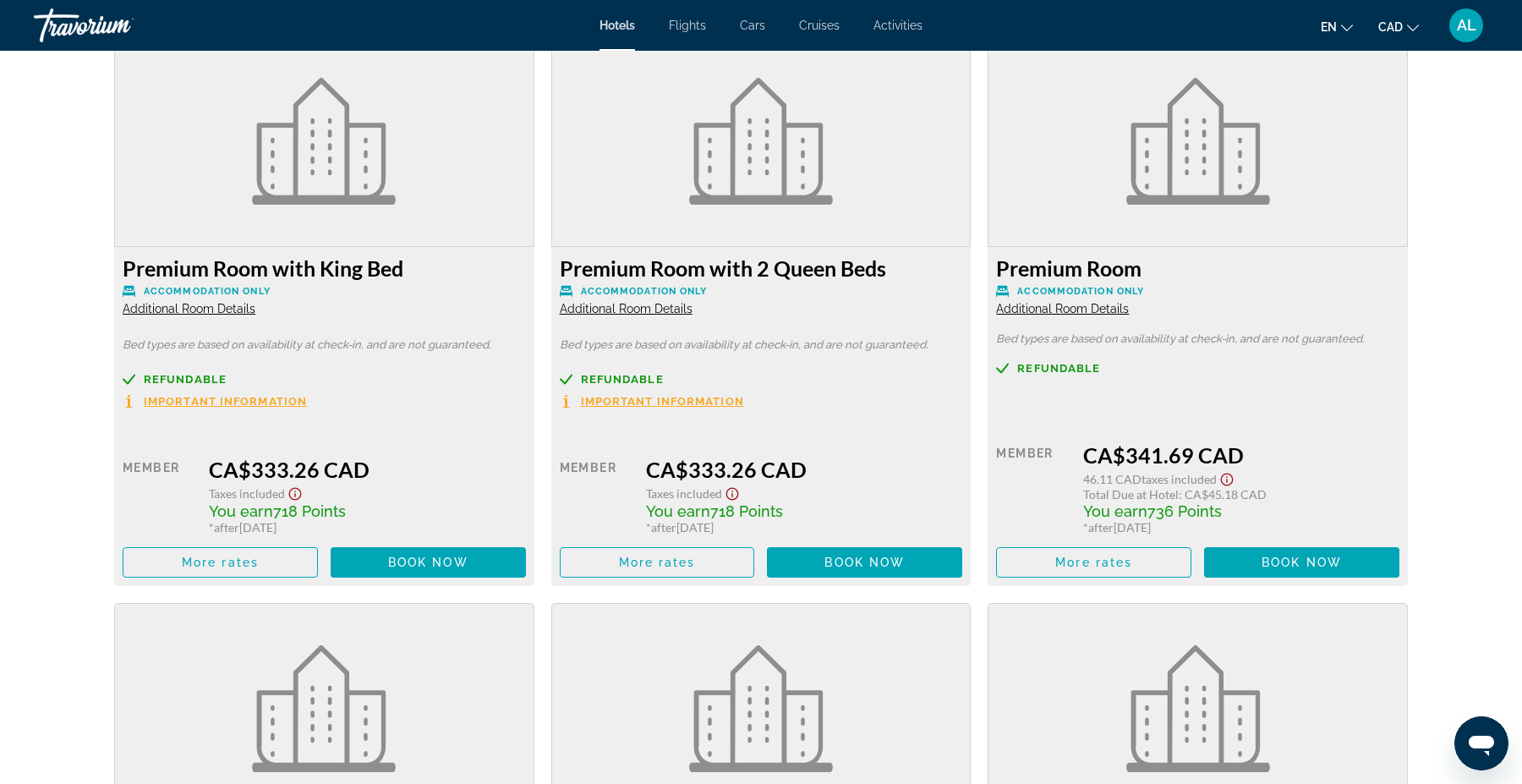
scroll to position [2300, 0]
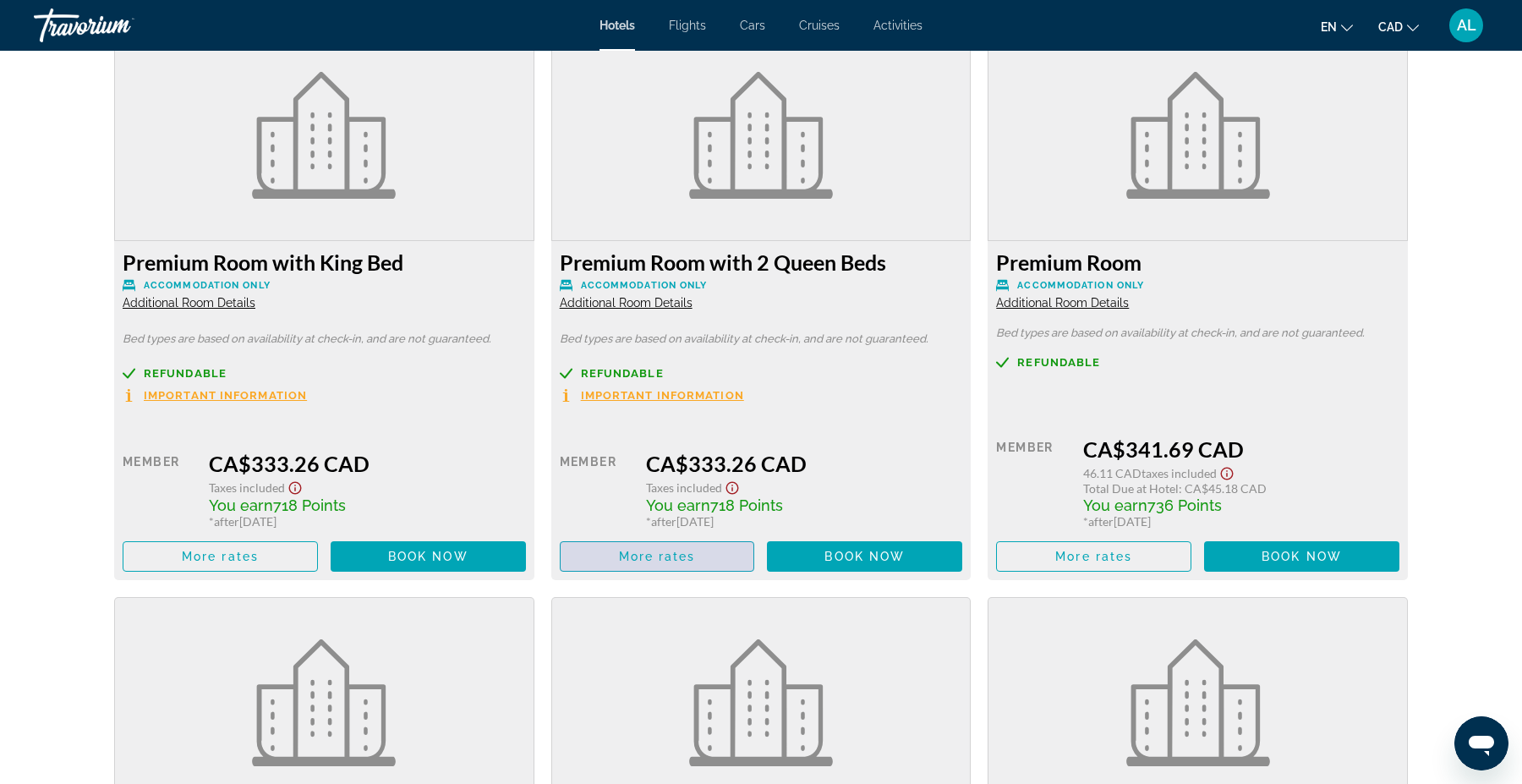
click at [676, 558] on span "More rates" at bounding box center [657, 556] width 77 height 14
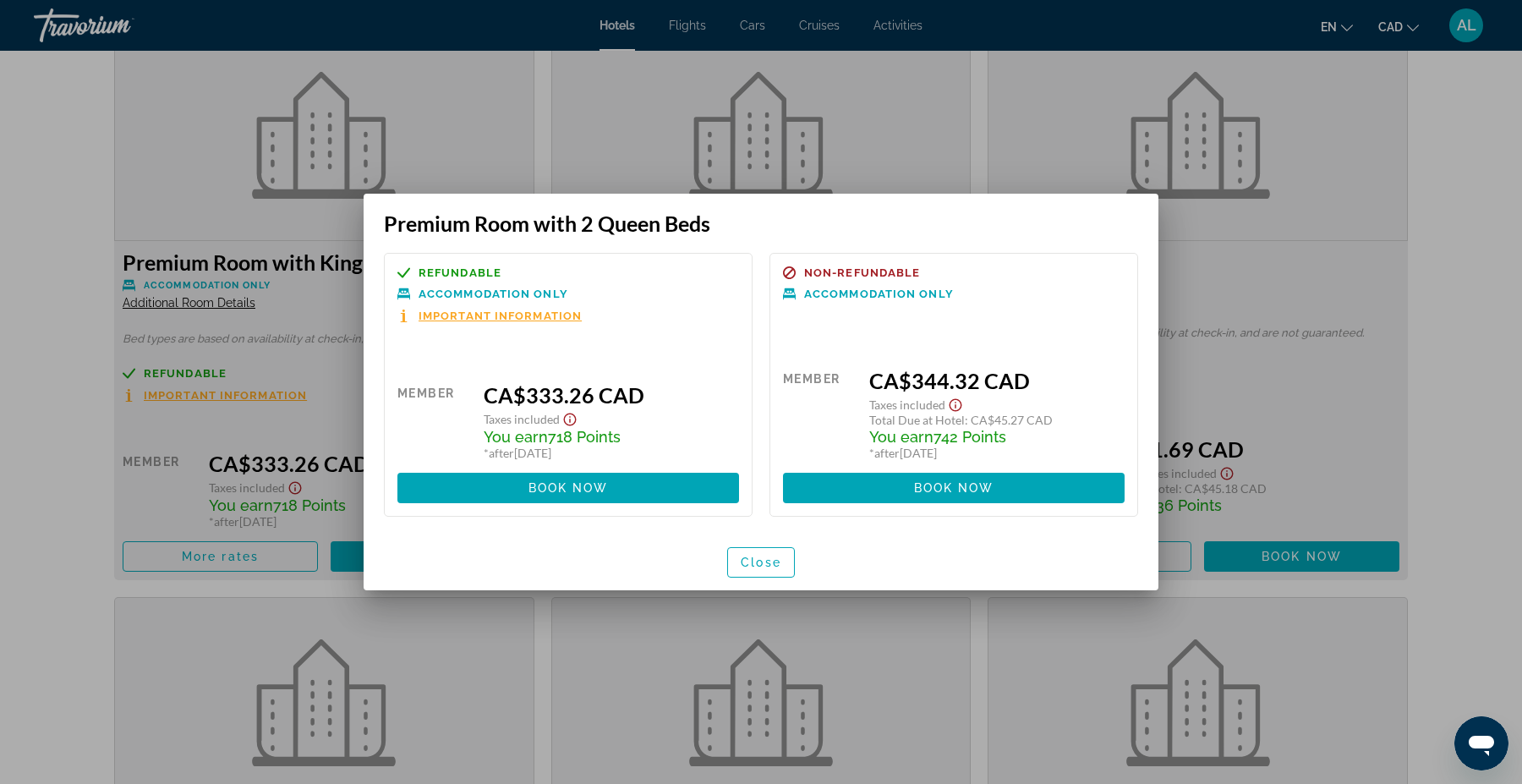
click at [33, 499] on div at bounding box center [761, 392] width 1522 height 784
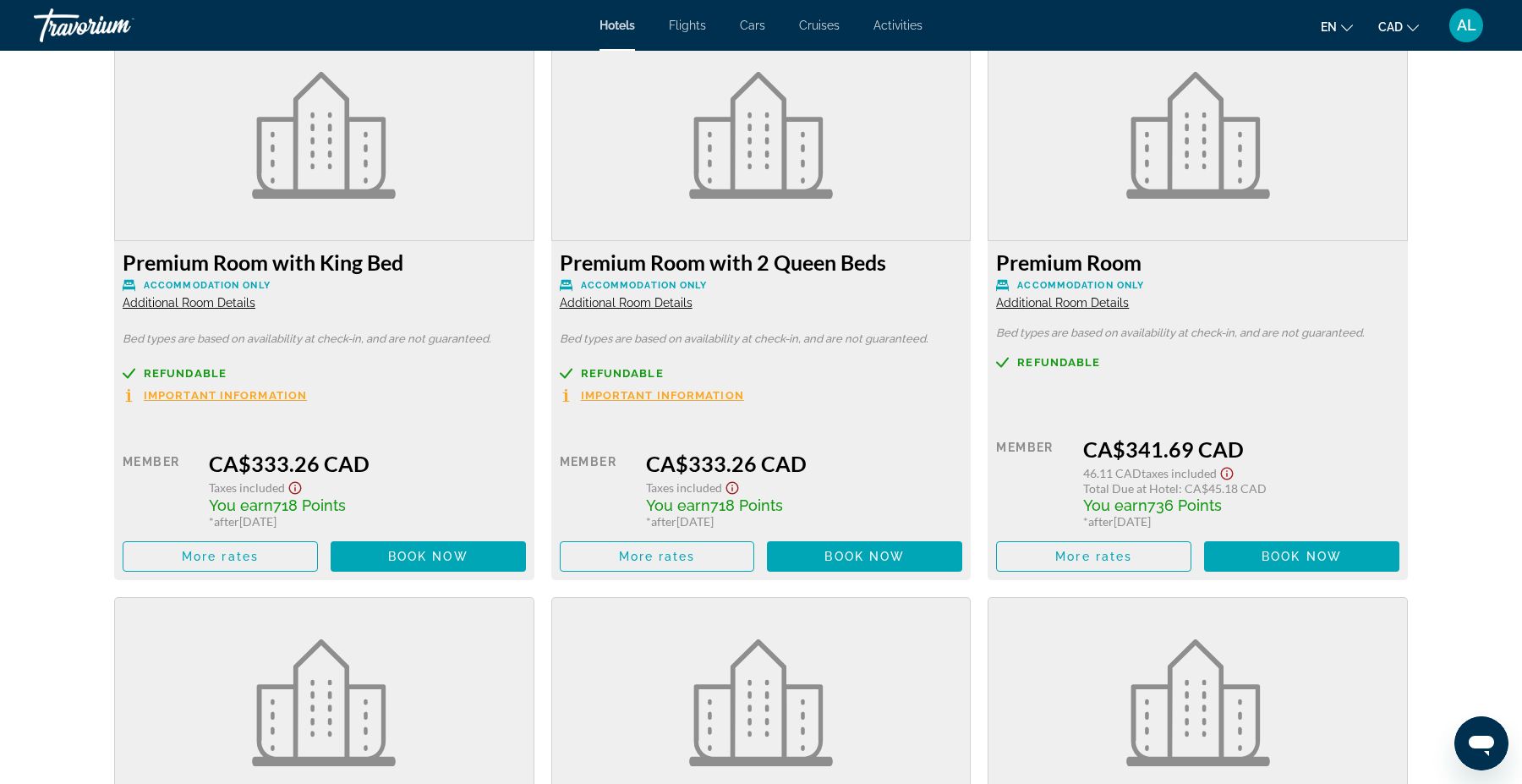
scroll to position [2305, 0]
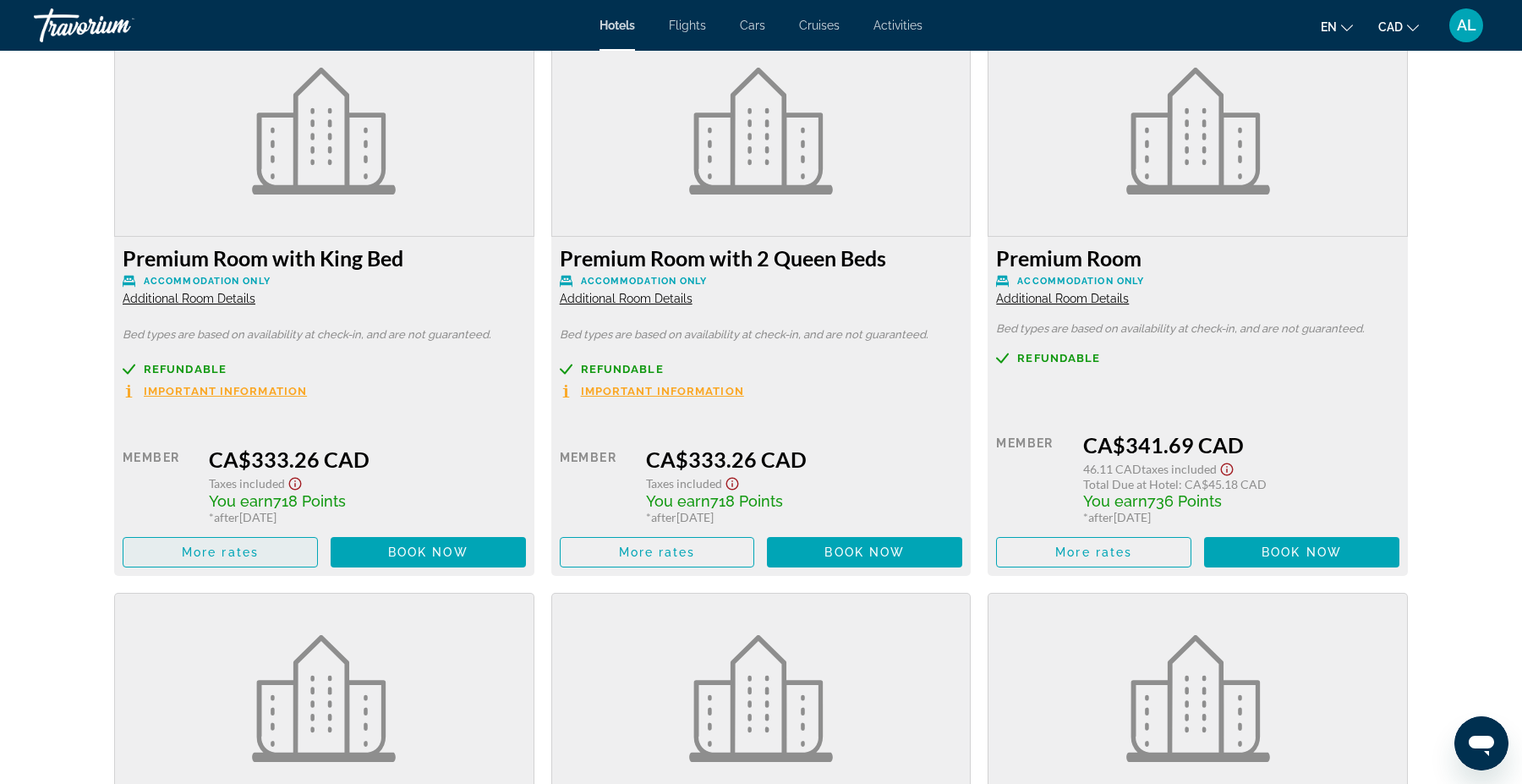
click at [248, 553] on span "More rates" at bounding box center [221, 553] width 77 height 14
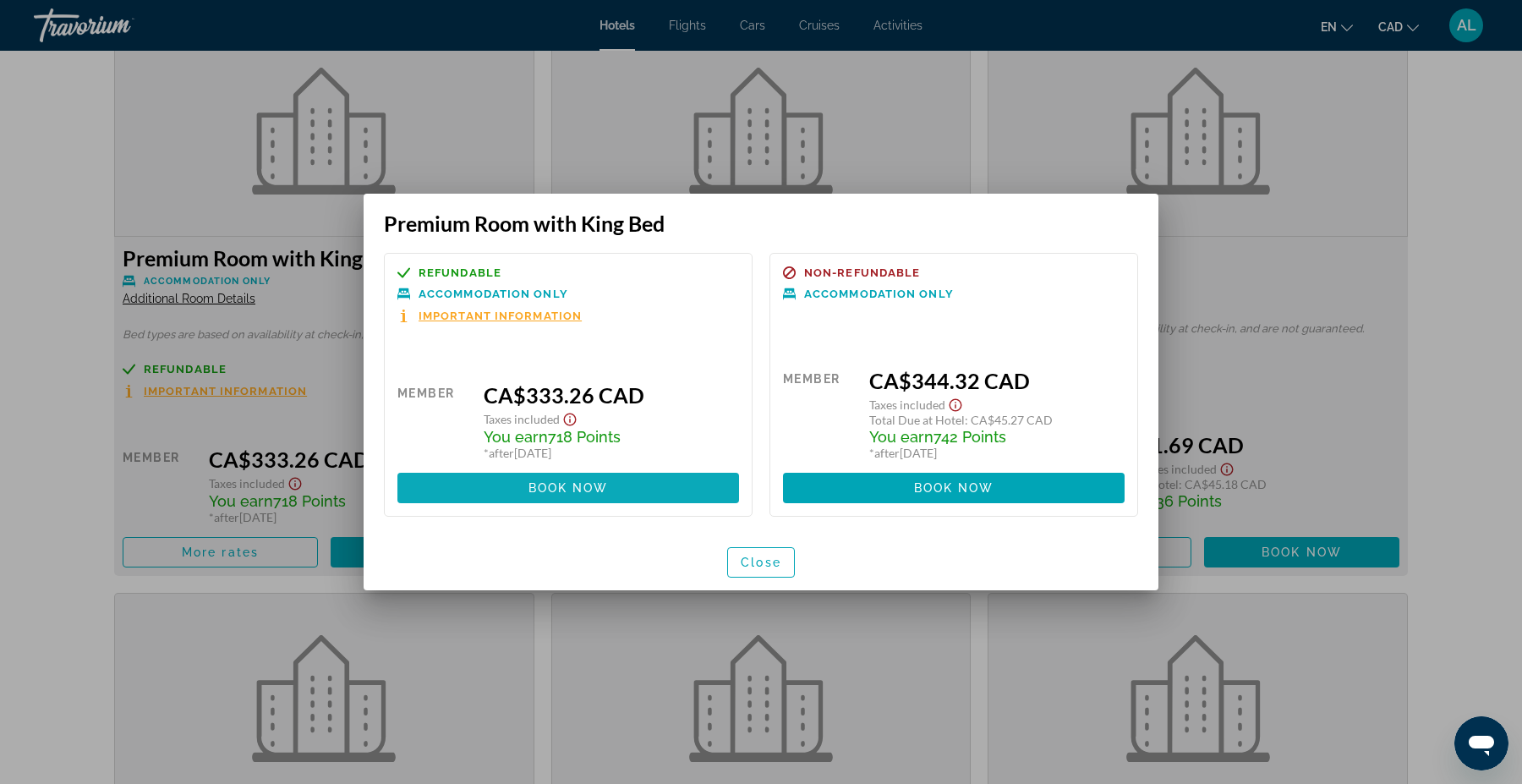
click at [435, 492] on span at bounding box center [568, 488] width 342 height 40
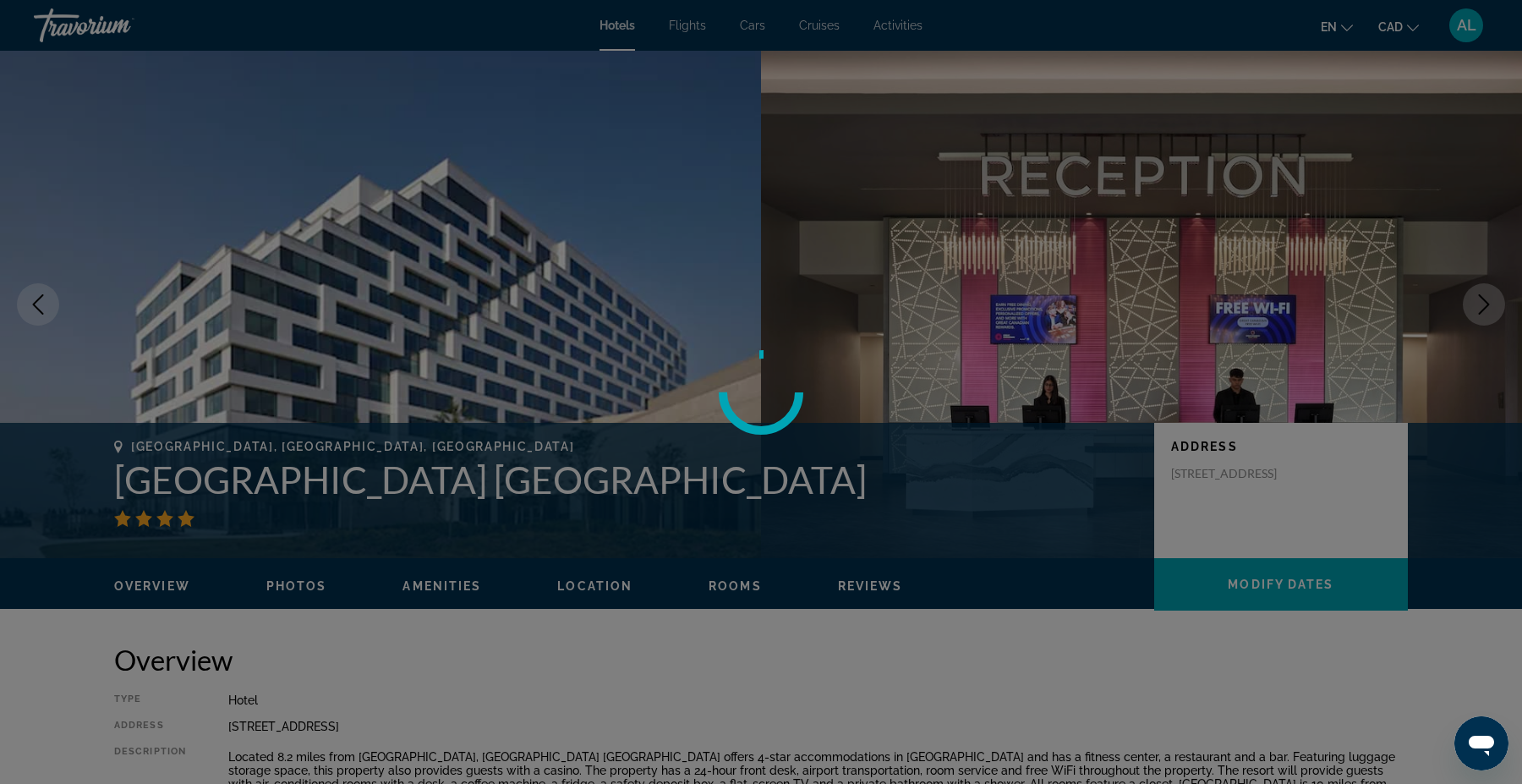
scroll to position [2305, 0]
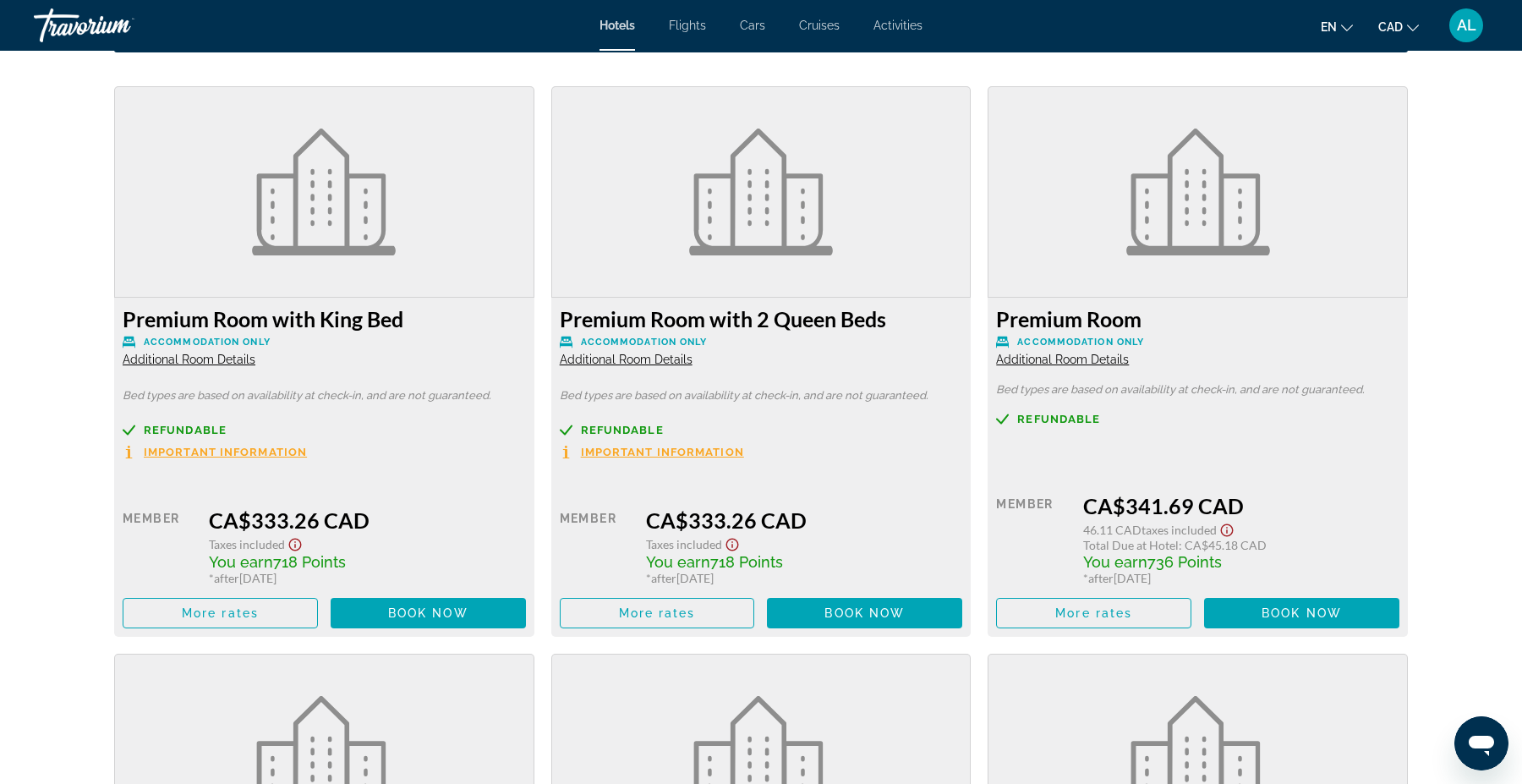
scroll to position [2246, 0]
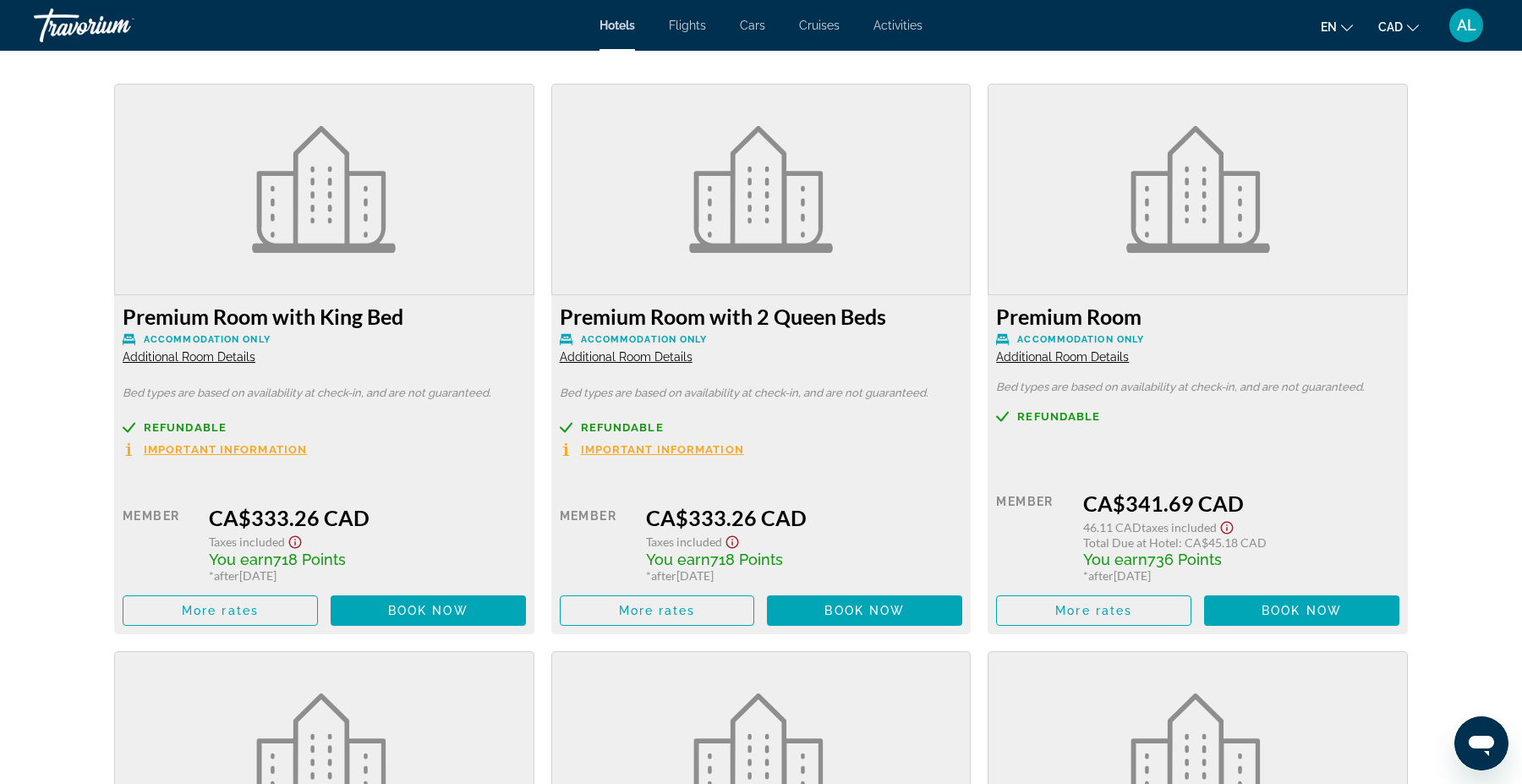
click at [330, 242] on img "Main content" at bounding box center [324, 189] width 144 height 127
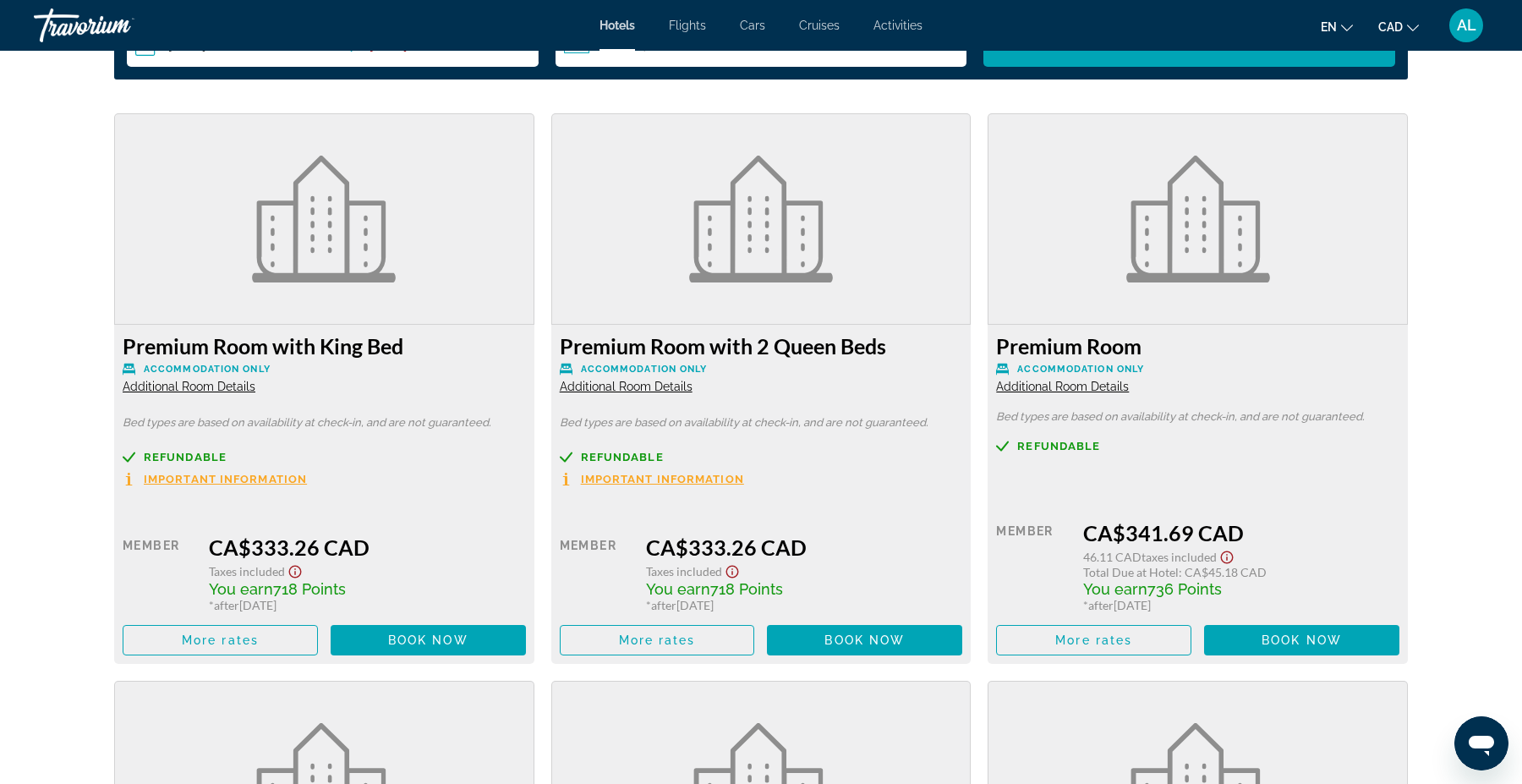
scroll to position [2299, 0]
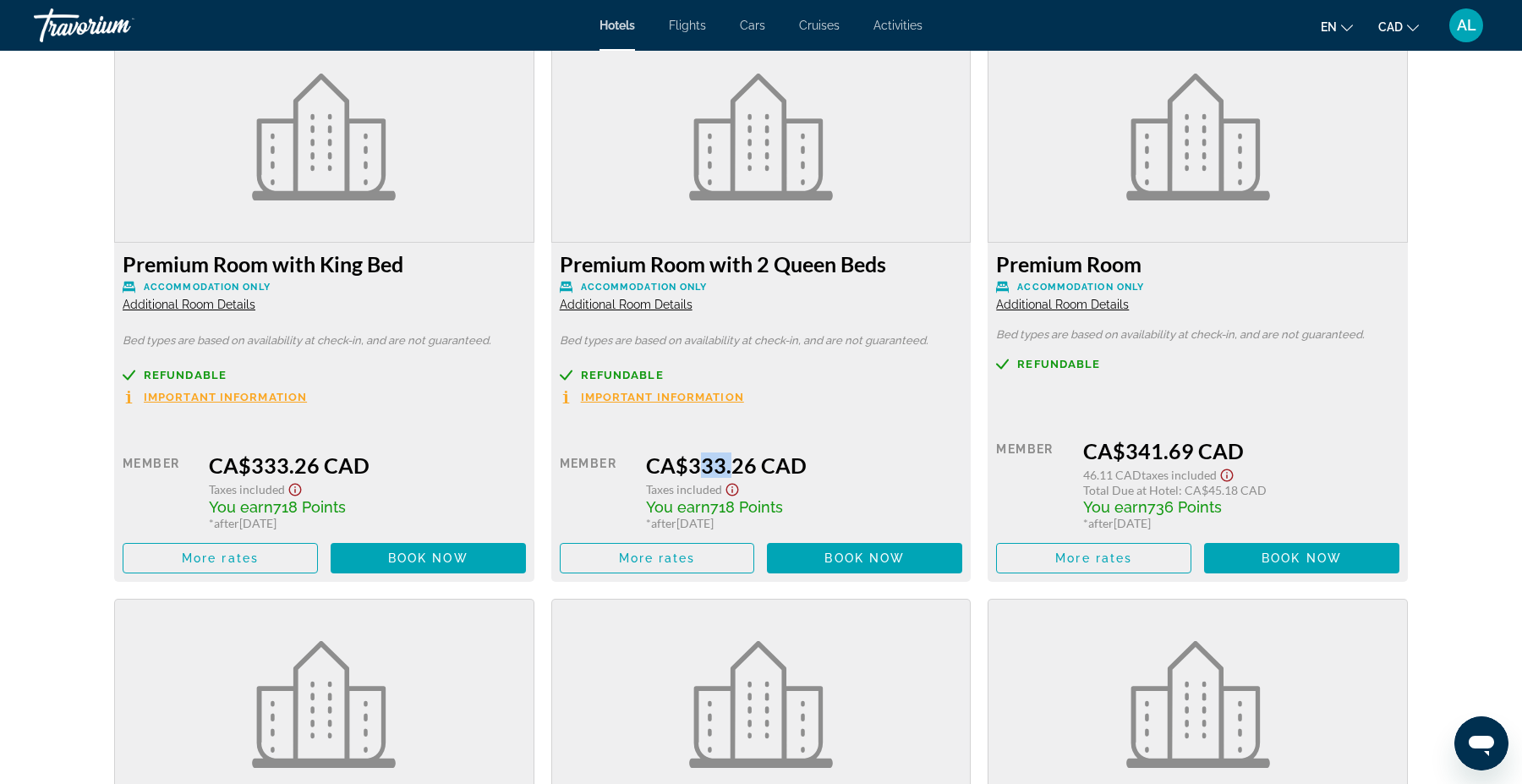
drag, startPoint x: 685, startPoint y: 467, endPoint x: 725, endPoint y: 467, distance: 40.0
click at [725, 467] on div "CA$333.26 CAD" at bounding box center [804, 465] width 316 height 26
click at [661, 562] on span "More rates" at bounding box center [657, 558] width 77 height 14
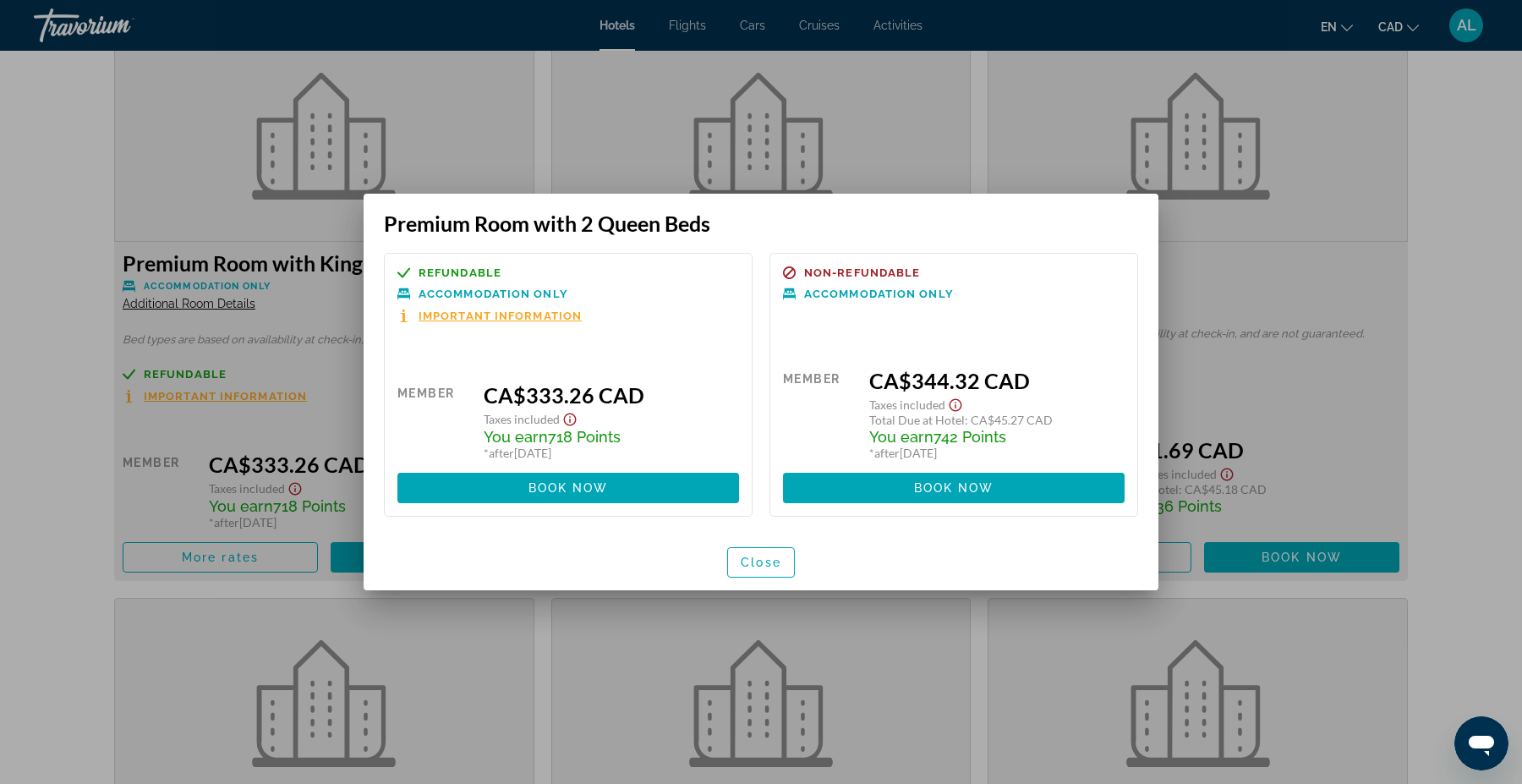
scroll to position [0, 0]
drag, startPoint x: 566, startPoint y: 392, endPoint x: 489, endPoint y: 391, distance: 77.0
click at [489, 391] on div "CA$333.26 CAD" at bounding box center [611, 395] width 255 height 26
click at [42, 510] on div at bounding box center [761, 392] width 1522 height 784
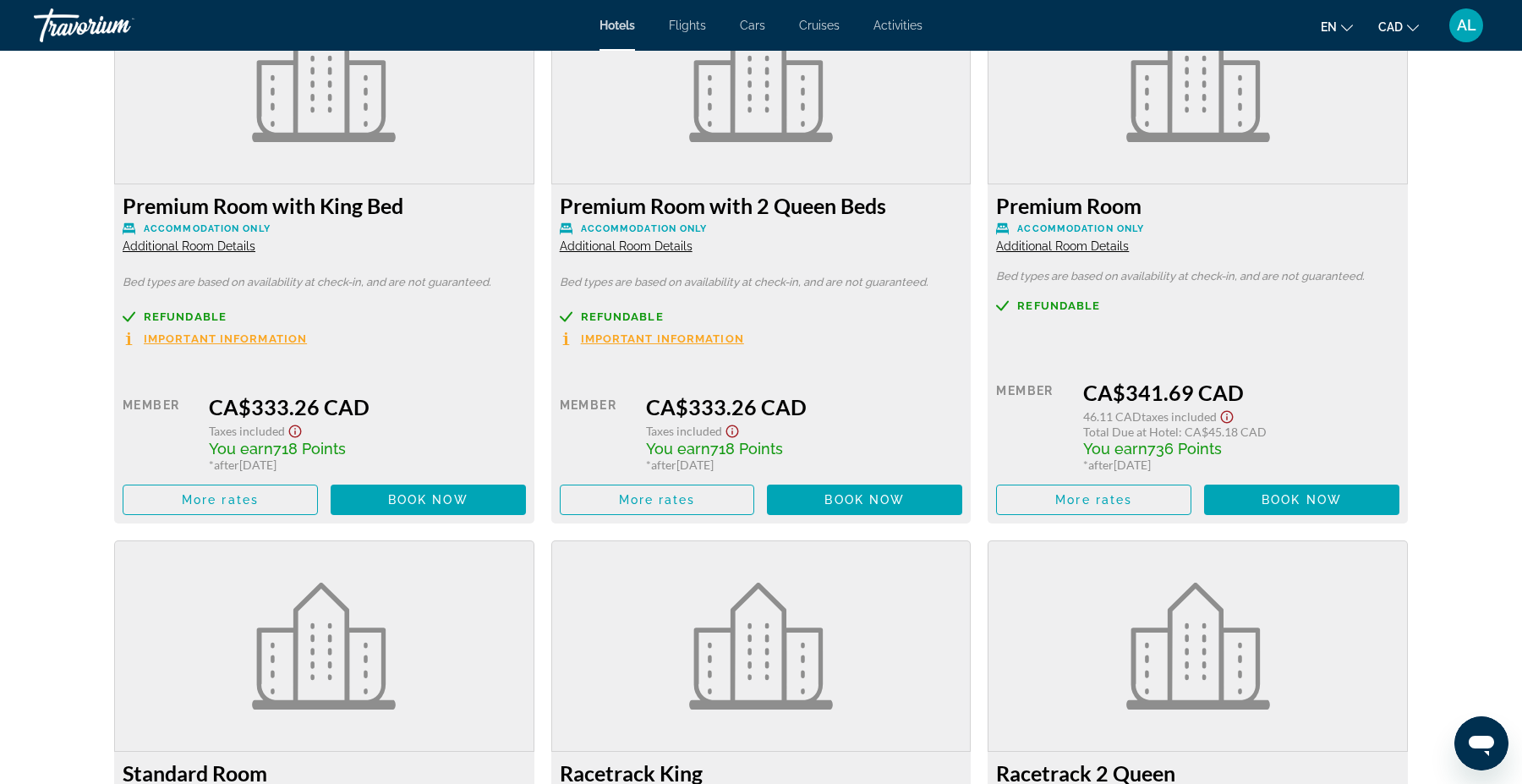
scroll to position [2372, 0]
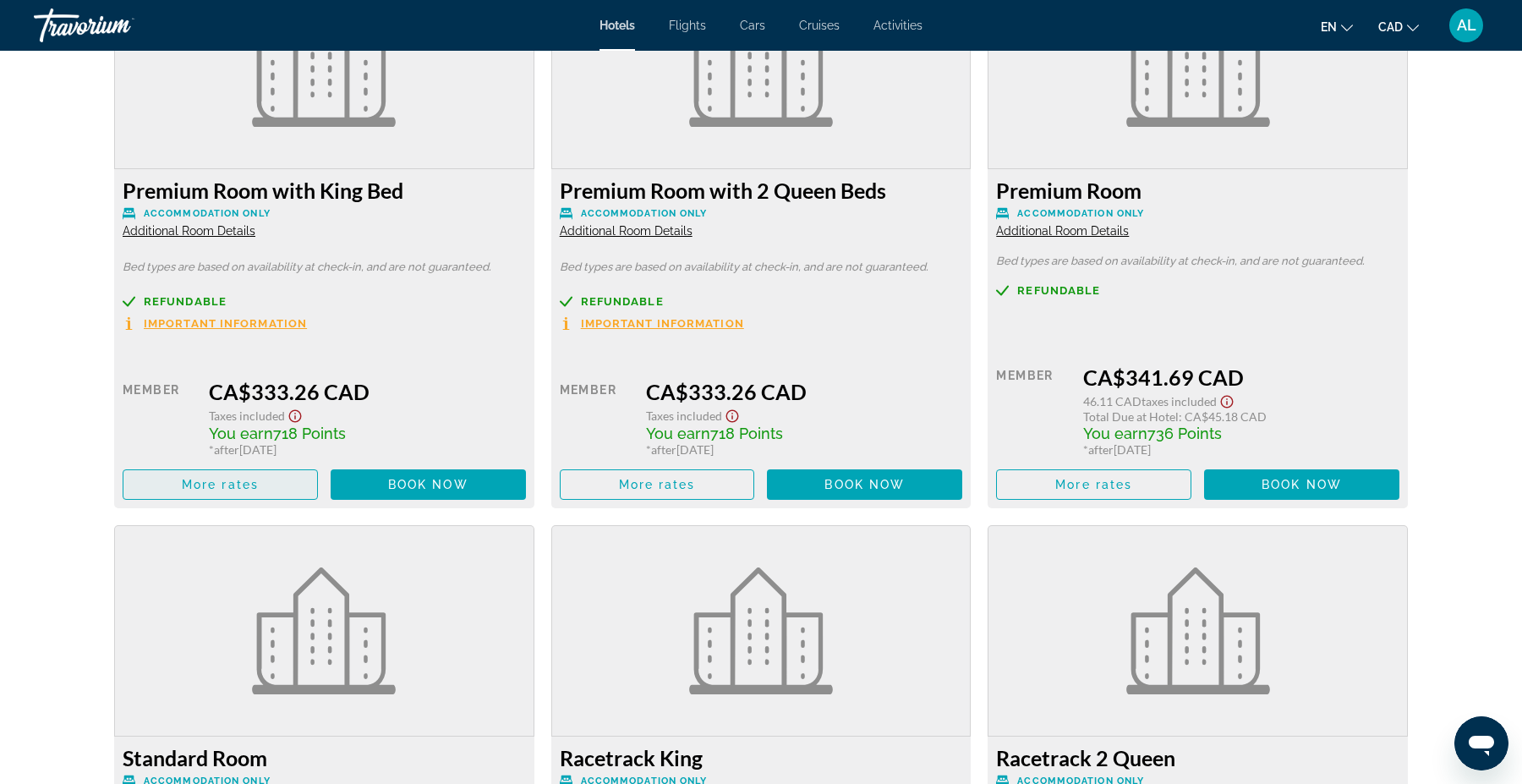
click at [229, 484] on span "More rates" at bounding box center [221, 485] width 77 height 14
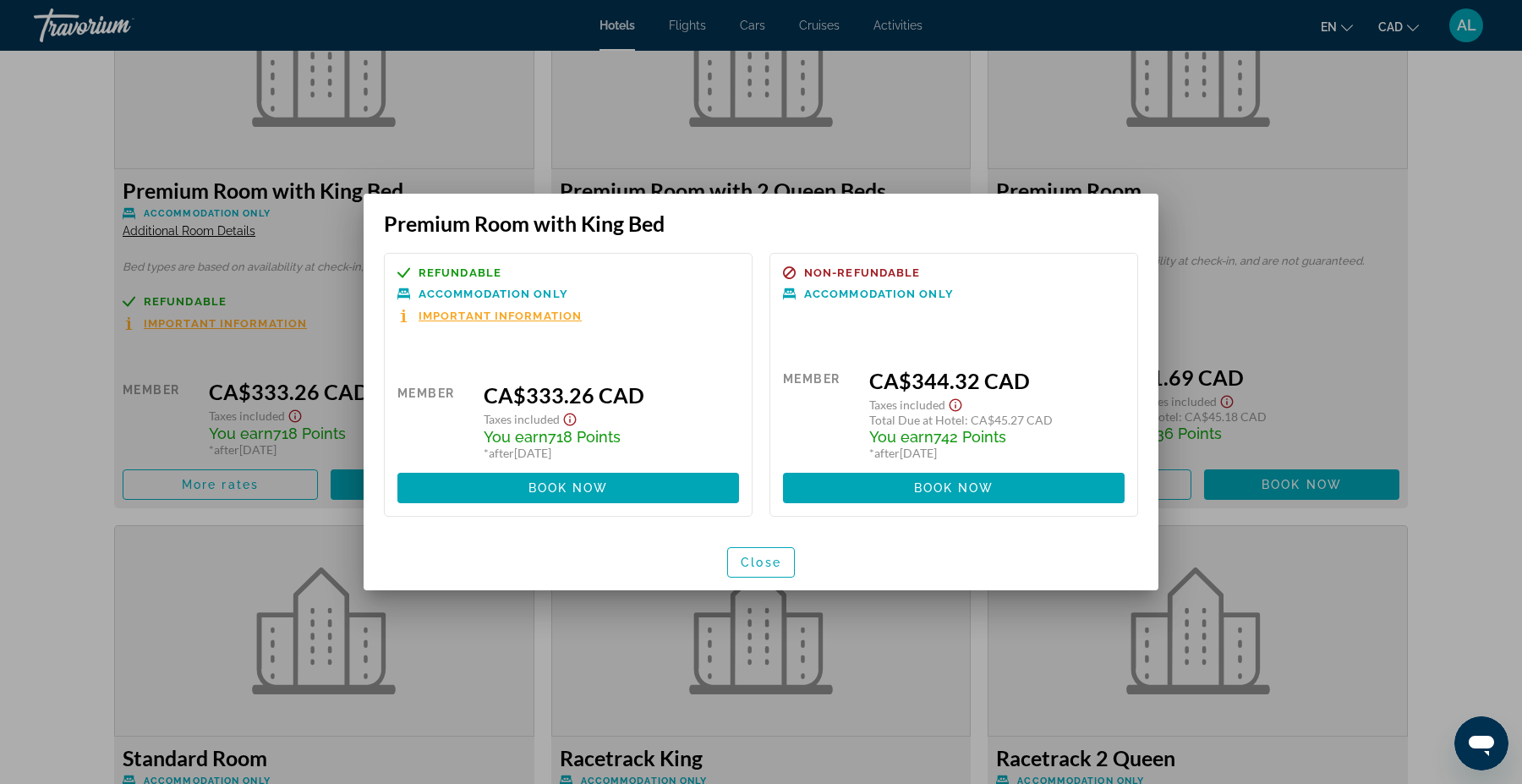
click at [44, 222] on div at bounding box center [761, 392] width 1522 height 784
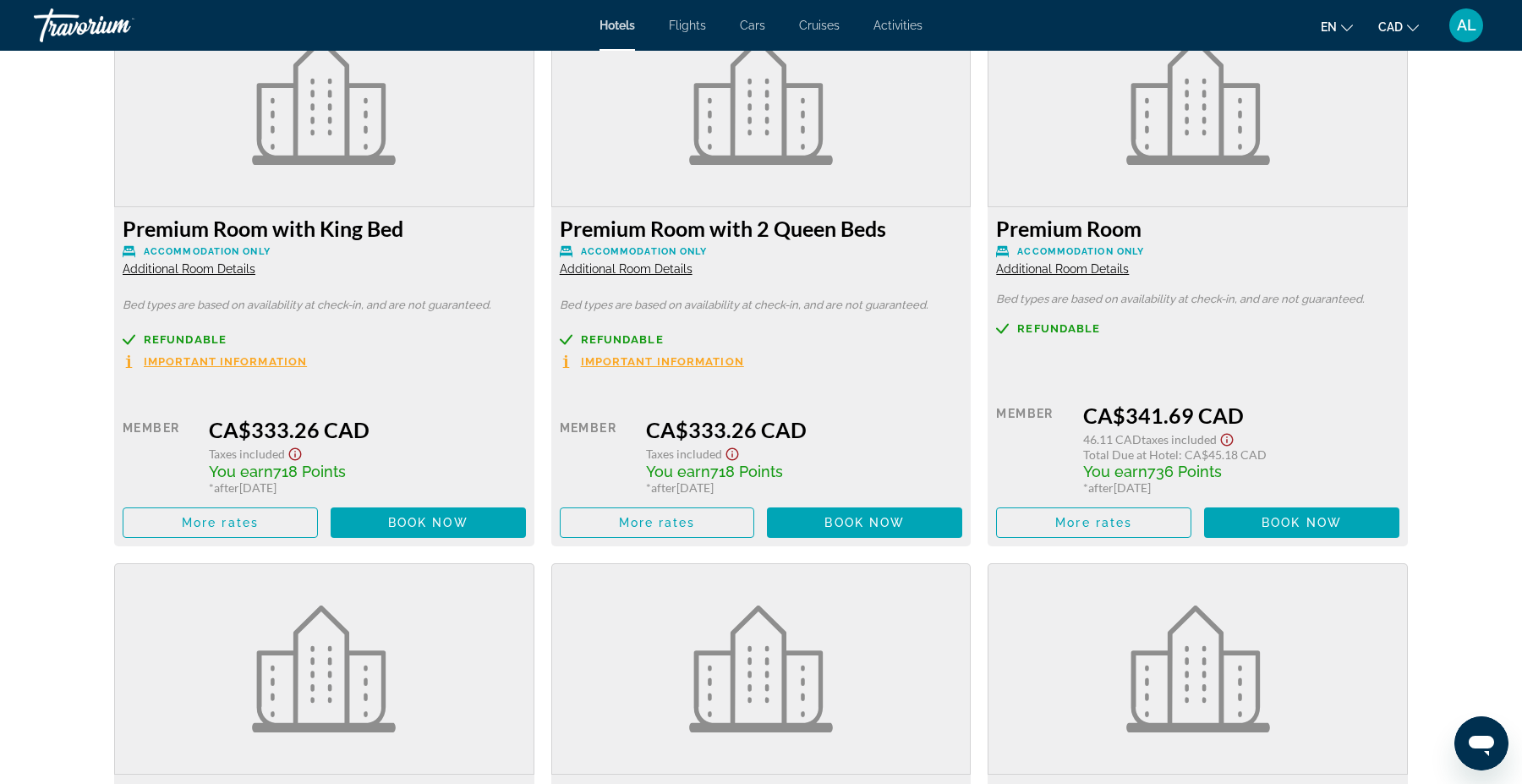
scroll to position [2362, 0]
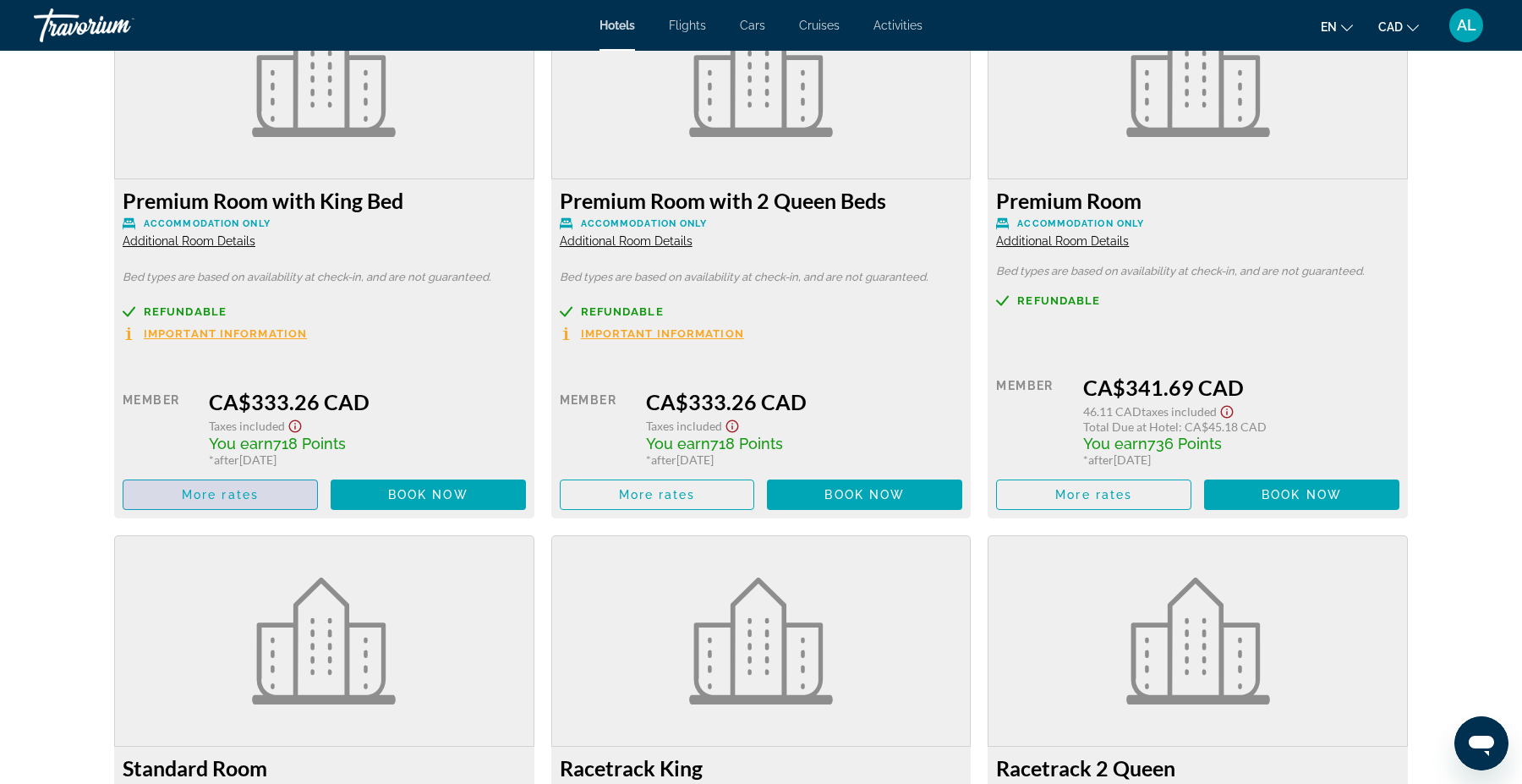
click at [219, 506] on span "Main content" at bounding box center [220, 494] width 194 height 40
